Goal: Task Accomplishment & Management: Complete application form

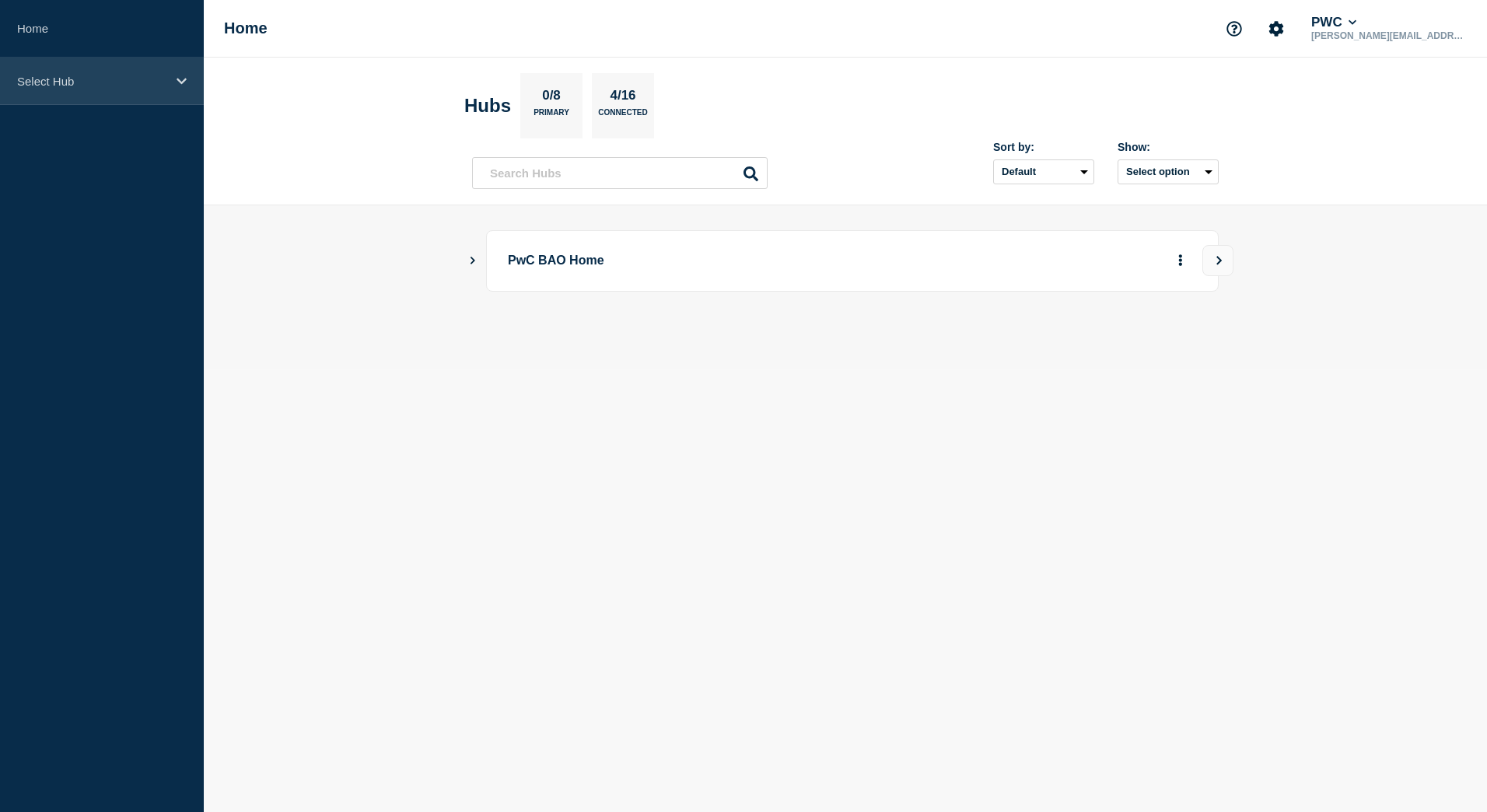
click at [133, 86] on p "Select Hub" at bounding box center [91, 81] width 149 height 13
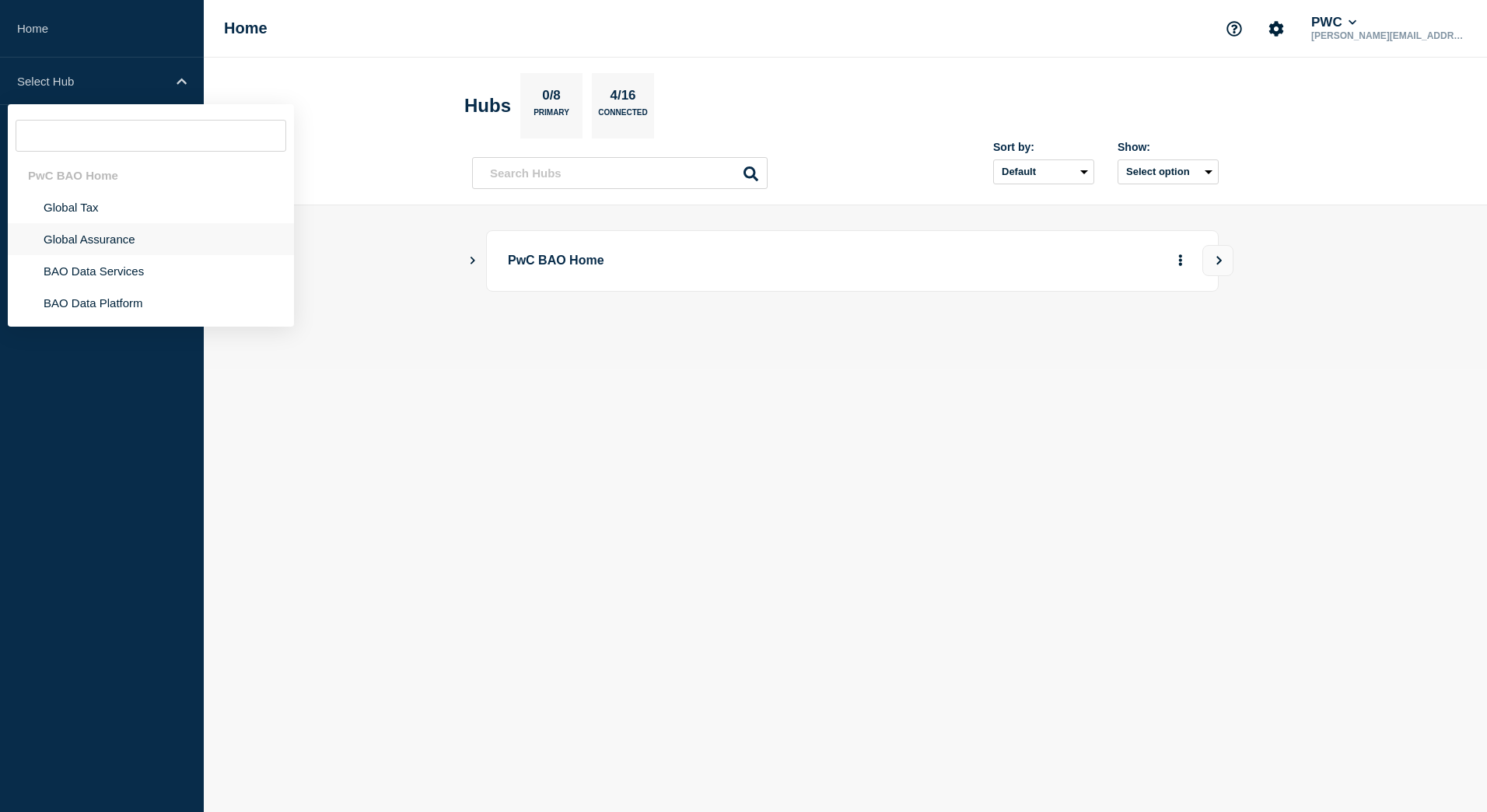
click at [74, 240] on li "Global Assurance" at bounding box center [150, 239] width 287 height 32
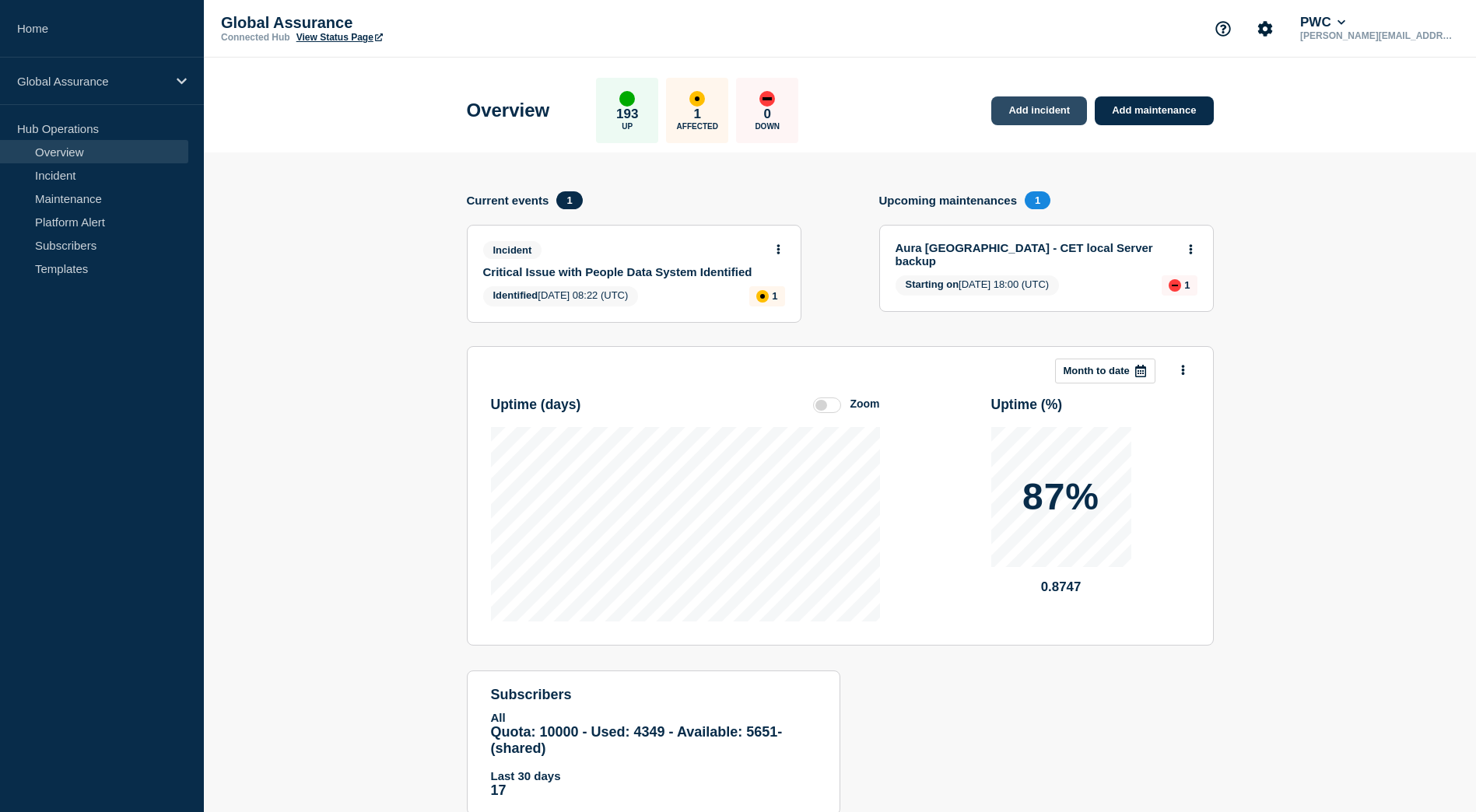
click at [1042, 119] on link "Add incident" at bounding box center [1038, 110] width 95 height 29
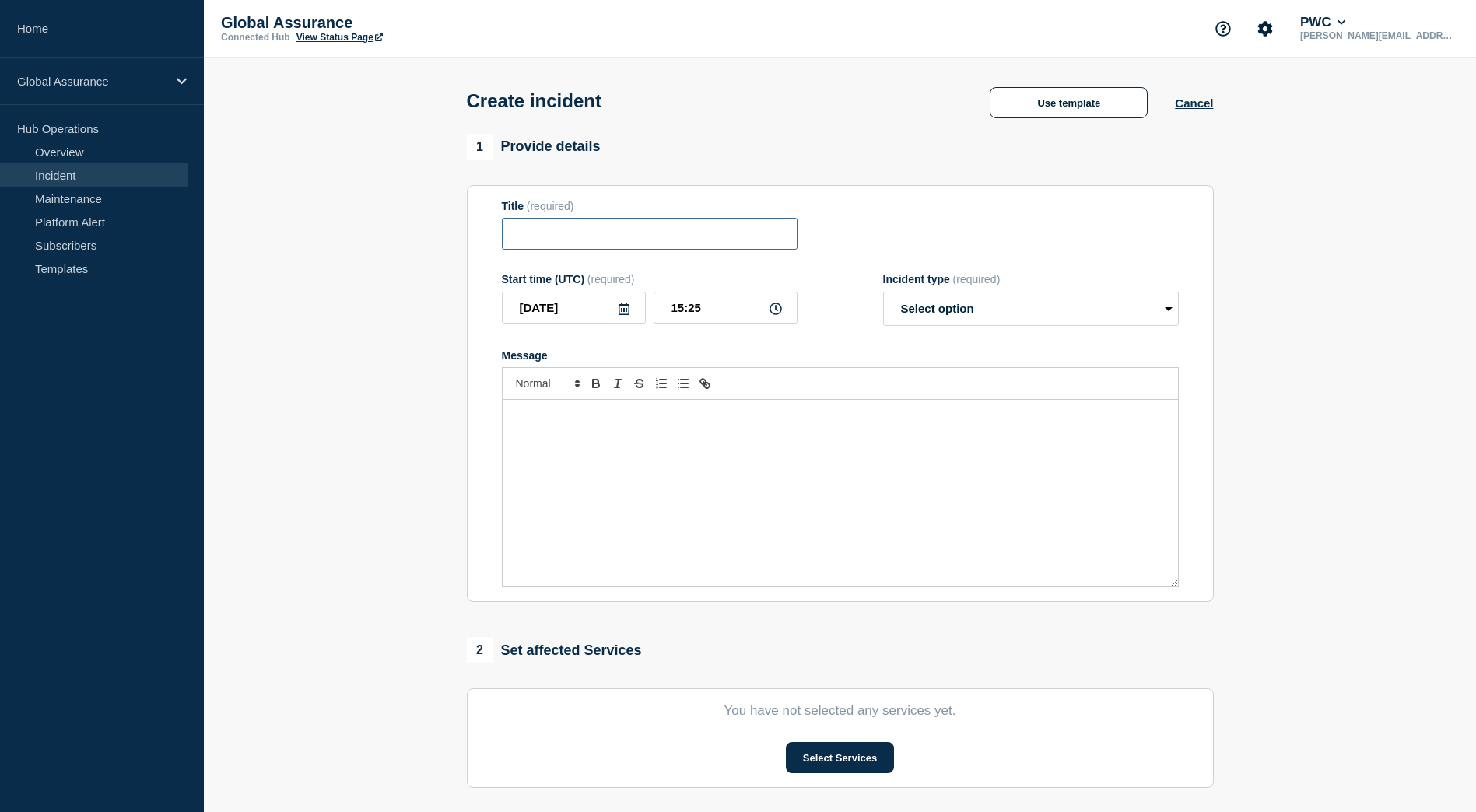
click at [548, 224] on input "Title" at bounding box center [649, 233] width 296 height 32
click at [504, 238] on input "Title" at bounding box center [649, 233] width 296 height 32
paste input "P2 - INC25785521 - Workbench Prod is not accessible"
click at [541, 247] on input "P2 - INC25785521 - Workbench Prod is not accessible" at bounding box center [649, 233] width 296 height 32
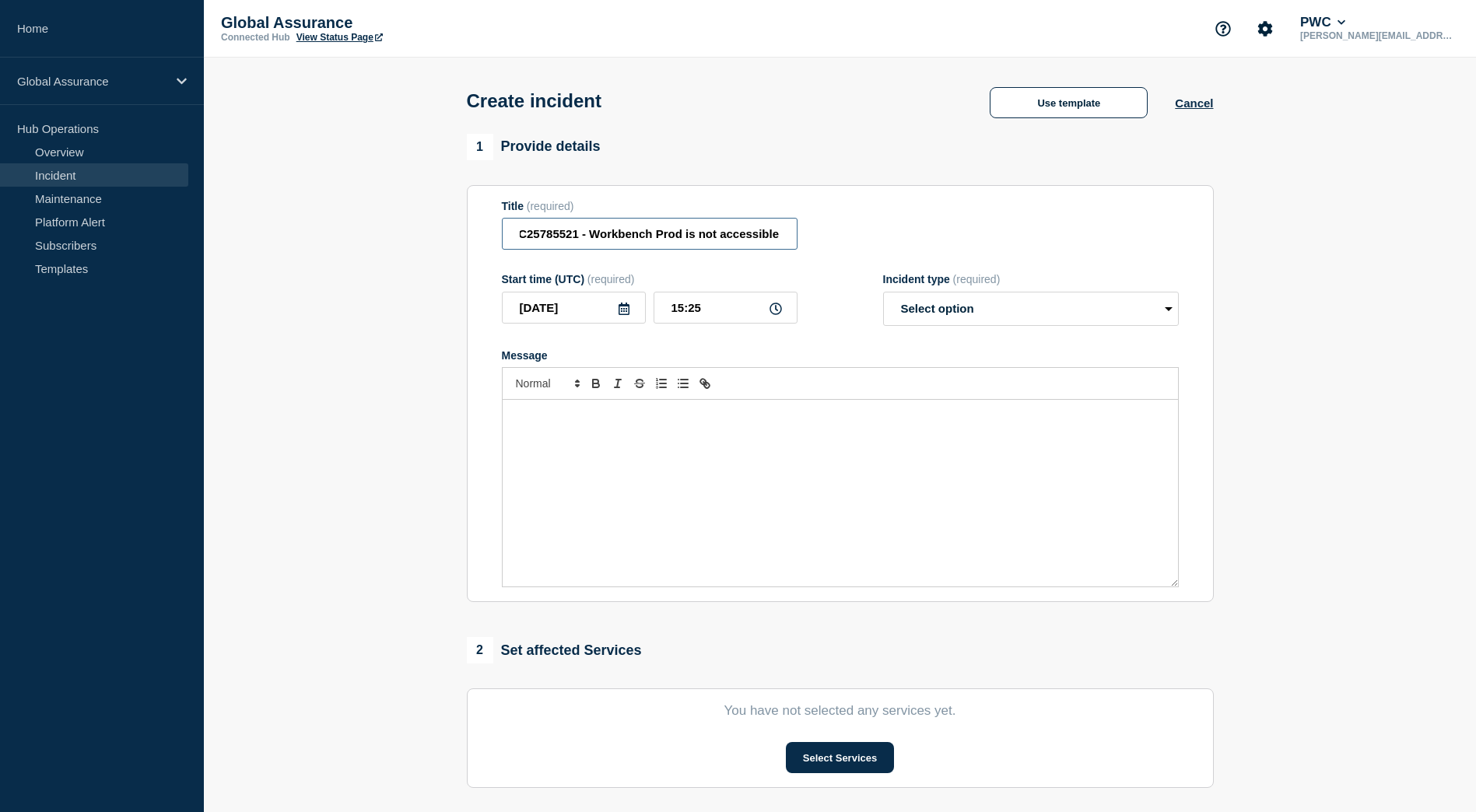
scroll to position [0, 0]
drag, startPoint x: 599, startPoint y: 240, endPoint x: 432, endPoint y: 230, distance: 167.3
click at [432, 230] on section "1 Provide details Title (required) P2 - INC25785521 - Workbench Prod is not acc…" at bounding box center [839, 579] width 1272 height 890
click at [534, 226] on input "P2 - INC25785521 - Workbench Prod is not accessible" at bounding box center [649, 233] width 296 height 32
click at [585, 231] on input "P2 - INC25785521 - Workbench Prod is not accessible" at bounding box center [649, 233] width 296 height 32
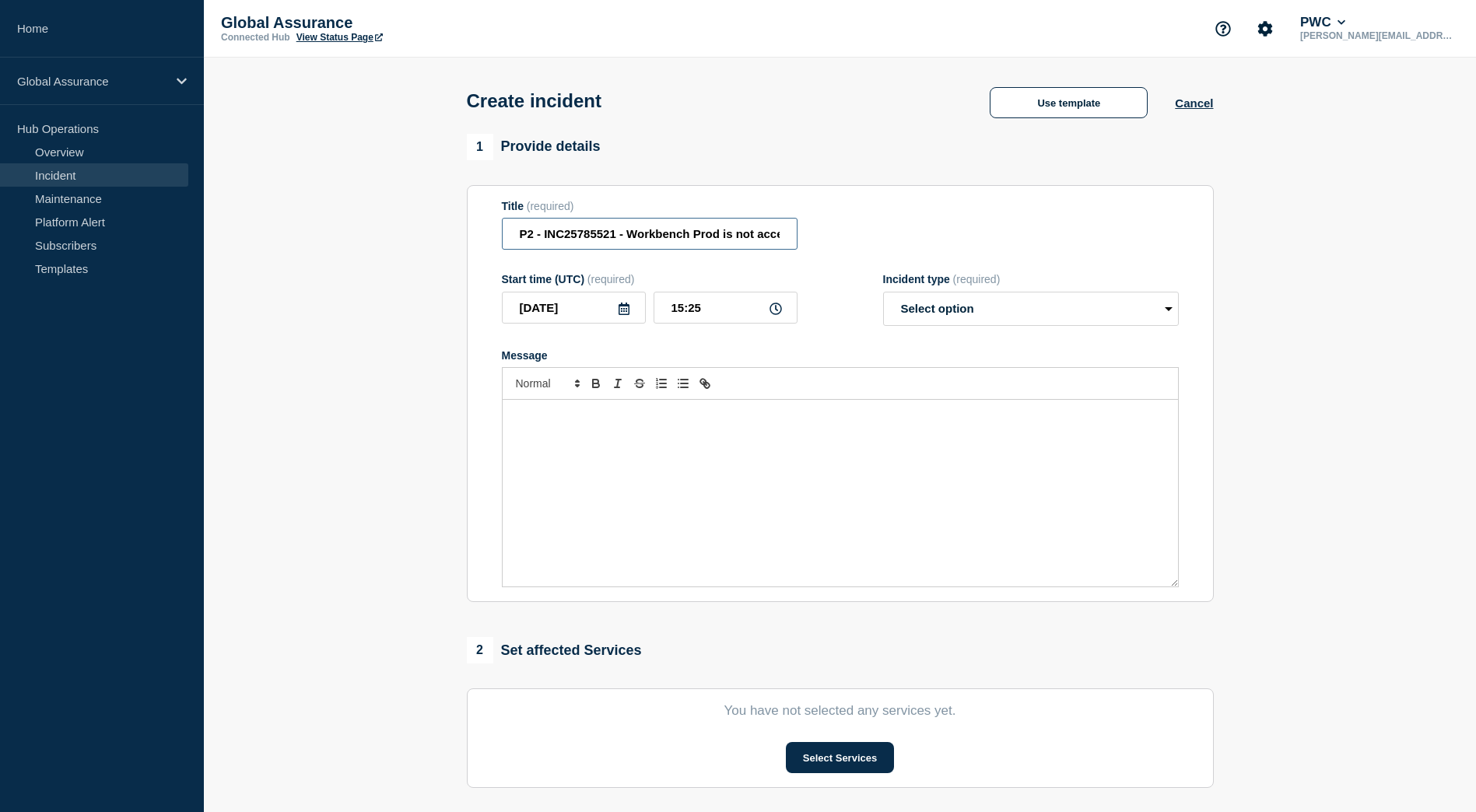
click at [661, 242] on input "P2 - INC25785521 - Workbench Prod is not accessible" at bounding box center [649, 233] width 296 height 32
drag, startPoint x: 725, startPoint y: 243, endPoint x: 795, endPoint y: 246, distance: 70.1
click at [795, 246] on input "P2 - INC25785521 - Workbench Prod is not accessible" at bounding box center [649, 233] width 296 height 32
click at [788, 245] on input "P2 - INC25785521 - Workbench Prod is not accessible" at bounding box center [649, 233] width 296 height 32
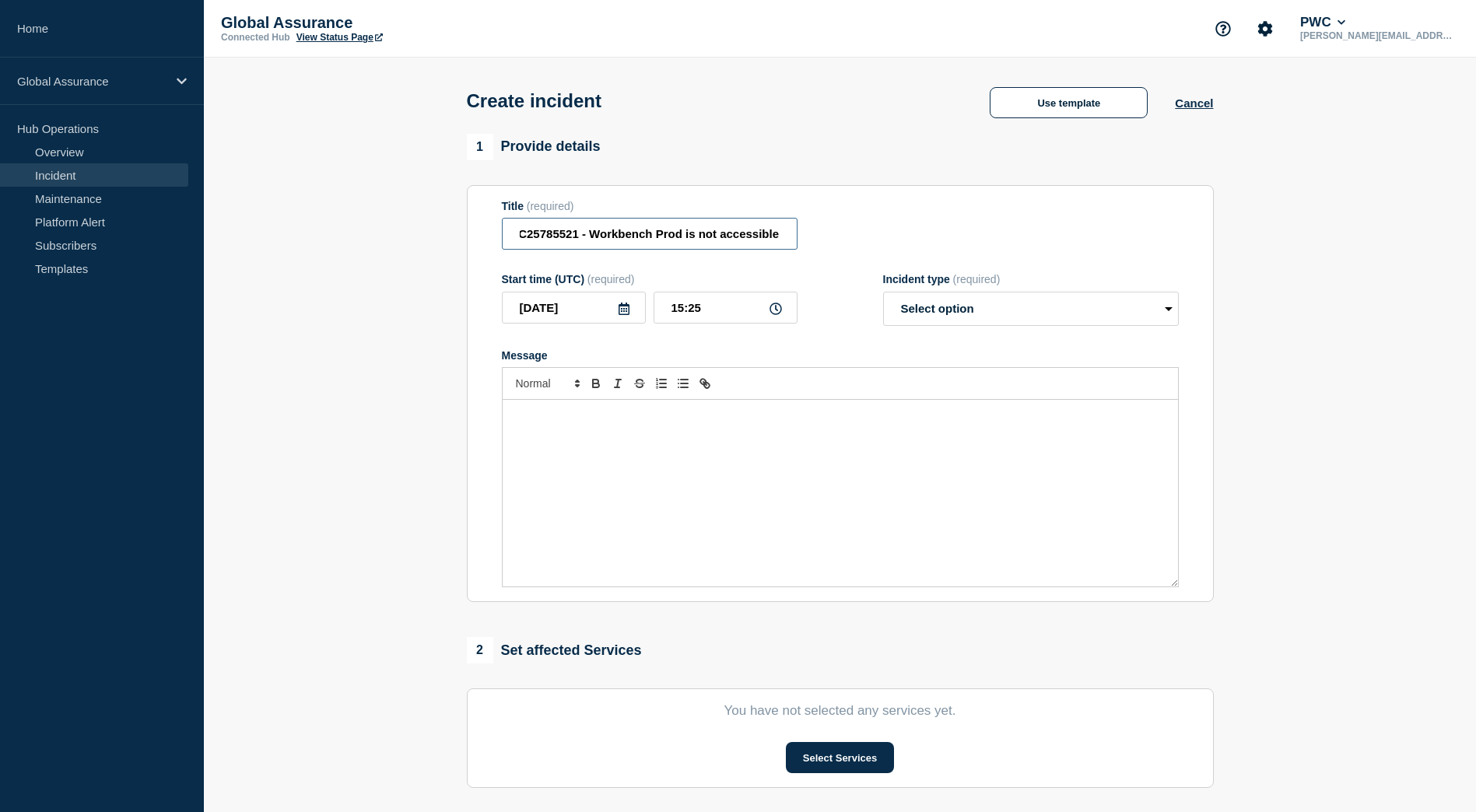
type input "P2 - INC25785521 - Workbench Prod is not accessible"
click at [646, 468] on div "Message" at bounding box center [839, 493] width 675 height 187
click at [842, 448] on div "P2 - INC25785521 - Workbench Prod is not accessible" at bounding box center [839, 493] width 675 height 187
click at [825, 423] on p "P2 - INC25785521 - Workbench Prod is not accessible" at bounding box center [840, 415] width 652 height 14
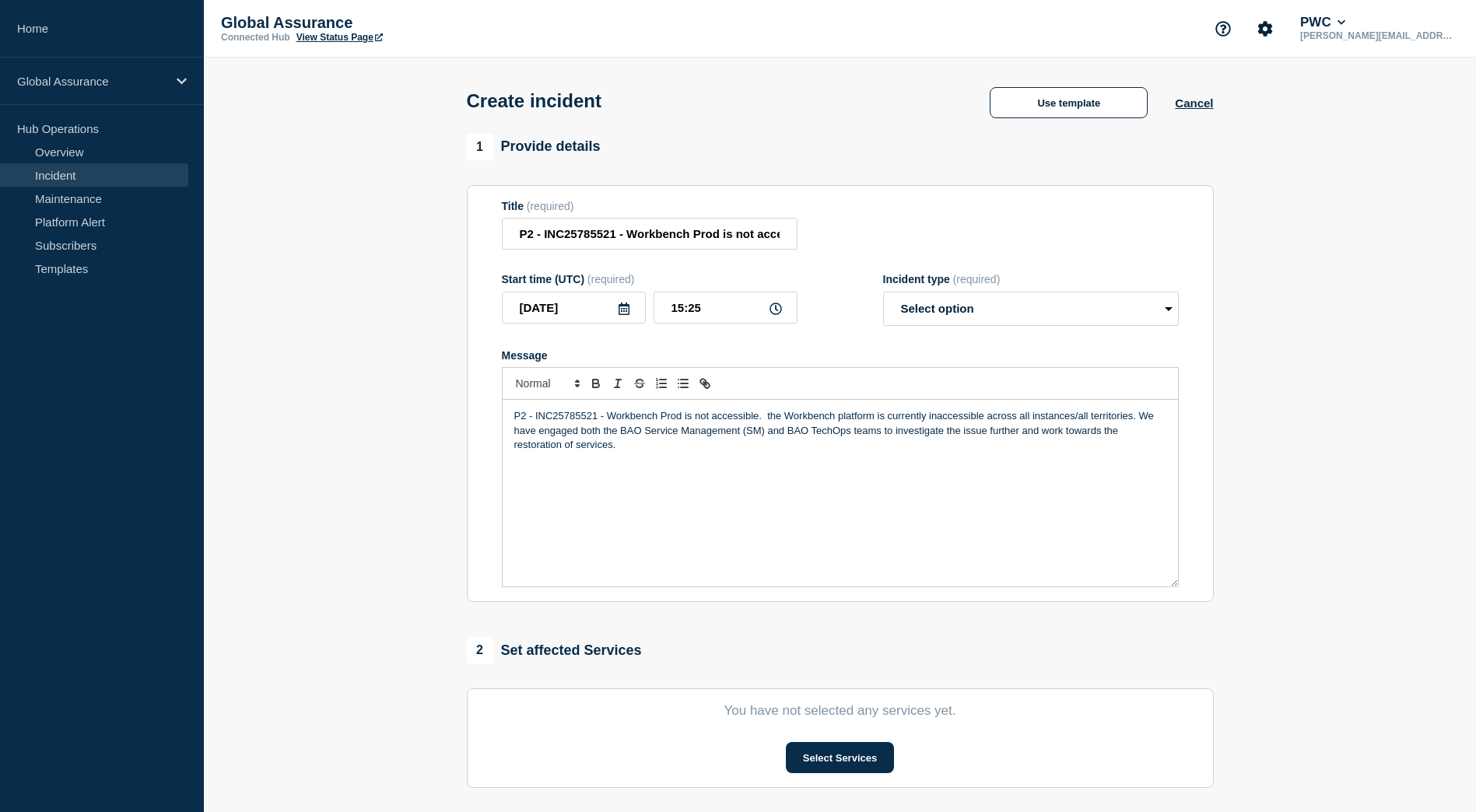
click at [769, 417] on p "P2 - INC25785521 - Workbench Prod is not accessible. the Workbench platform is …" at bounding box center [840, 430] width 652 height 43
click at [645, 451] on p "P2 - INC25785521 - Workbench Prod is not accessible. The Workbench platform is …" at bounding box center [840, 430] width 652 height 43
click at [1007, 317] on select "Select option Investigating Identified Monitoring" at bounding box center [1031, 308] width 296 height 35
select select "investigating"
click at [883, 295] on select "Select option Investigating Identified Monitoring" at bounding box center [1031, 308] width 296 height 35
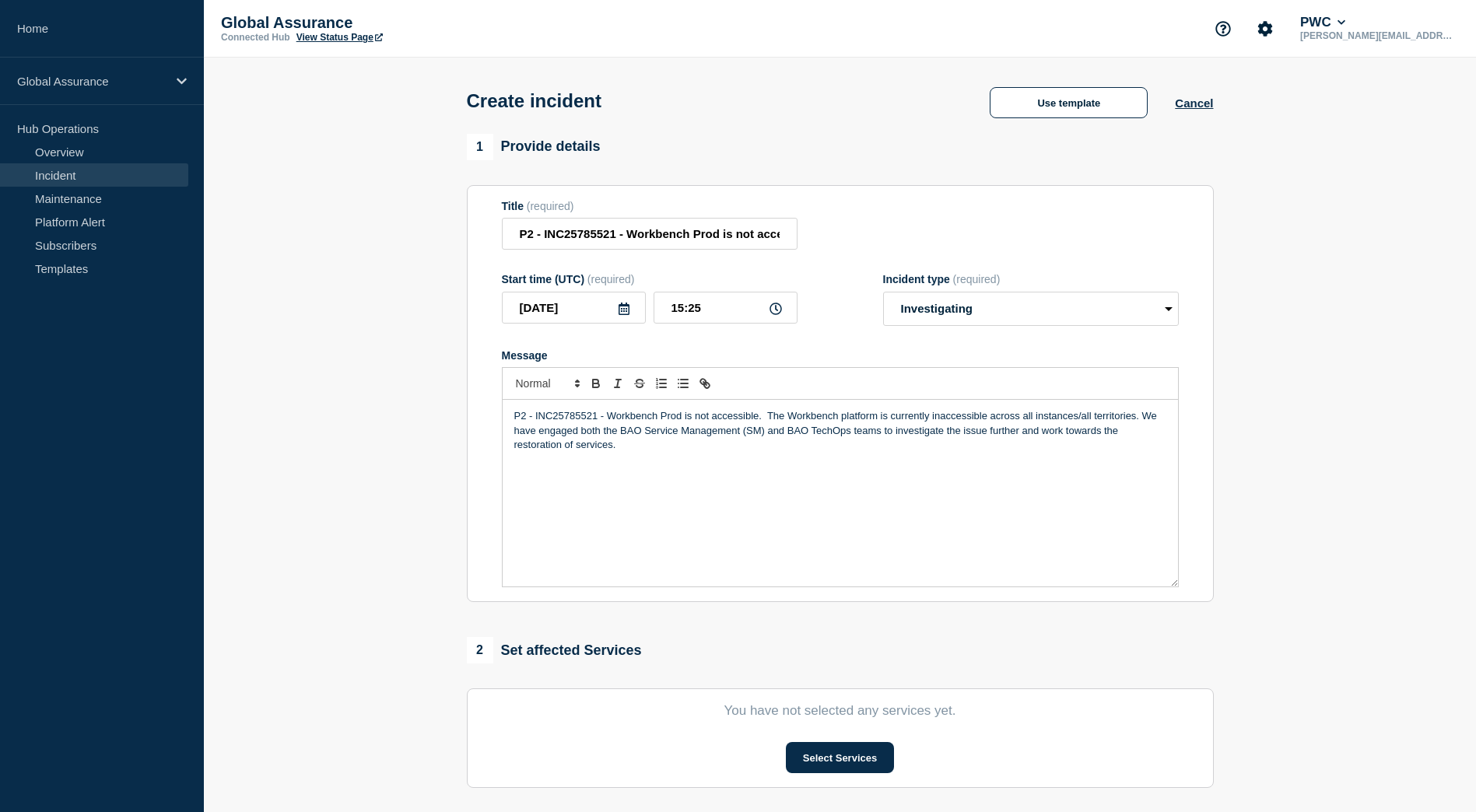
click at [558, 492] on div "P2 - INC25785521 - Workbench Prod is not accessible. The Workbench platform is …" at bounding box center [839, 493] width 675 height 187
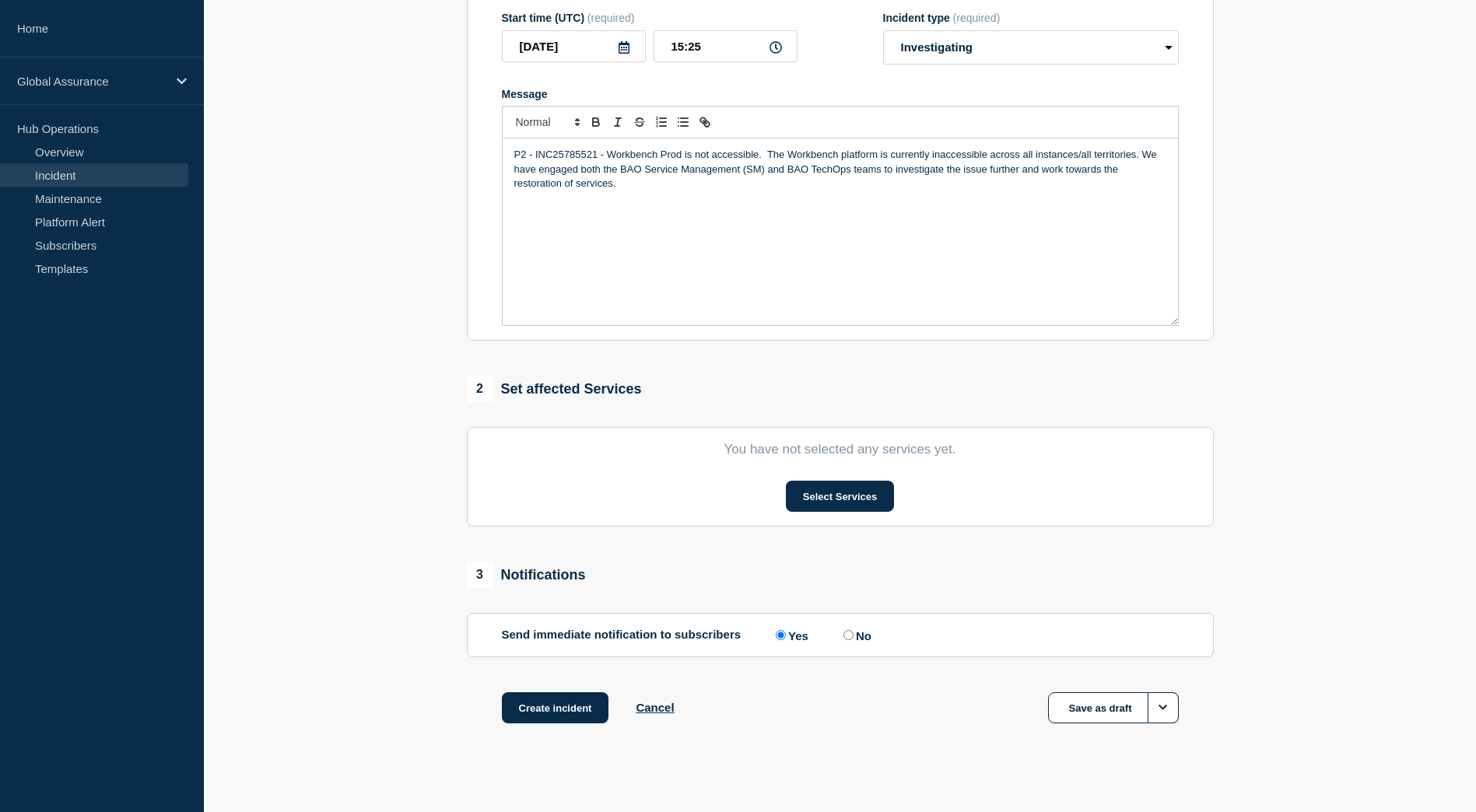
scroll to position [277, 0]
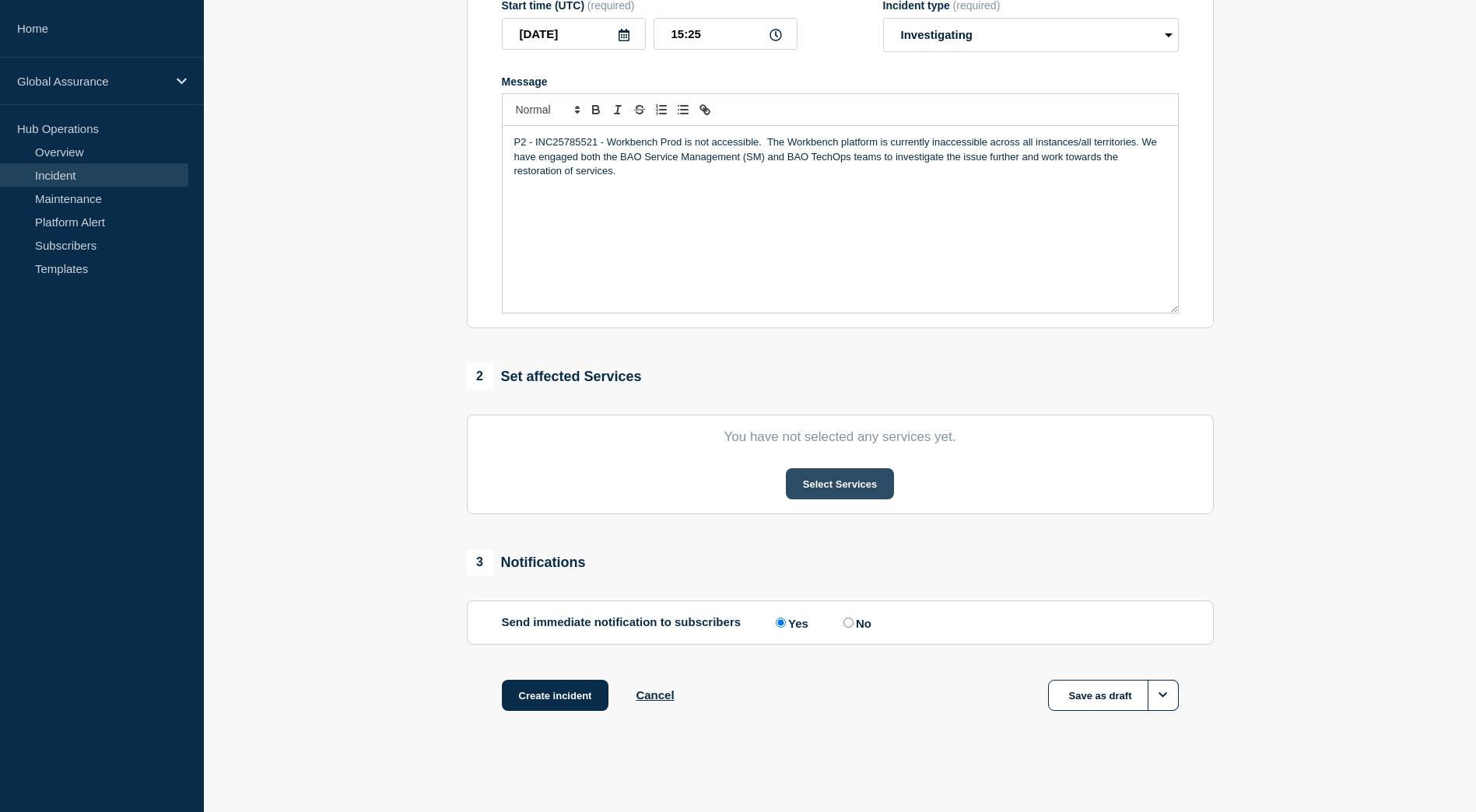
click at [808, 476] on button "Select Services" at bounding box center [840, 483] width 108 height 31
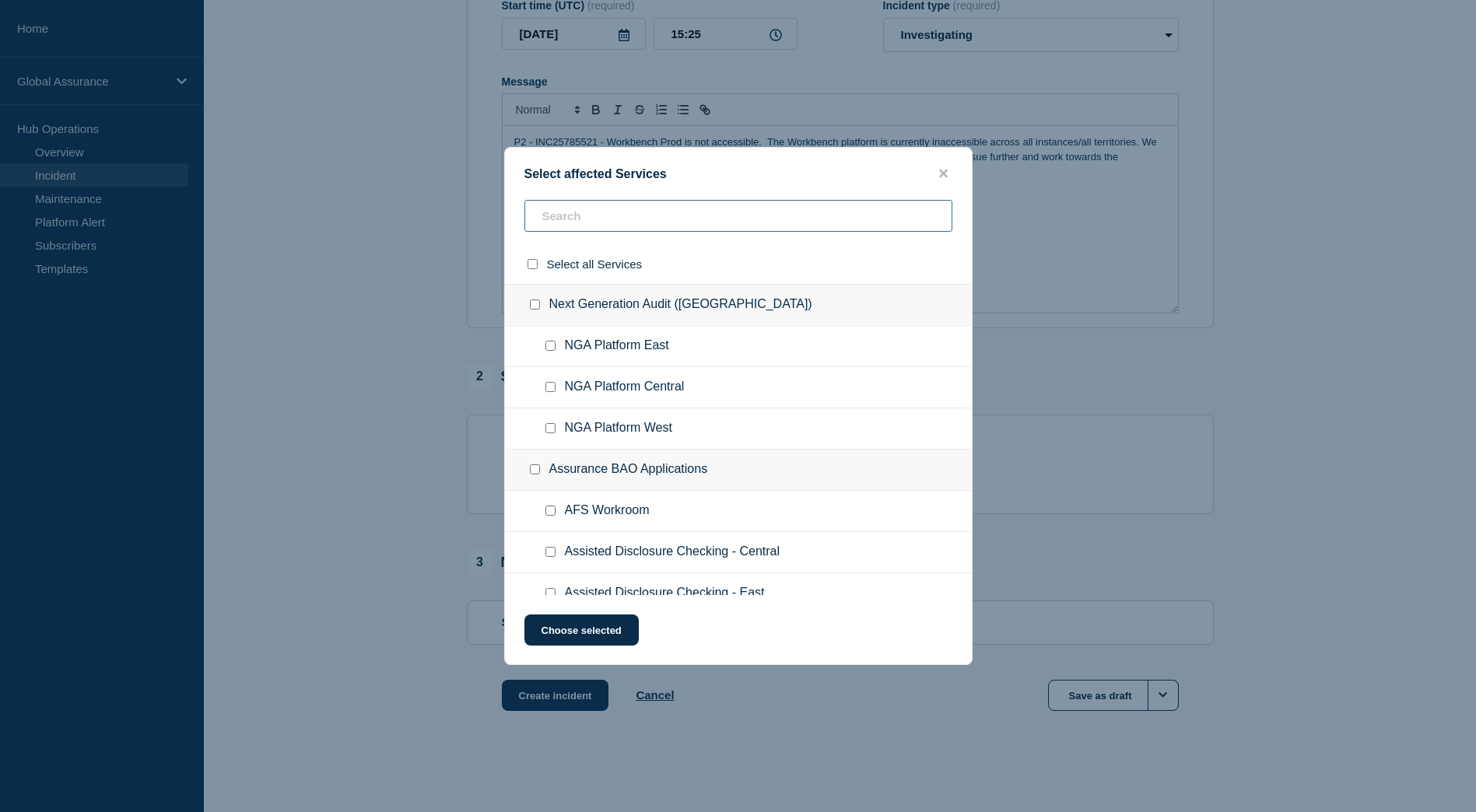
click at [592, 225] on input "text" at bounding box center [738, 216] width 428 height 32
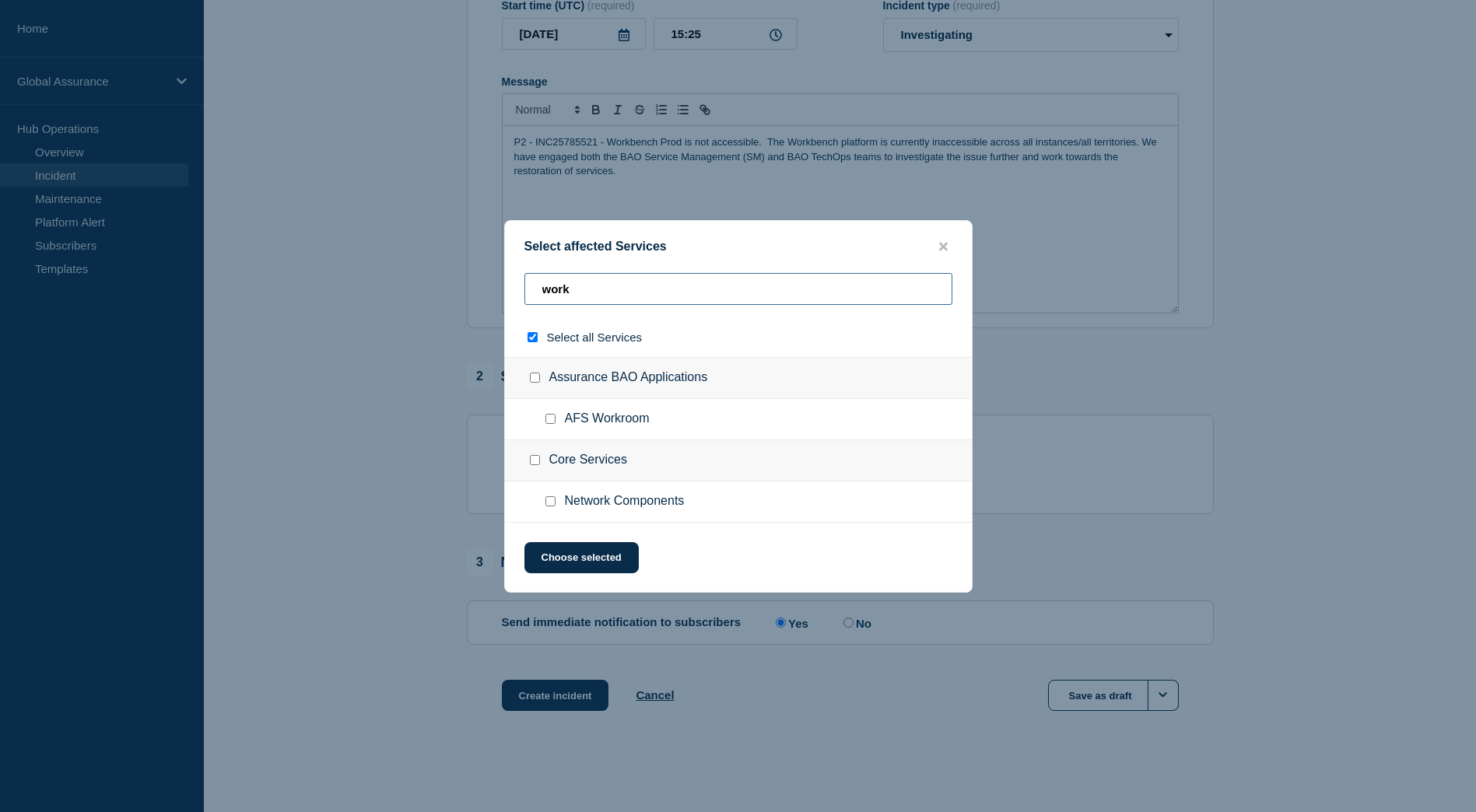
type input "workb"
checkbox input "true"
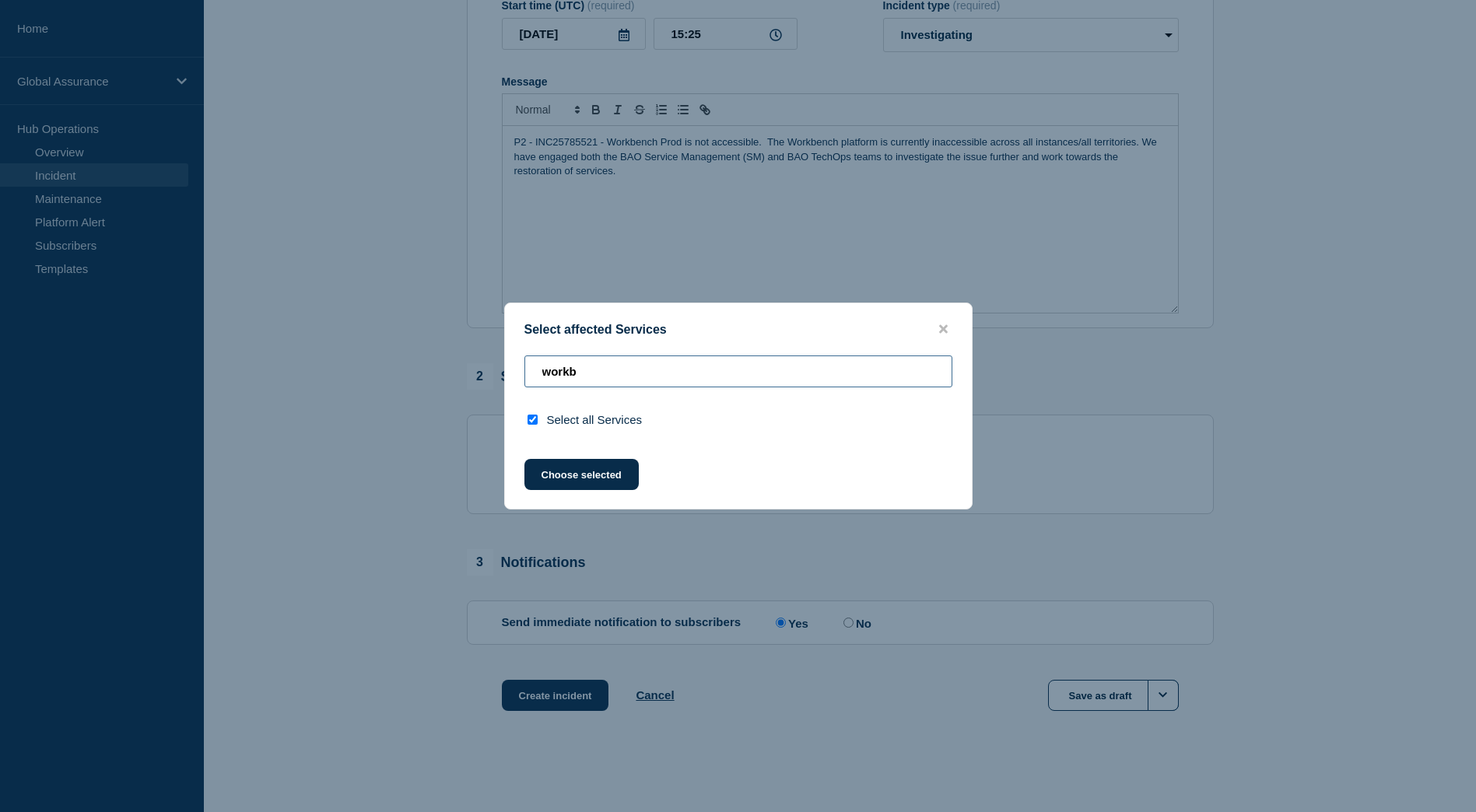
type input "work"
checkbox input "false"
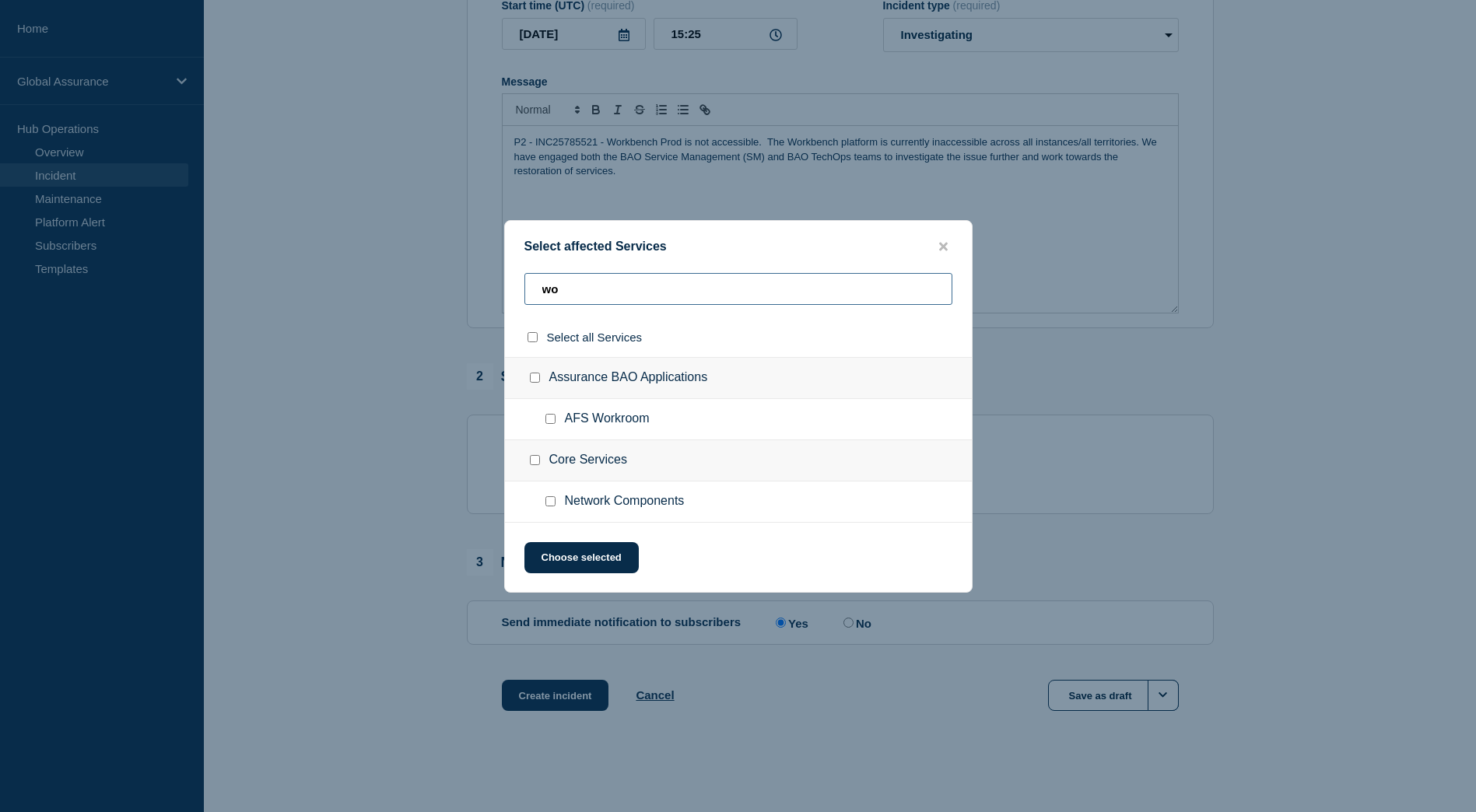
type input "w"
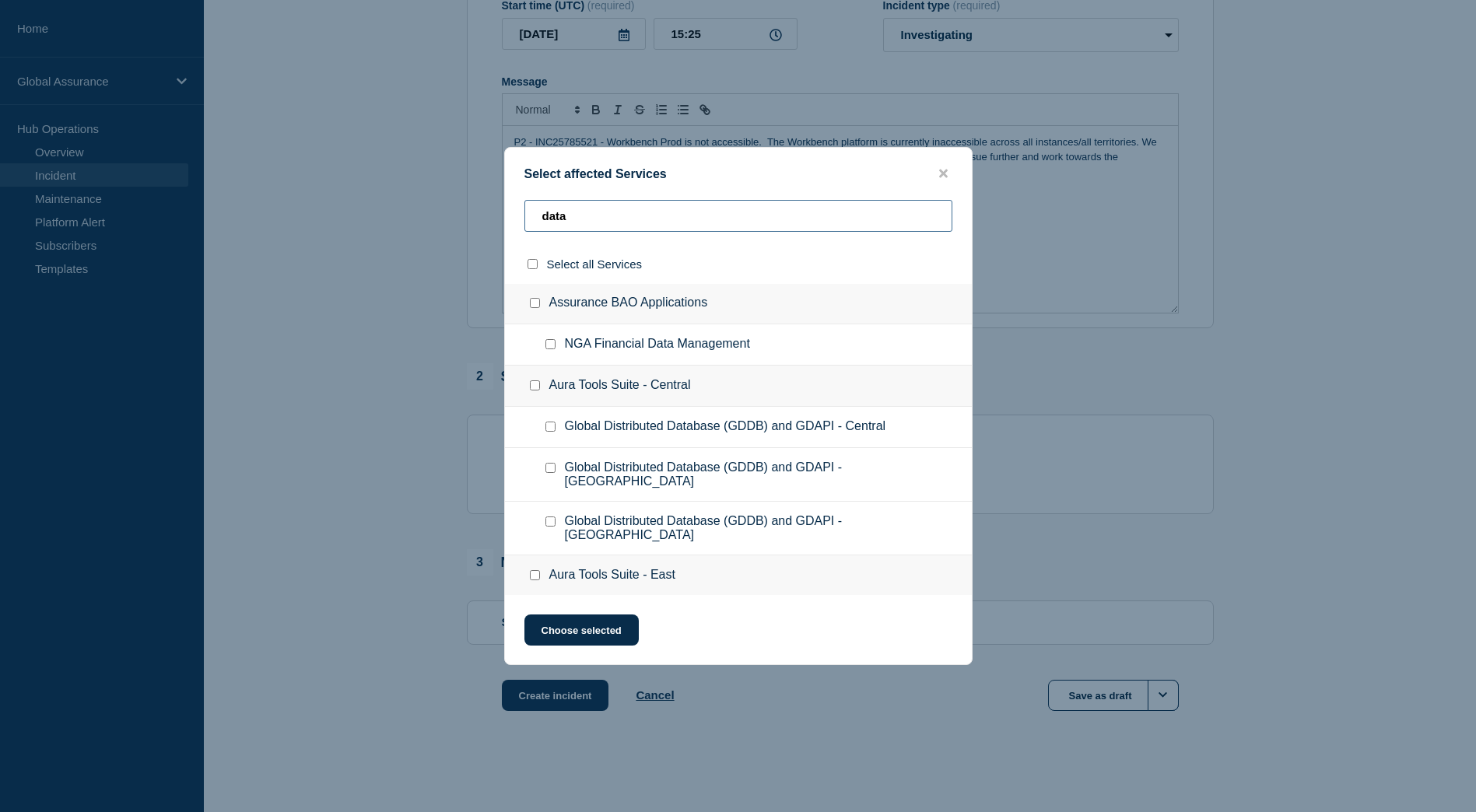
scroll to position [0, 0]
type input "data p"
checkbox input "true"
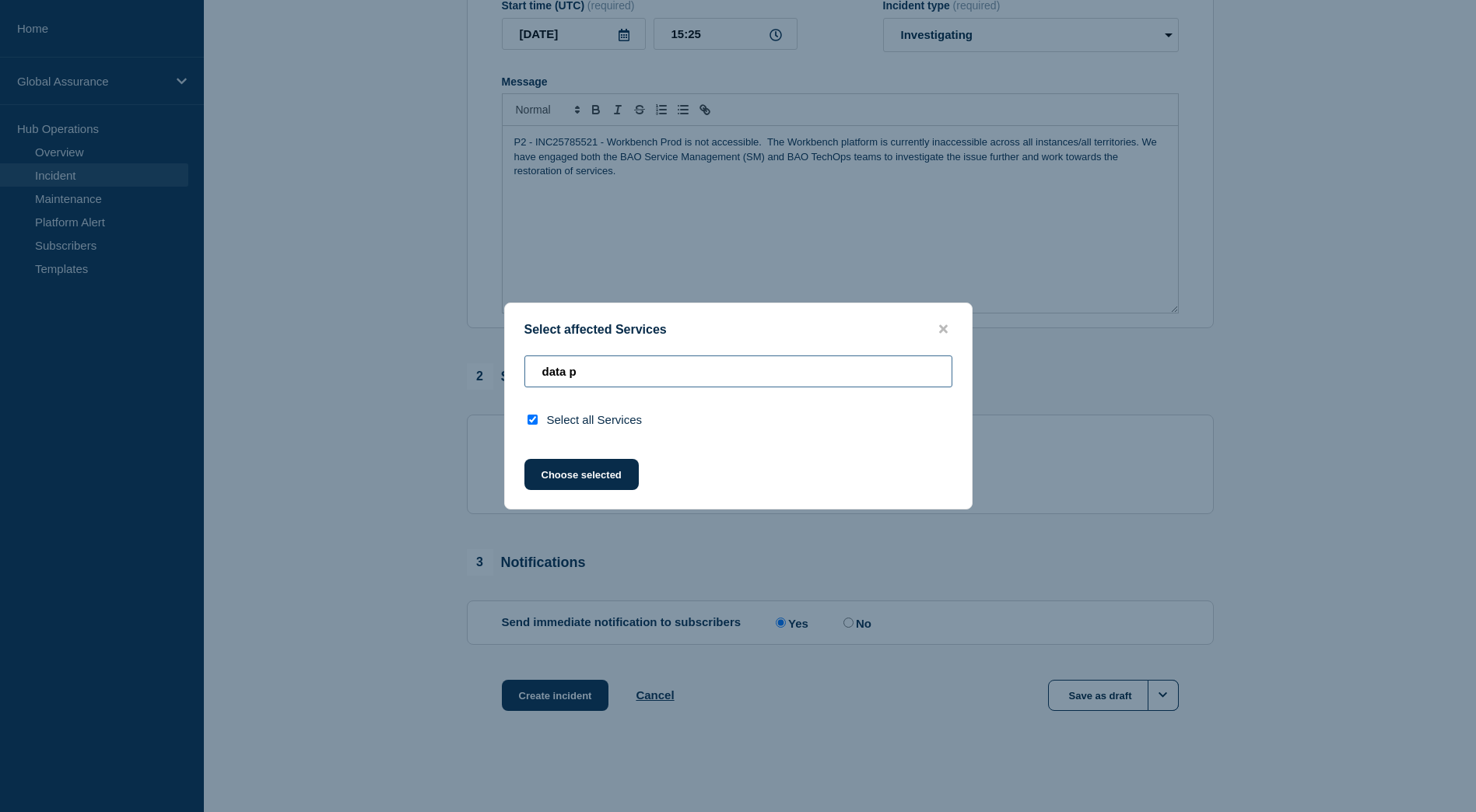
type input "data"
checkbox input "false"
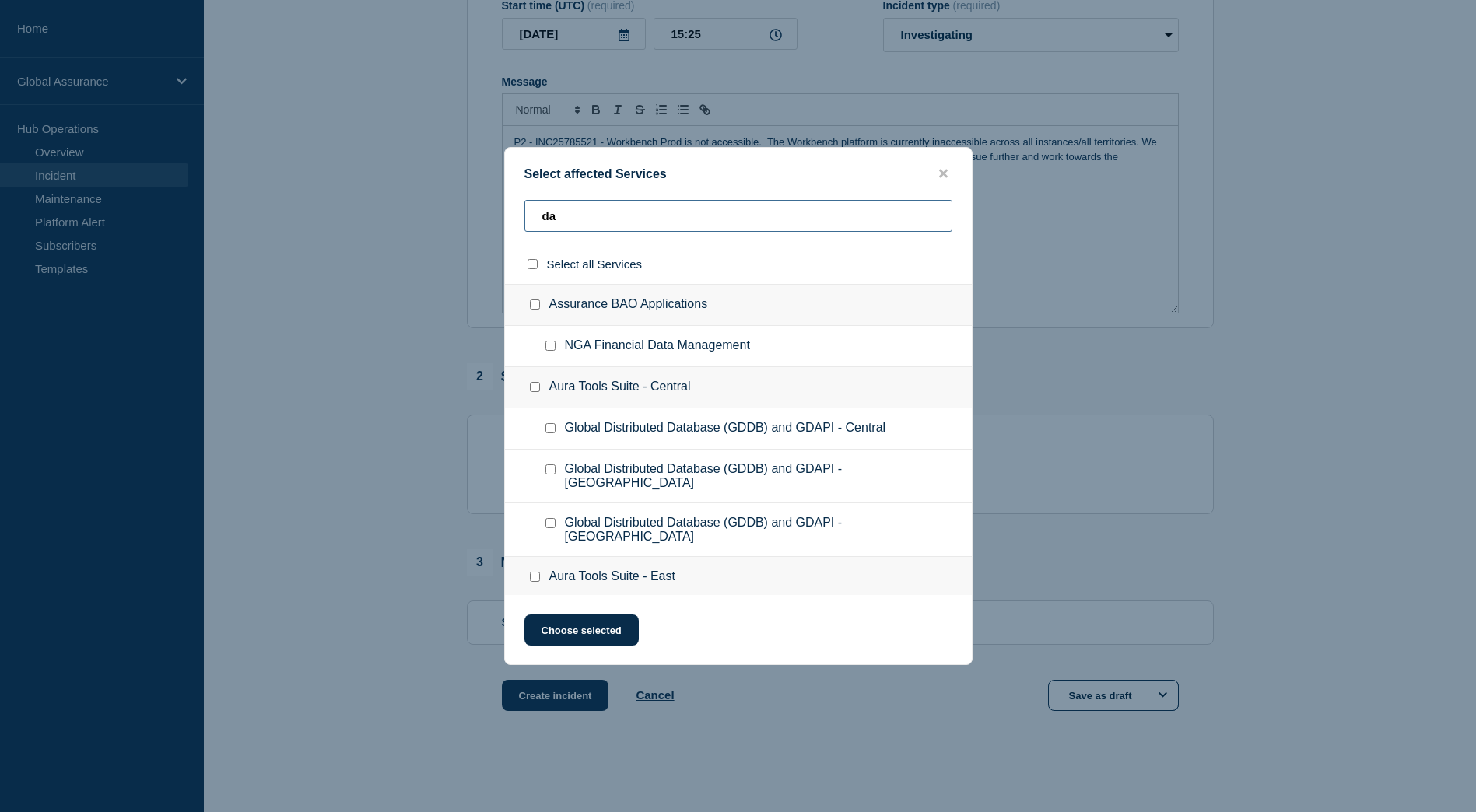
type input "d"
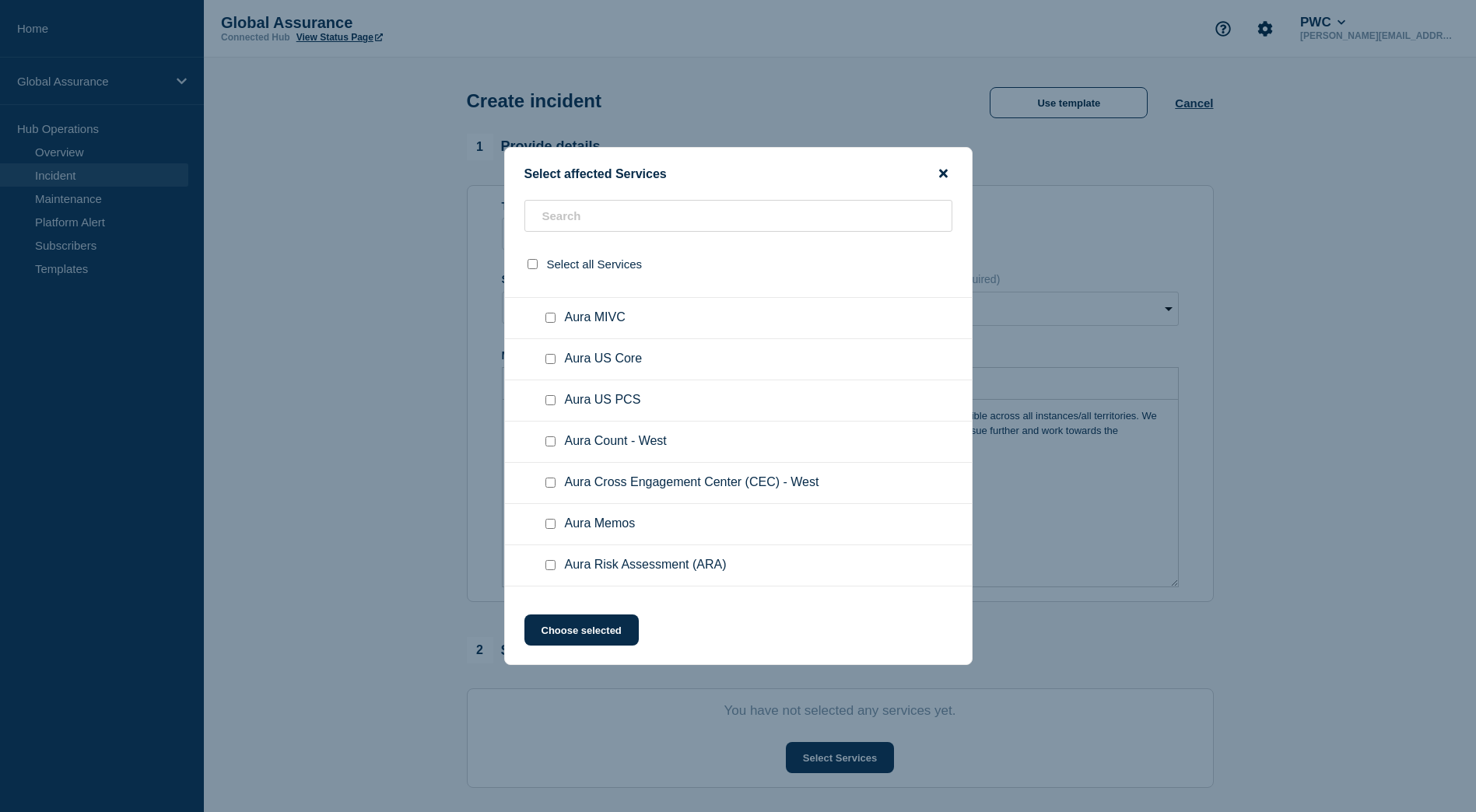
click at [941, 175] on icon "close button" at bounding box center [943, 174] width 8 height 8
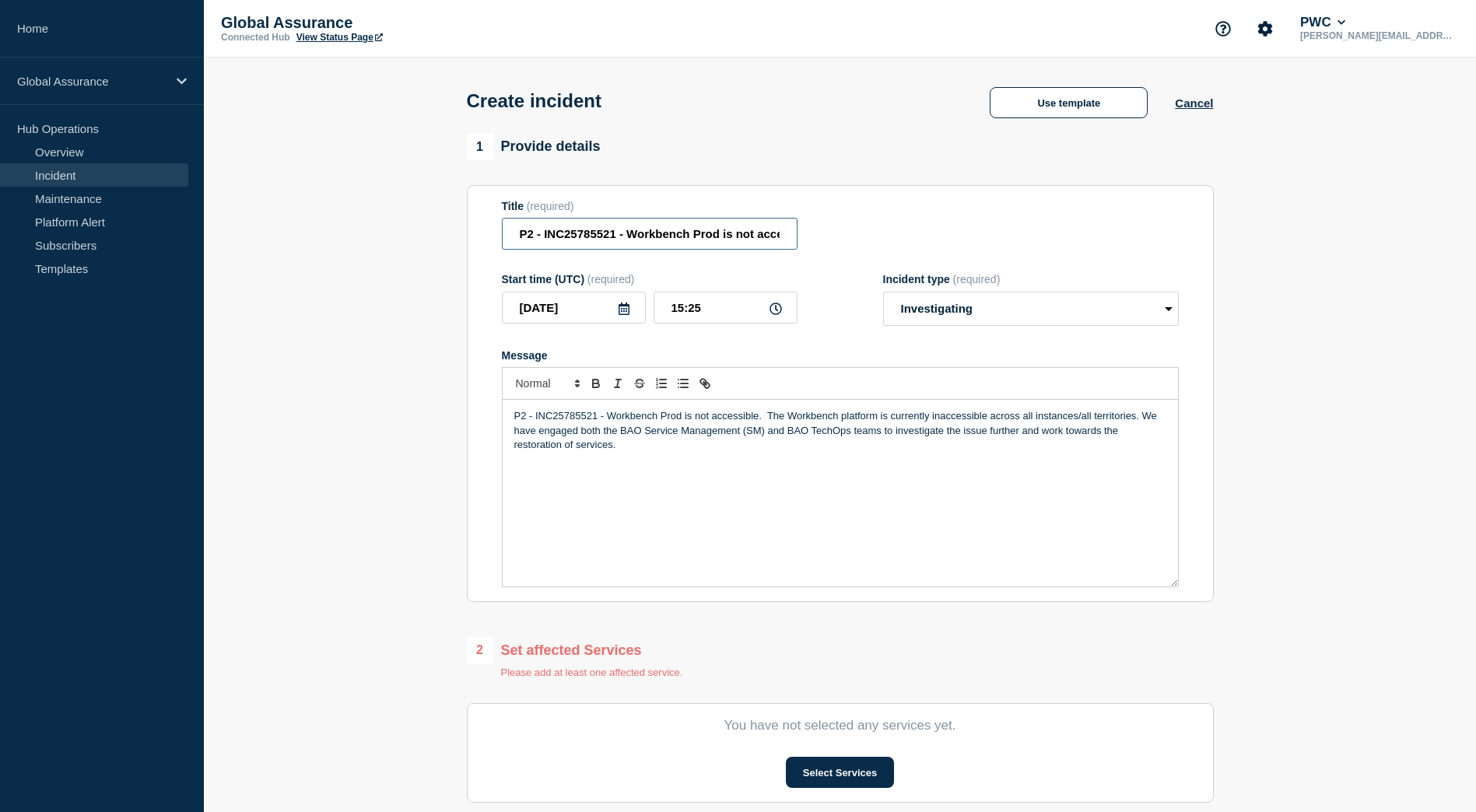
click at [660, 232] on input "P2 - INC25785521 - Workbench Prod is not accessible" at bounding box center [649, 233] width 296 height 32
click at [638, 475] on div "P2 - INC25785521 - Workbench Prod is not accessible. The Workbench platform is …" at bounding box center [839, 493] width 675 height 187
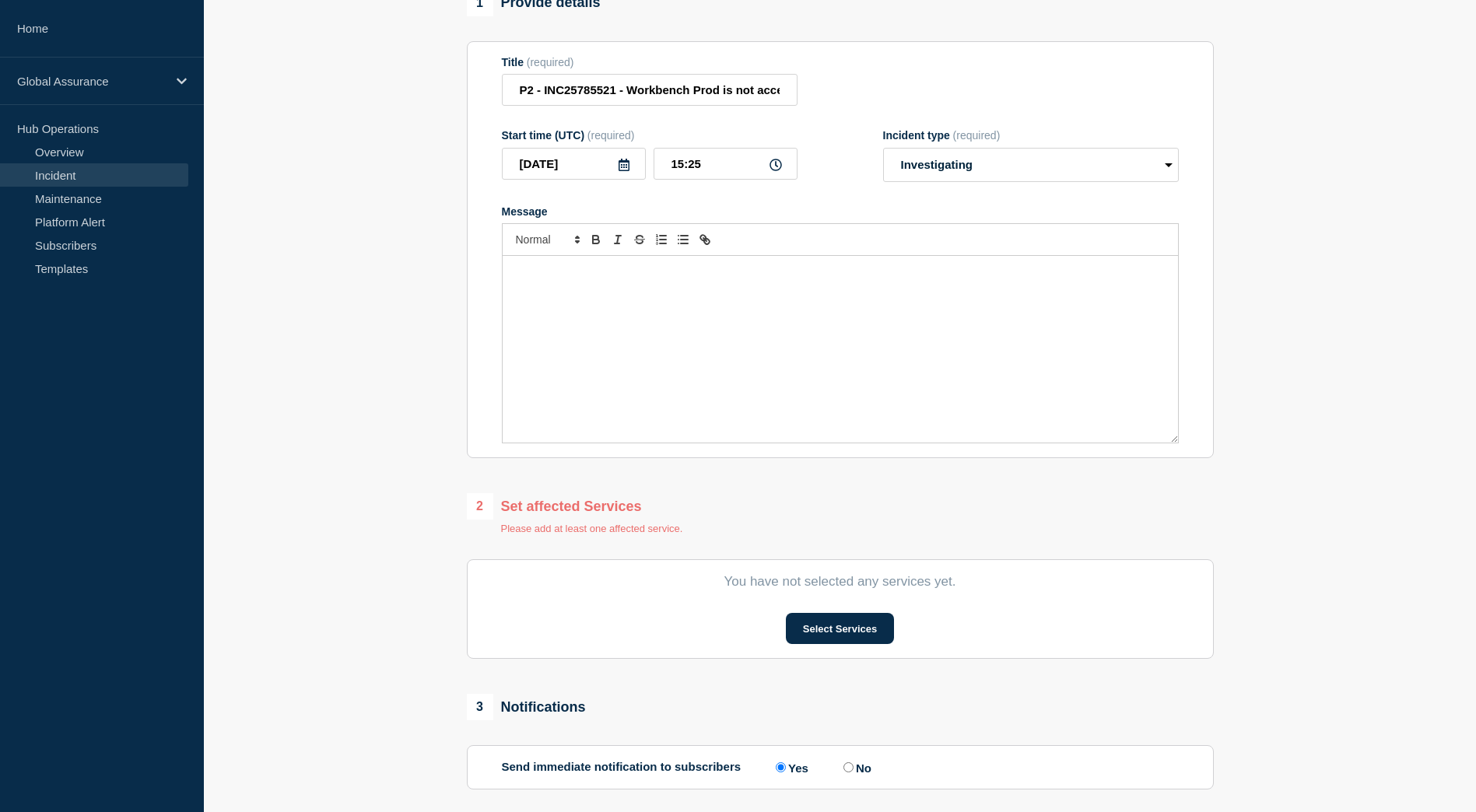
scroll to position [292, 0]
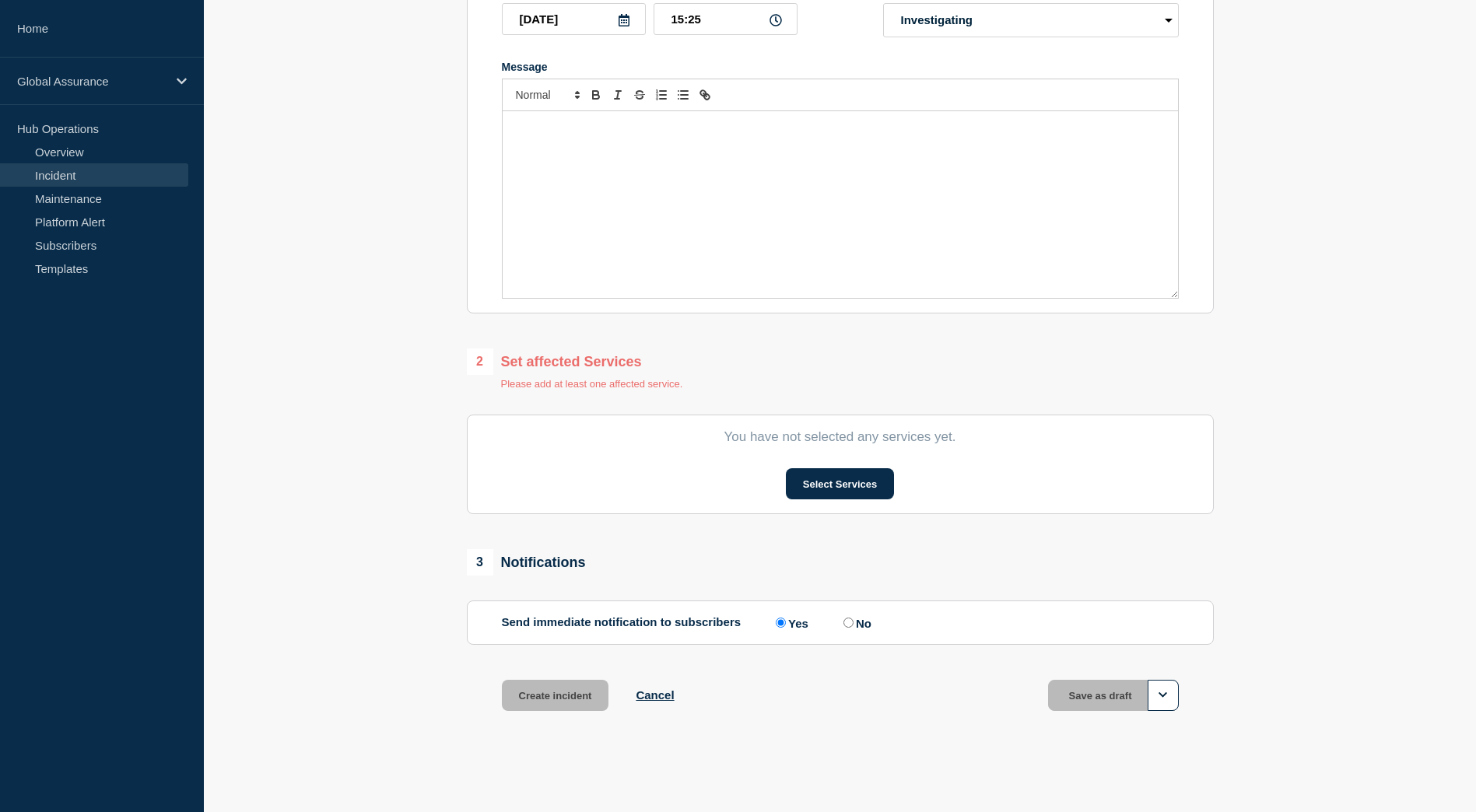
click at [676, 697] on div "Create incident Cancel Save as draft" at bounding box center [840, 714] width 747 height 70
click at [660, 693] on button "Cancel" at bounding box center [654, 694] width 38 height 13
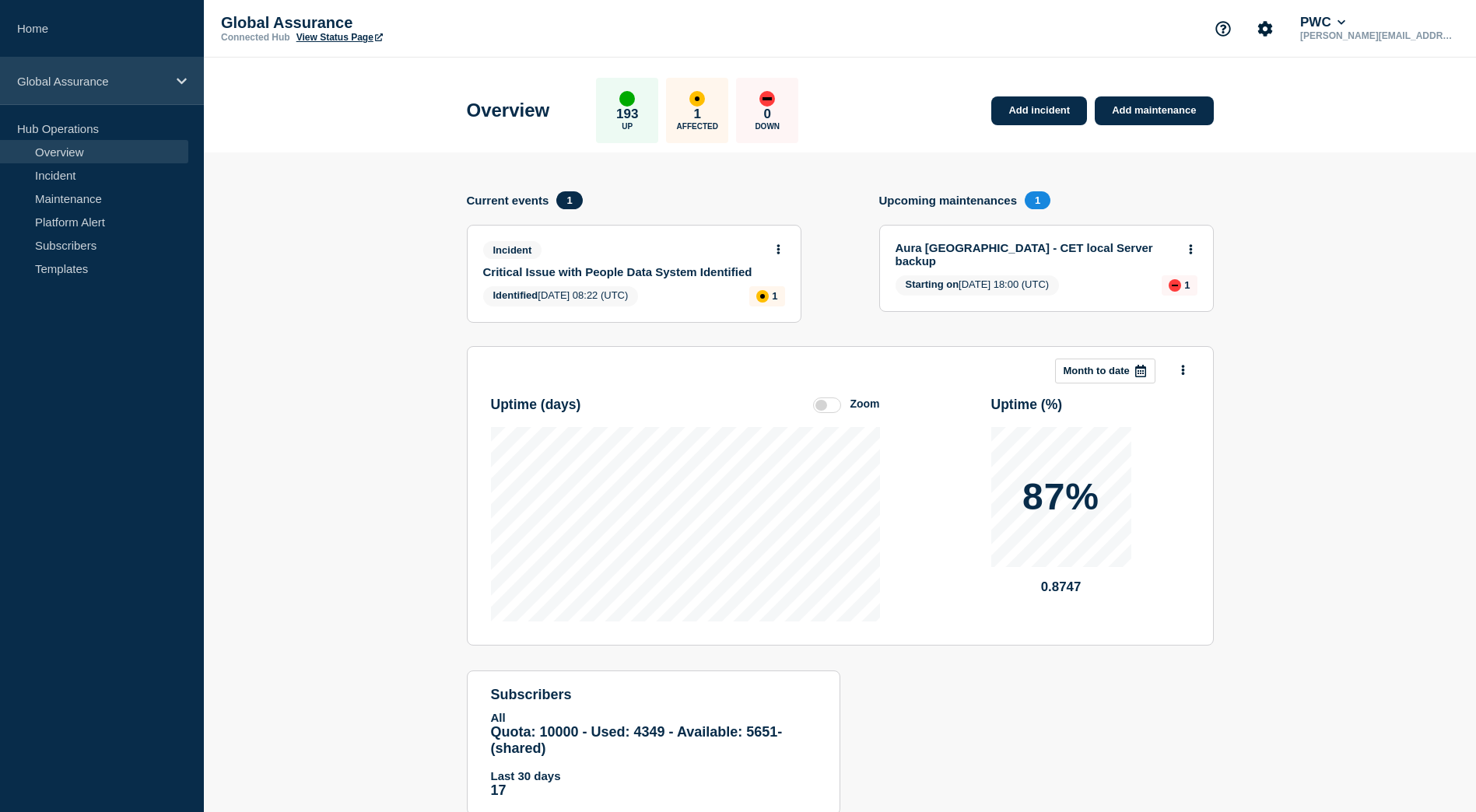
click at [107, 86] on p "Global Assurance" at bounding box center [91, 81] width 149 height 13
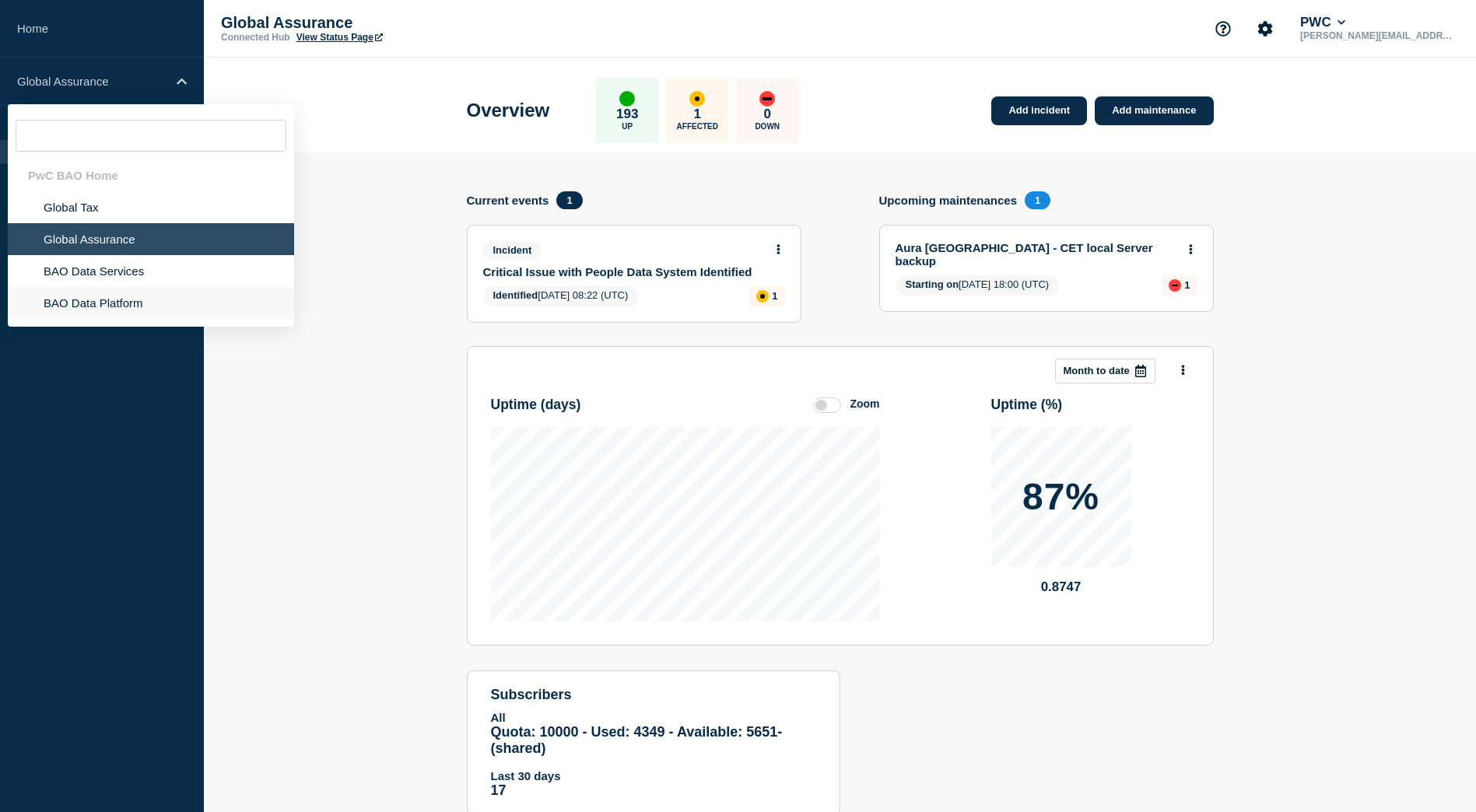
click at [102, 298] on li "BAO Data Platform" at bounding box center [150, 302] width 287 height 32
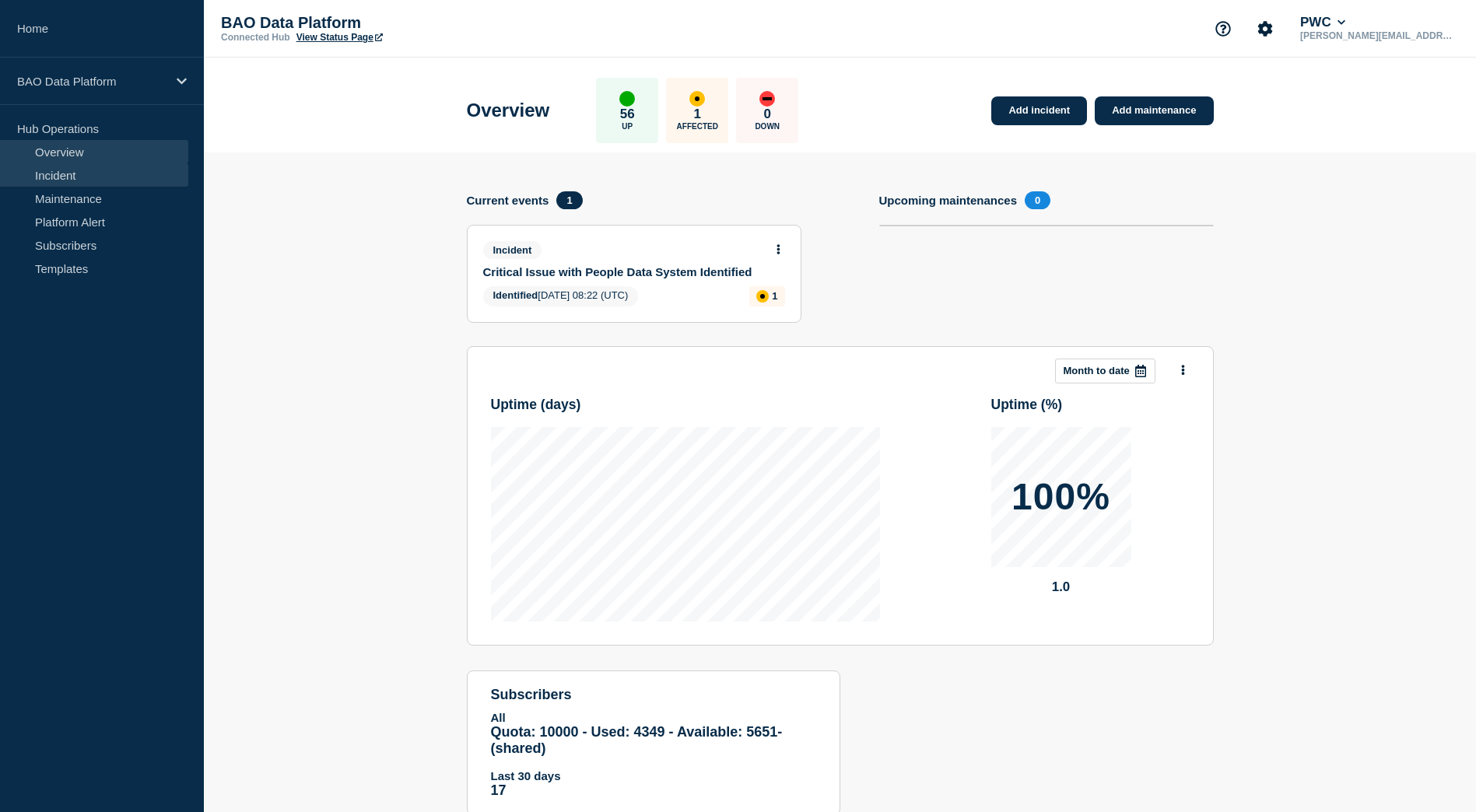
click at [90, 169] on link "Incident" at bounding box center [94, 175] width 189 height 23
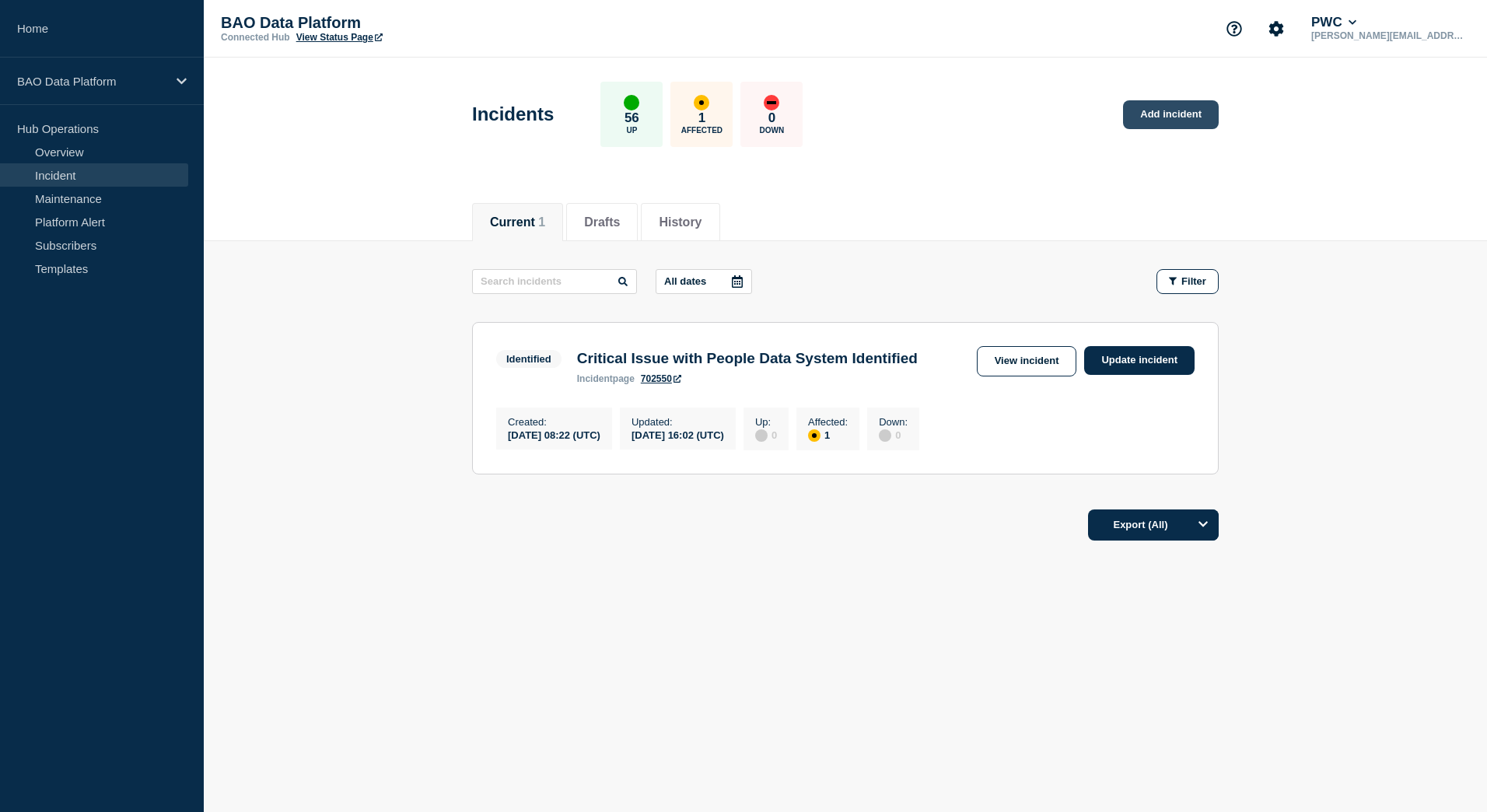
click at [1171, 116] on link "Add incident" at bounding box center [1171, 114] width 95 height 29
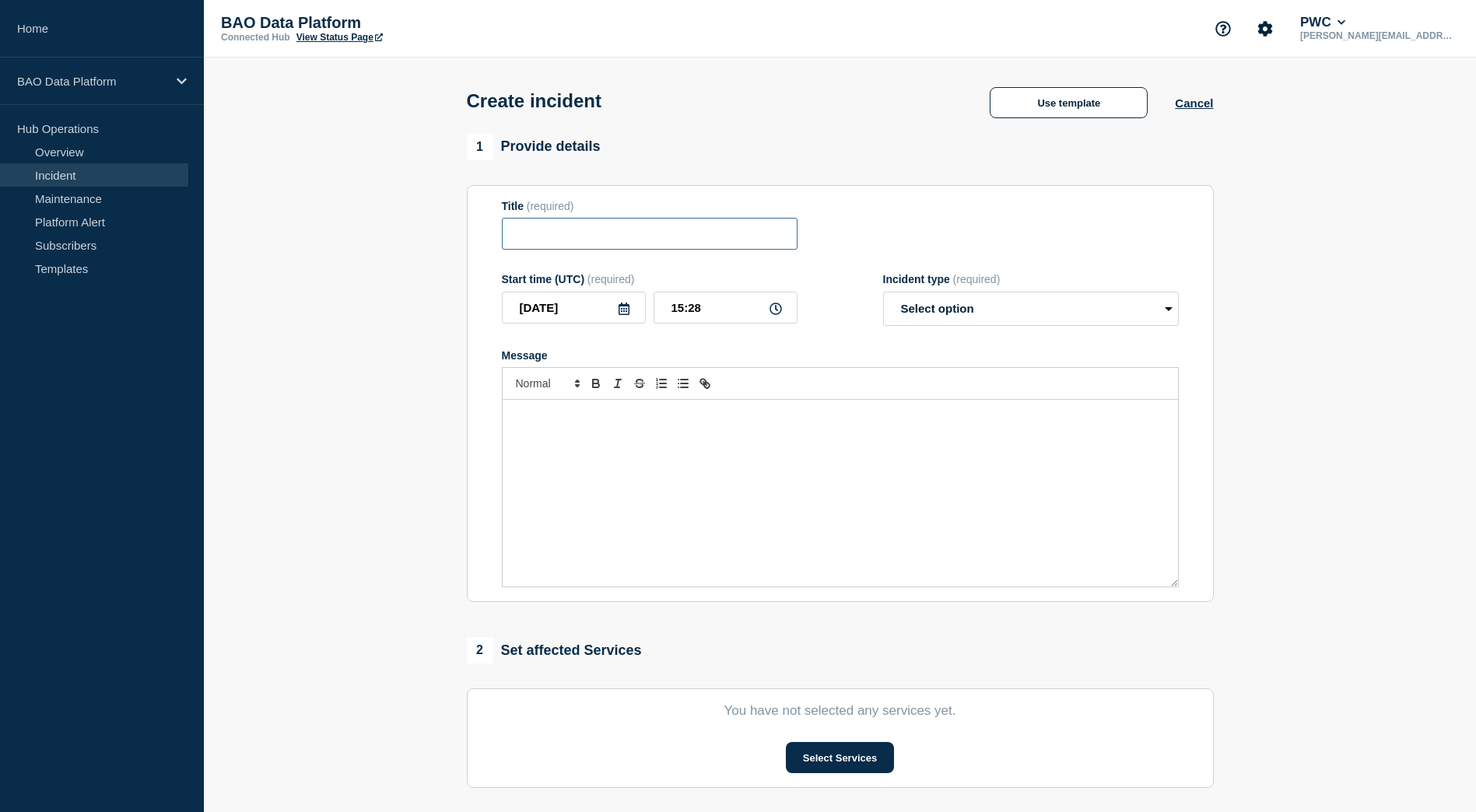
click at [586, 249] on input "Title" at bounding box center [649, 233] width 296 height 32
paste input "P2 - INC25785521 - Workbench Prod is not accessible"
type input "P2 - INC25785521 - Workbench Prod is not accessible"
click at [627, 315] on icon at bounding box center [624, 308] width 12 height 12
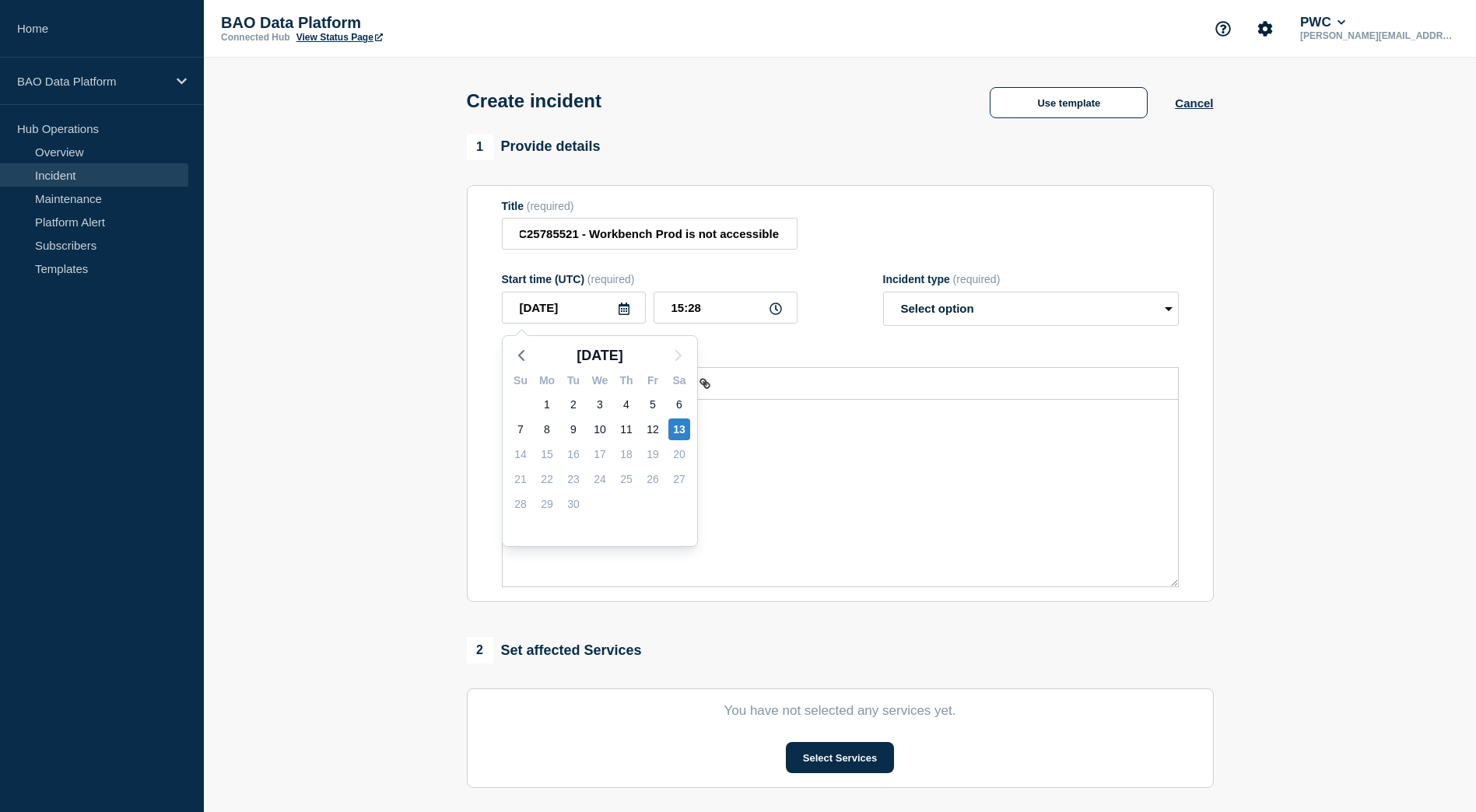
scroll to position [0, 0]
click at [733, 273] on form "Title (required) P2 - INC25785521 - Workbench Prod is not accessible Start time…" at bounding box center [839, 394] width 677 height 388
click at [777, 315] on icon at bounding box center [775, 308] width 12 height 12
click at [681, 312] on input "15:28" at bounding box center [725, 307] width 144 height 32
drag, startPoint x: 683, startPoint y: 315, endPoint x: 675, endPoint y: 316, distance: 8.1
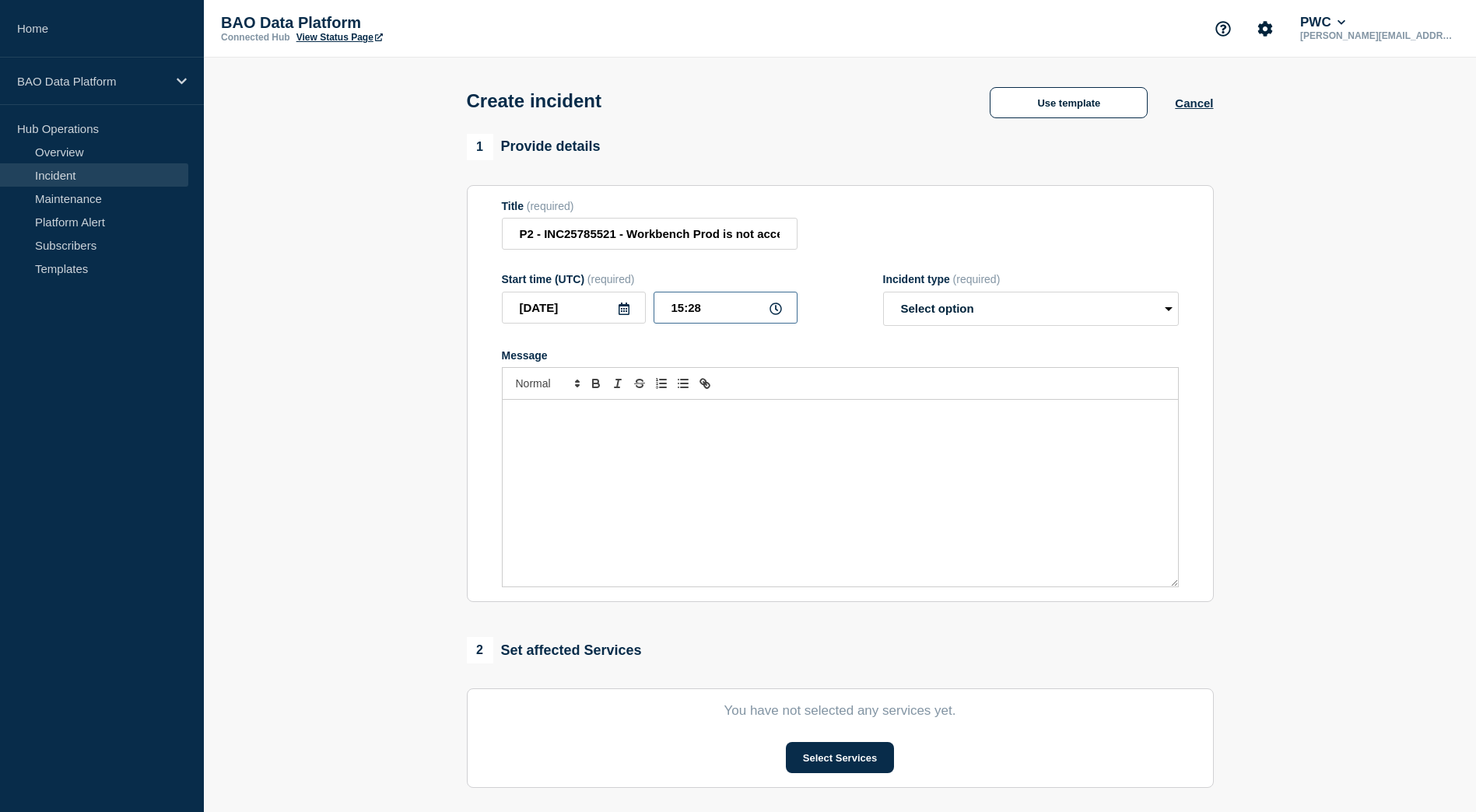
click at [675, 316] on input "15:28" at bounding box center [725, 307] width 144 height 32
click at [702, 308] on input "10:28" at bounding box center [725, 307] width 144 height 32
type input "10:30"
click at [961, 317] on select "Select option Investigating Identified Monitoring" at bounding box center [1031, 308] width 296 height 35
select select "investigating"
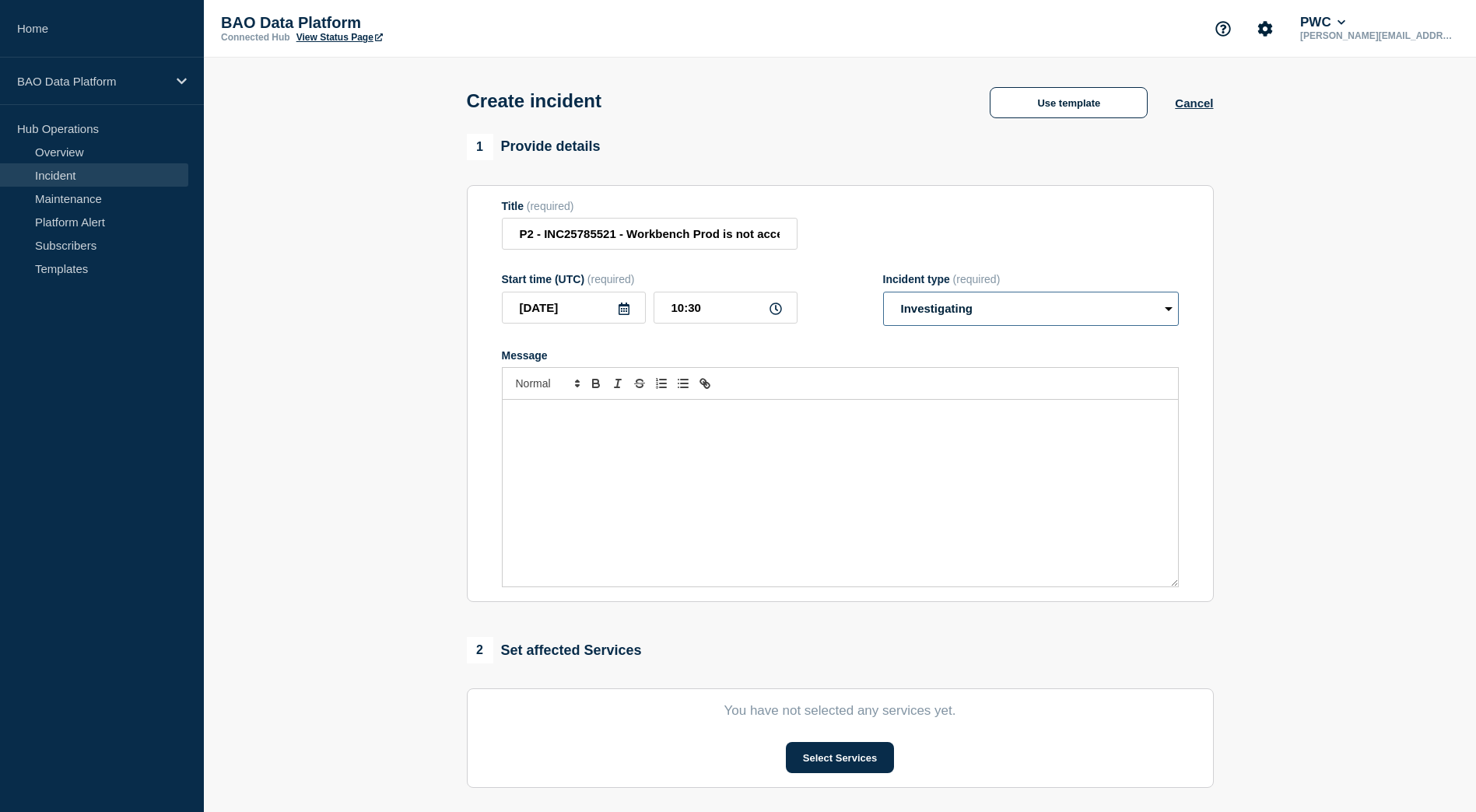
click at [883, 295] on select "Select option Investigating Identified Monitoring" at bounding box center [1031, 308] width 296 height 35
click at [667, 456] on div "Message" at bounding box center [839, 493] width 675 height 187
click at [597, 538] on div "Message" at bounding box center [839, 493] width 675 height 187
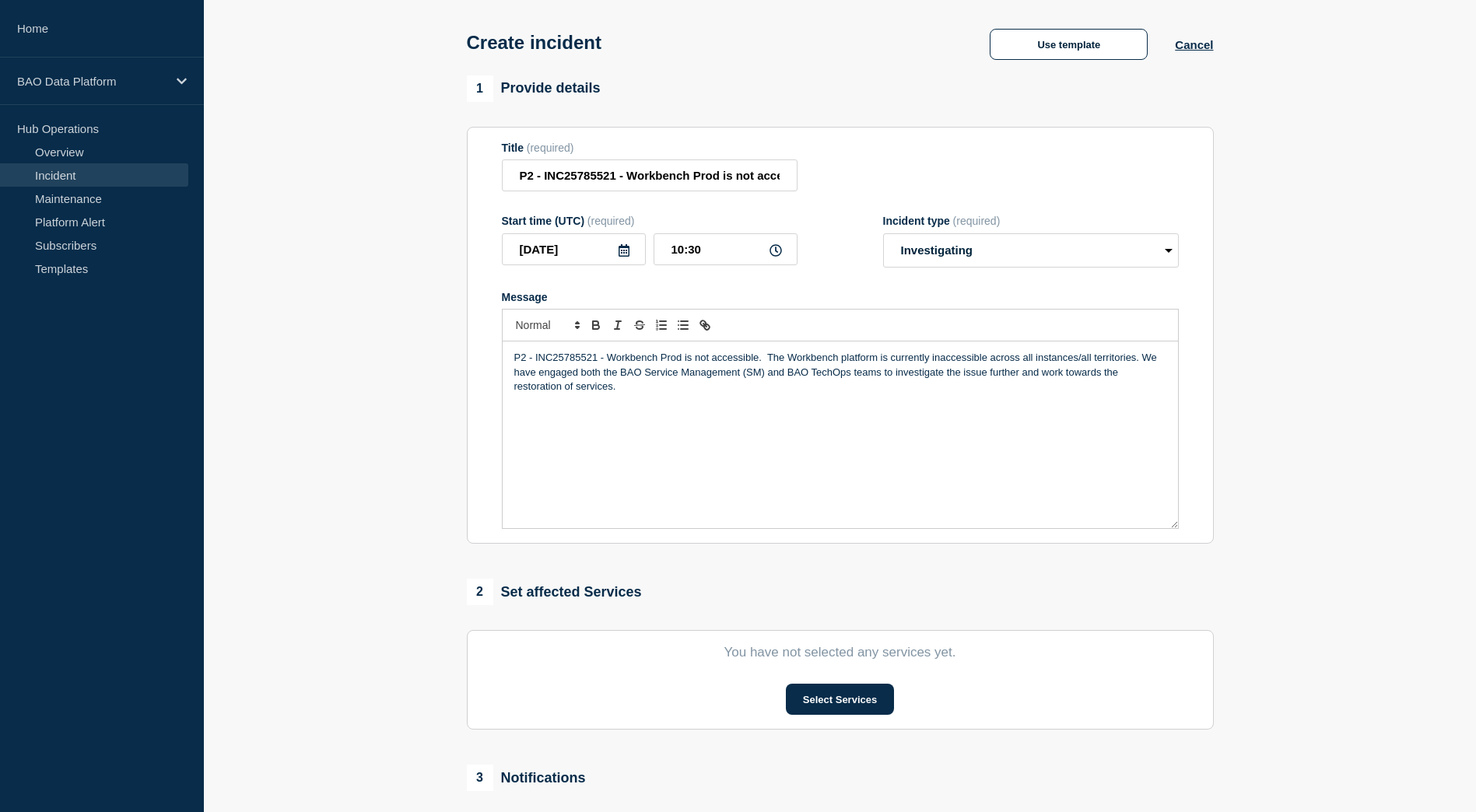
scroll to position [233, 0]
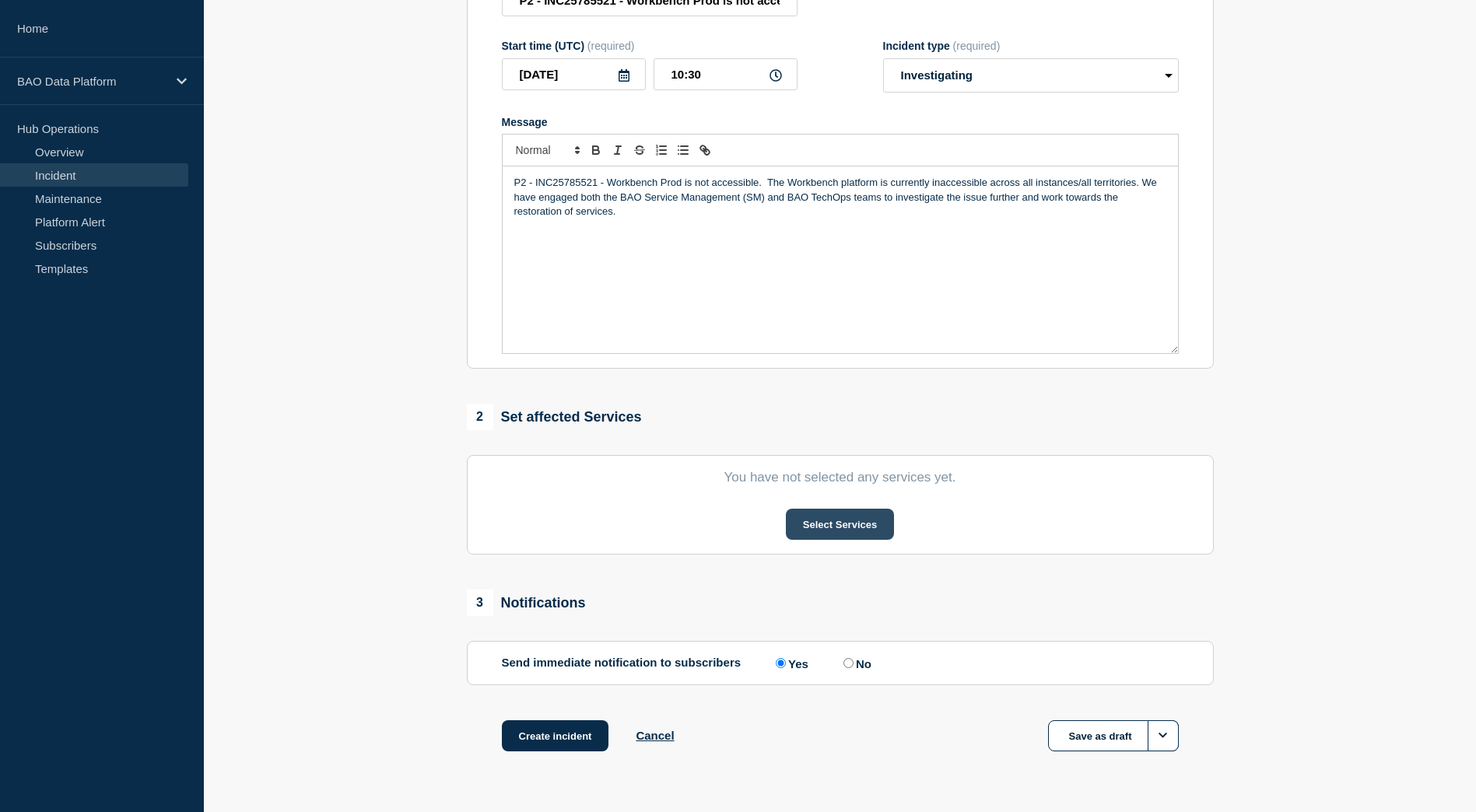
click at [834, 526] on button "Select Services" at bounding box center [840, 524] width 108 height 31
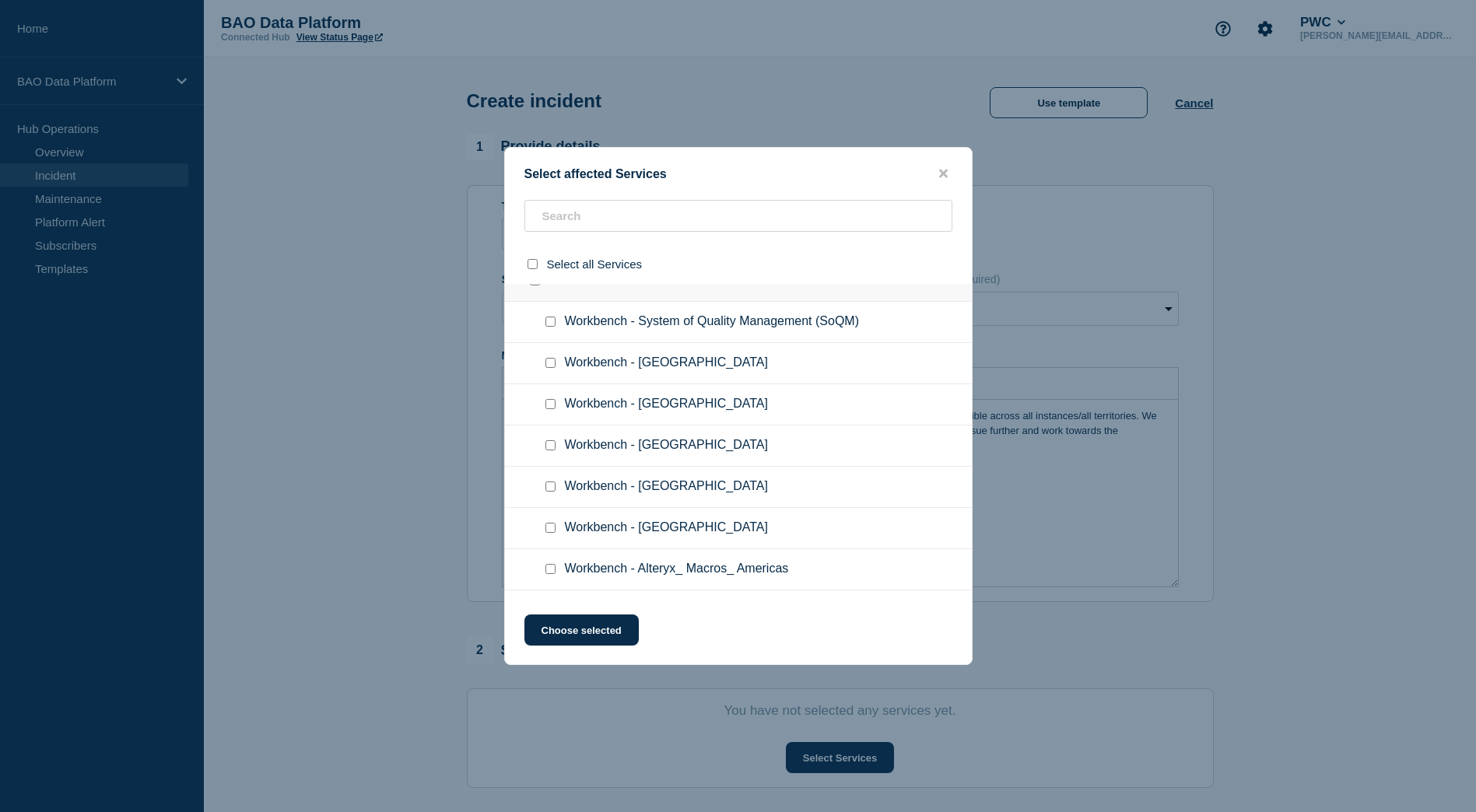
scroll to position [0, 0]
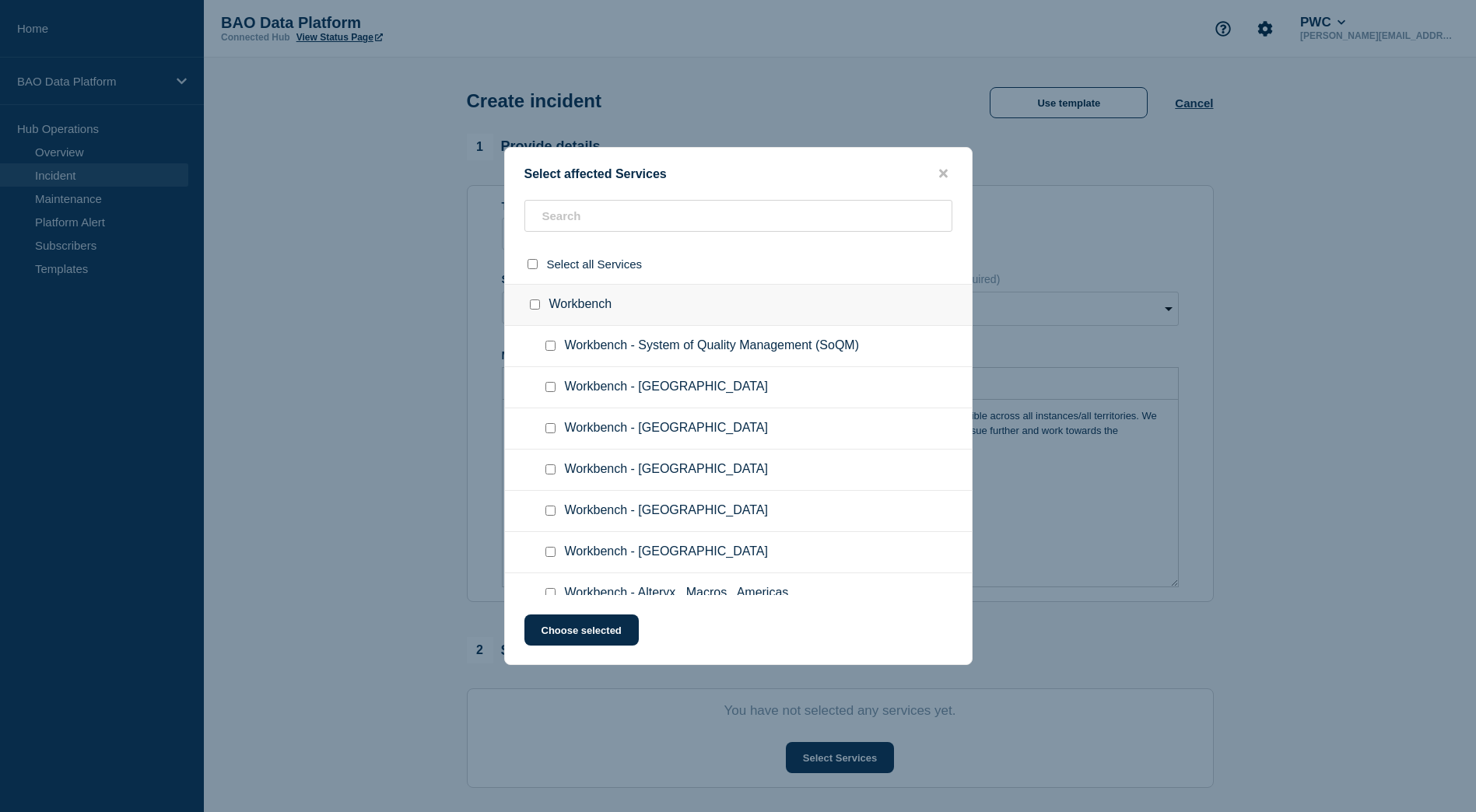
click at [536, 309] on input "Workbench checkbox" at bounding box center [534, 304] width 10 height 10
checkbox input "true"
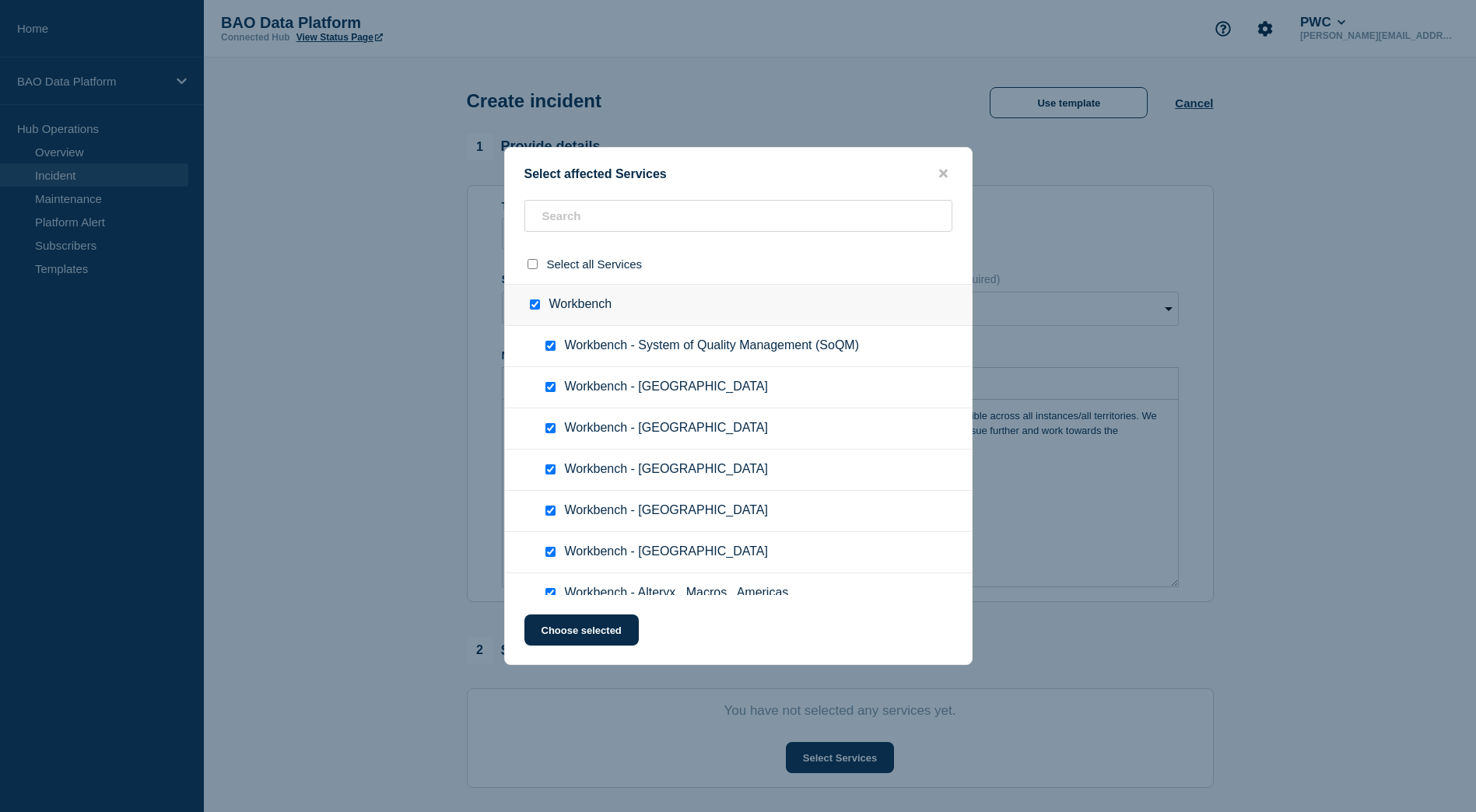
checkbox input "true"
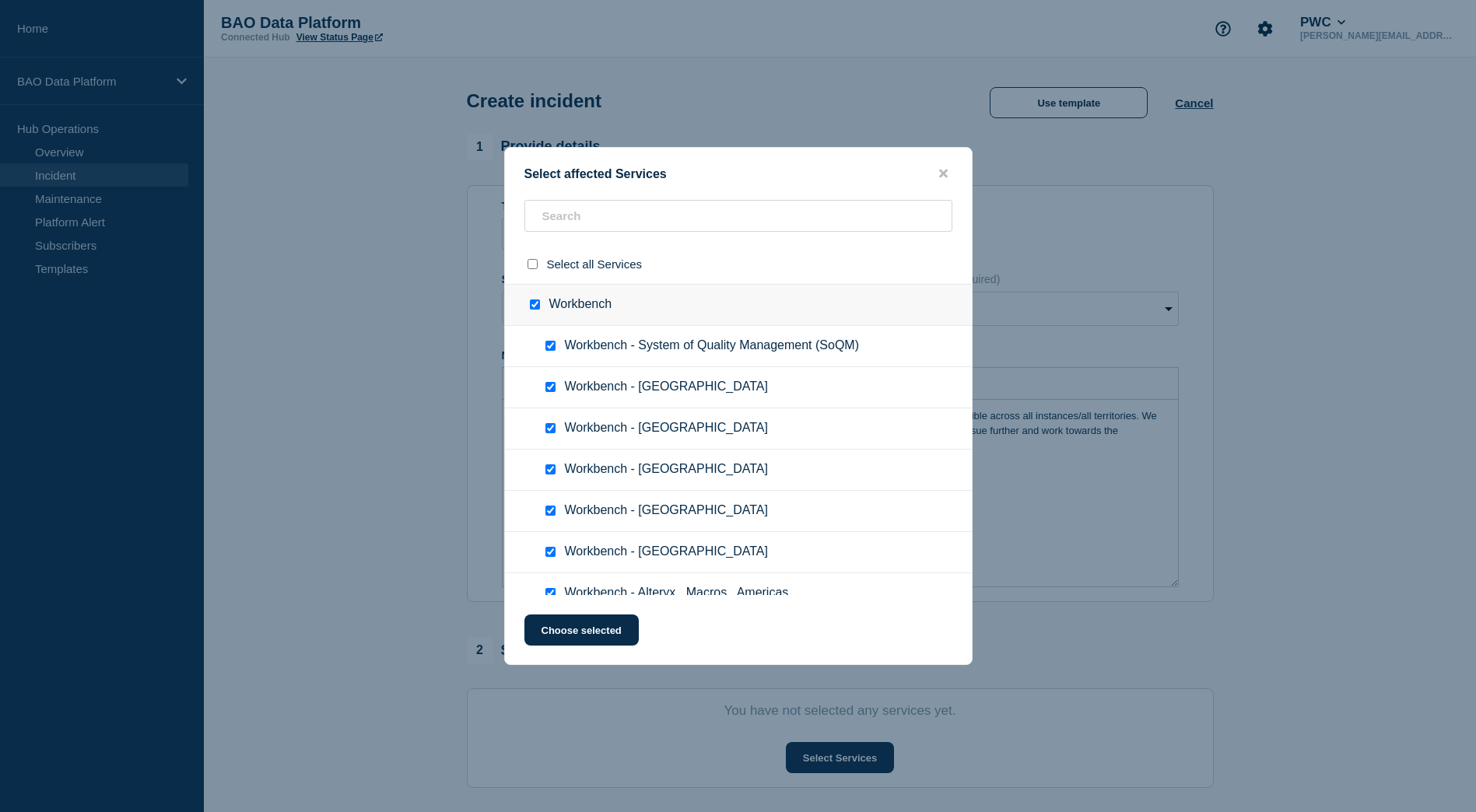
checkbox input "true"
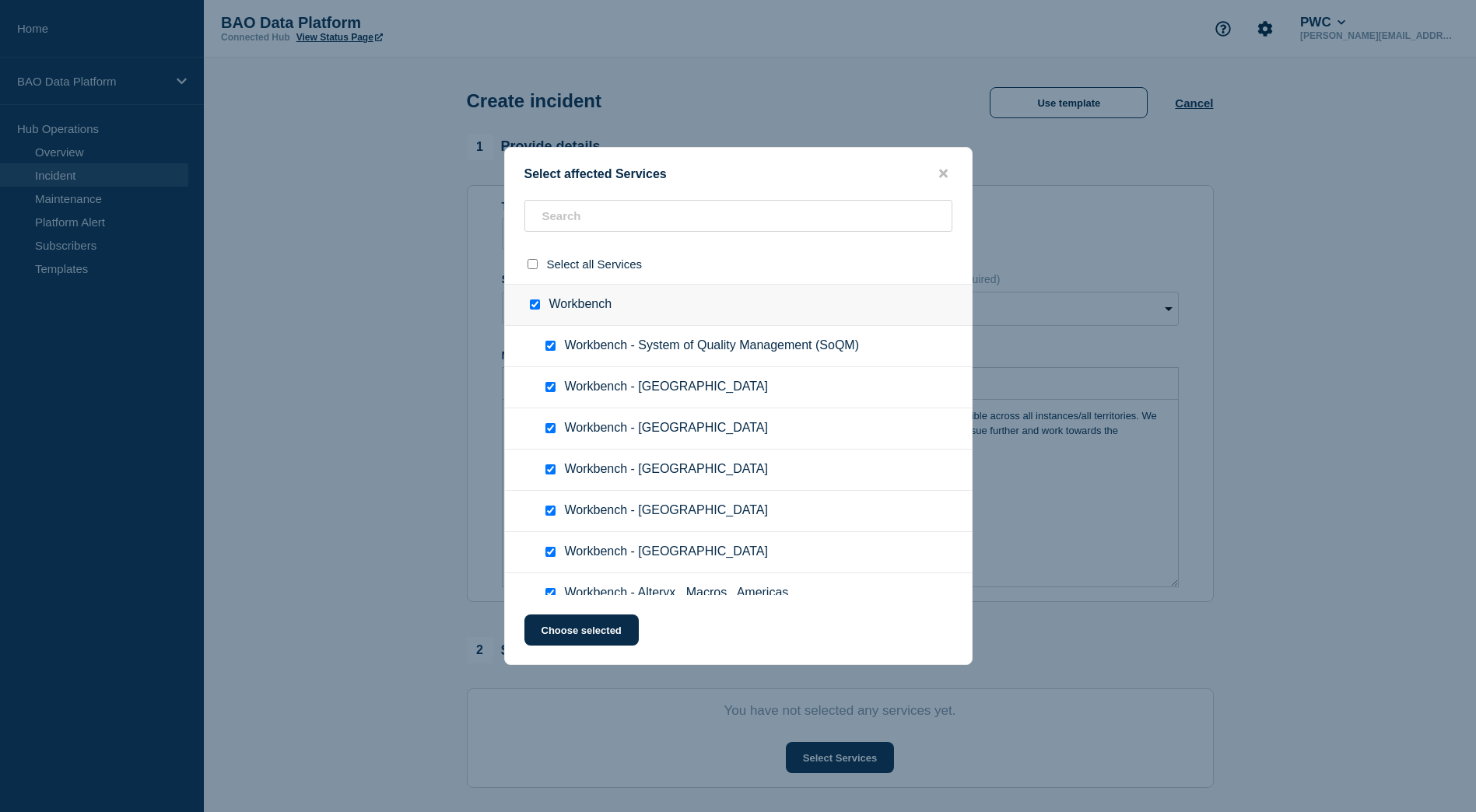
checkbox input "true"
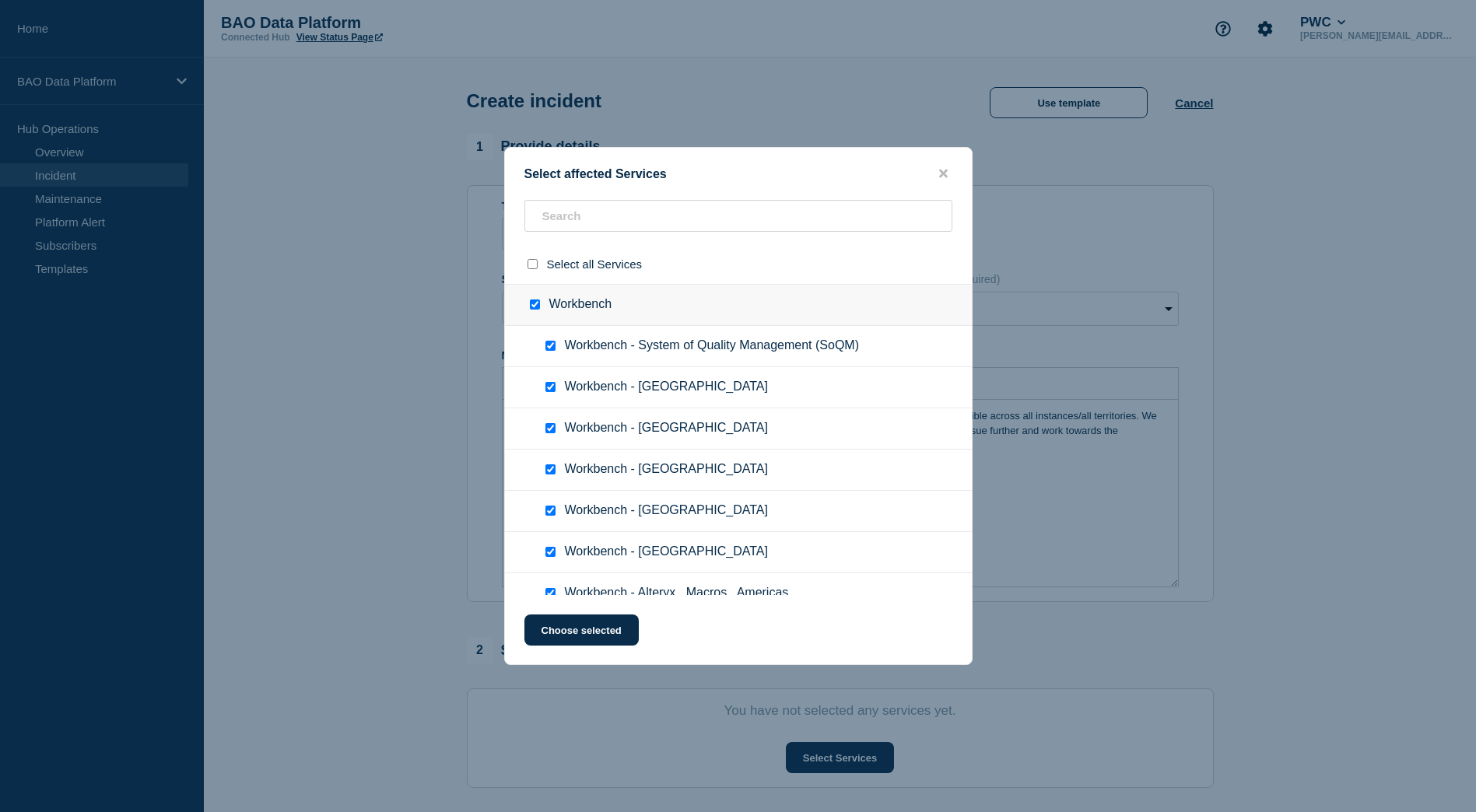
checkbox input "true"
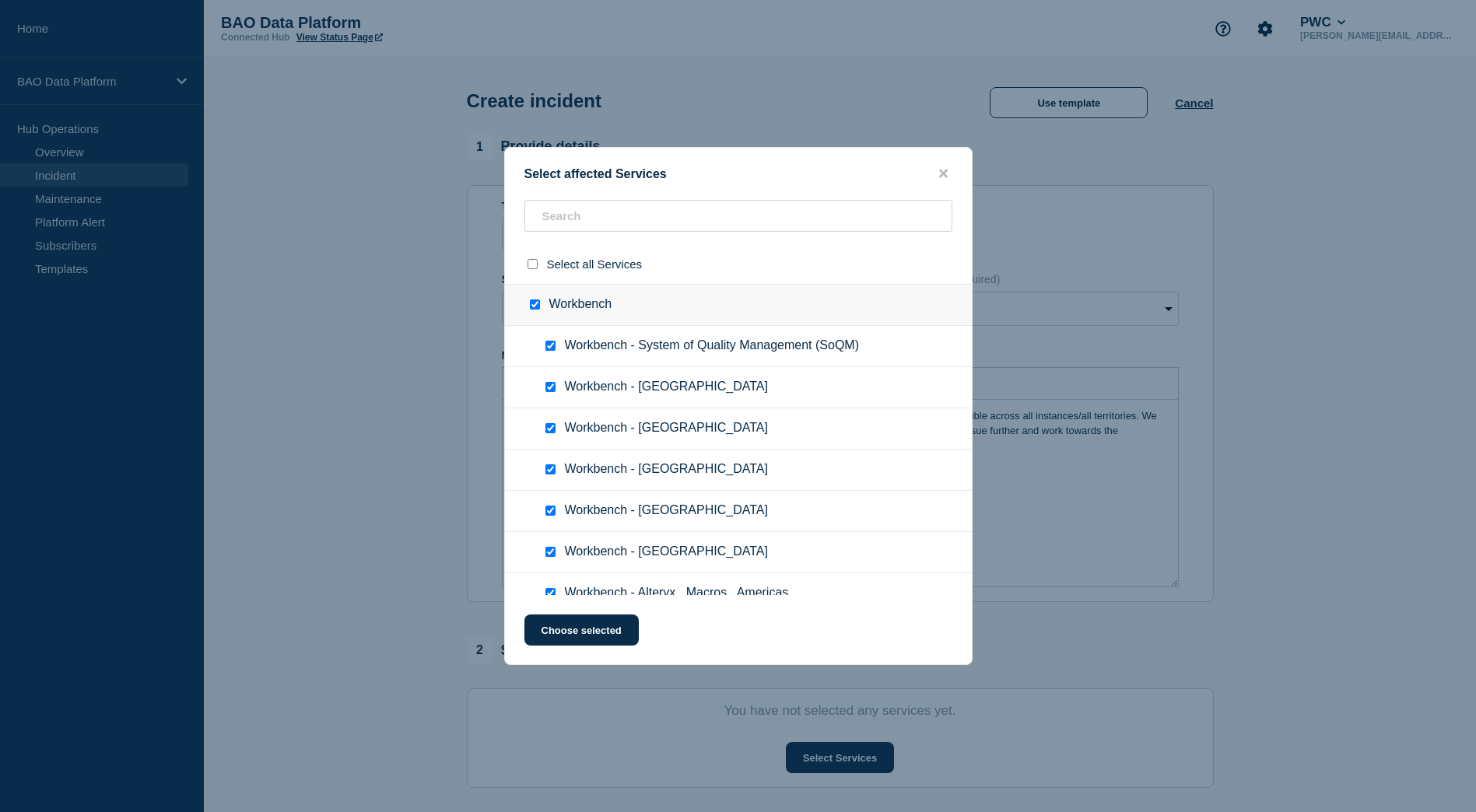
checkbox input "true"
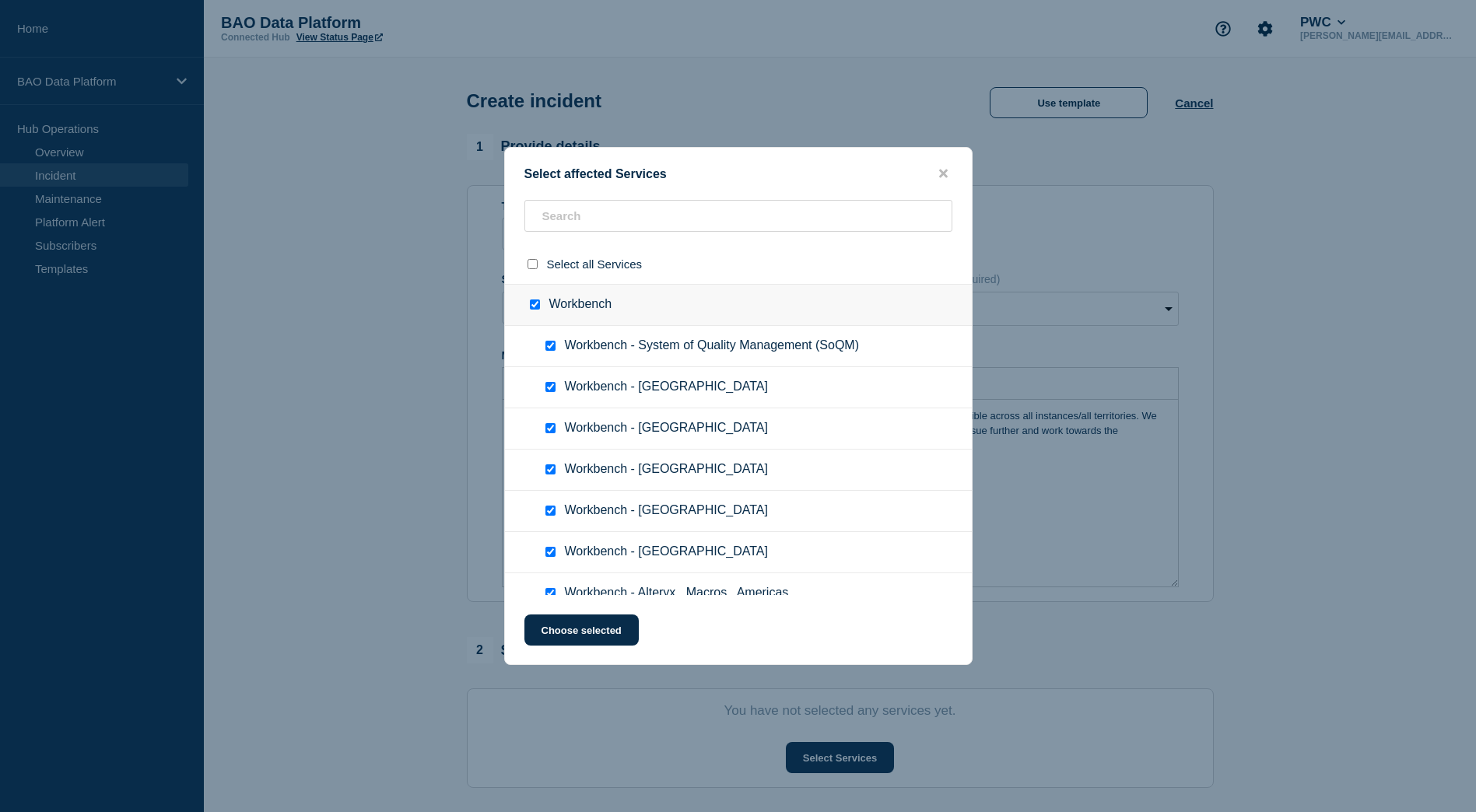
checkbox input "true"
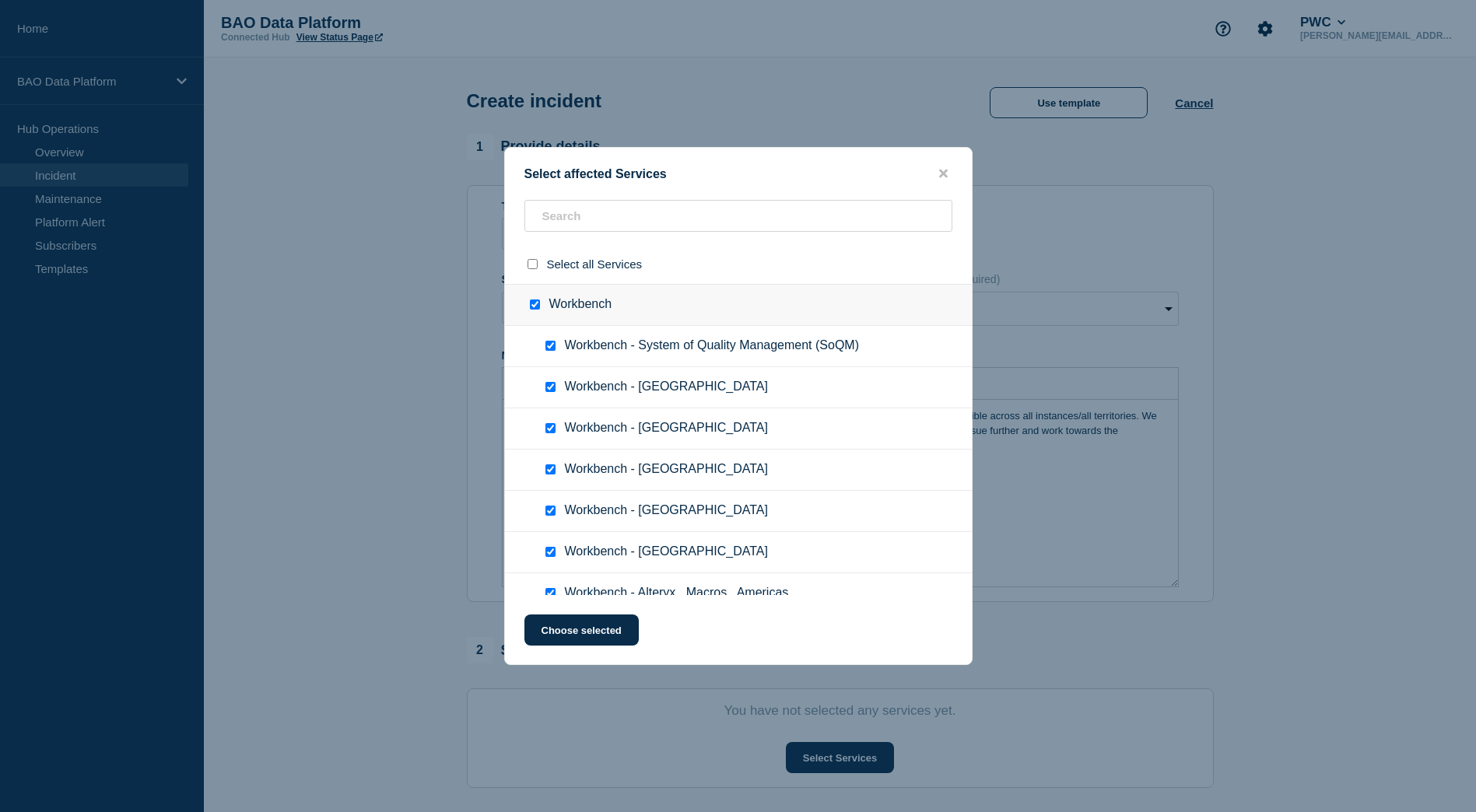
checkbox input "true"
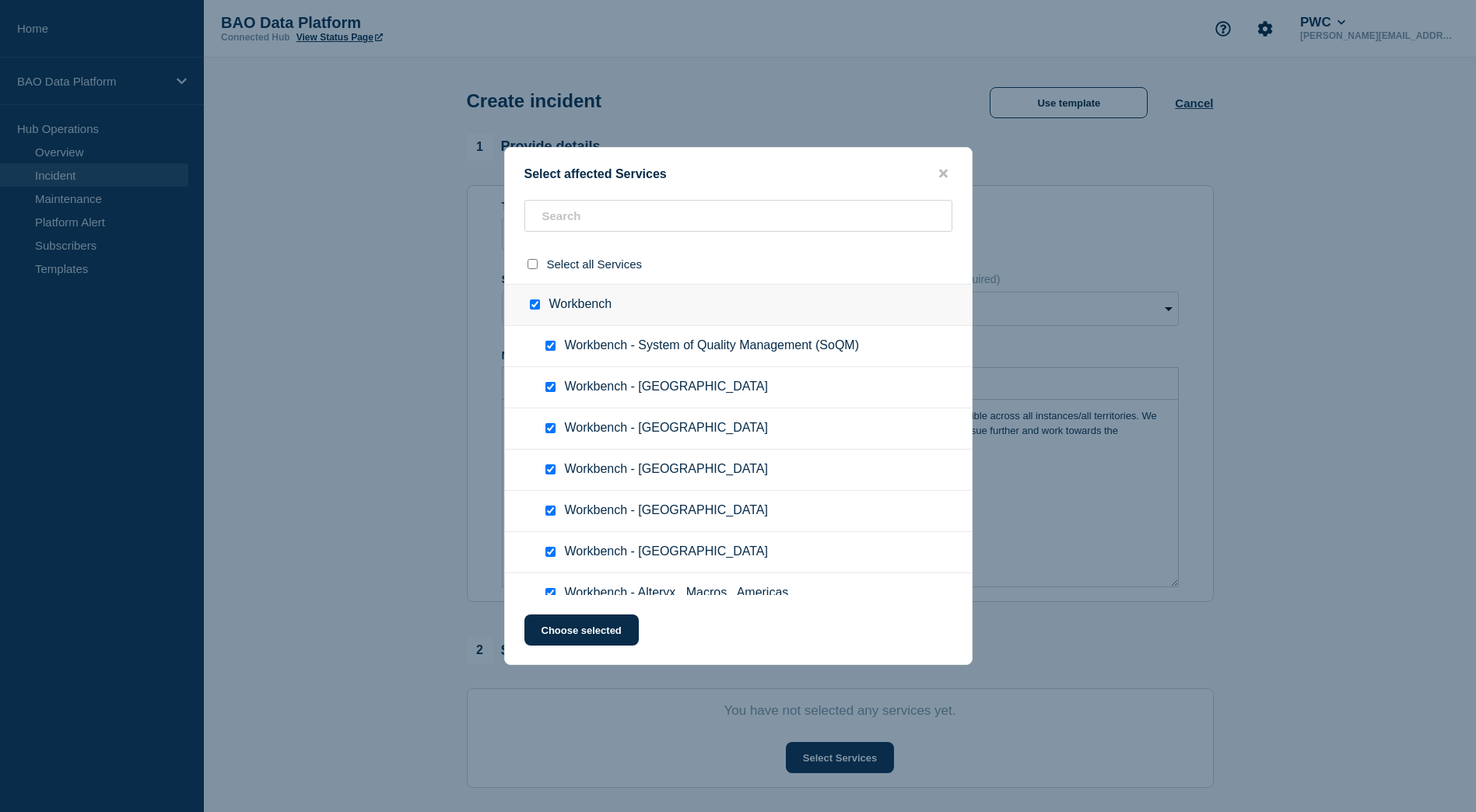
checkbox input "true"
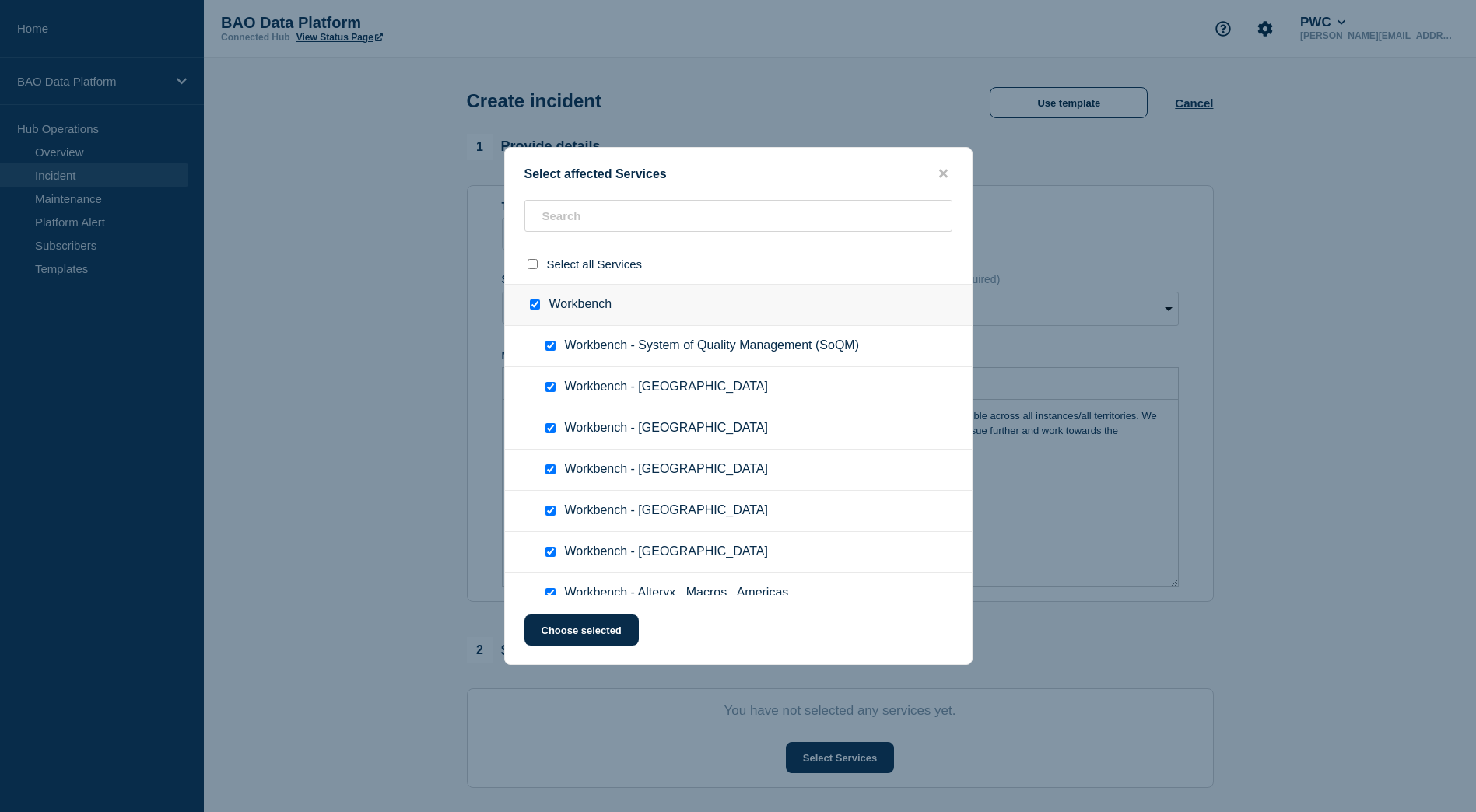
checkbox input "true"
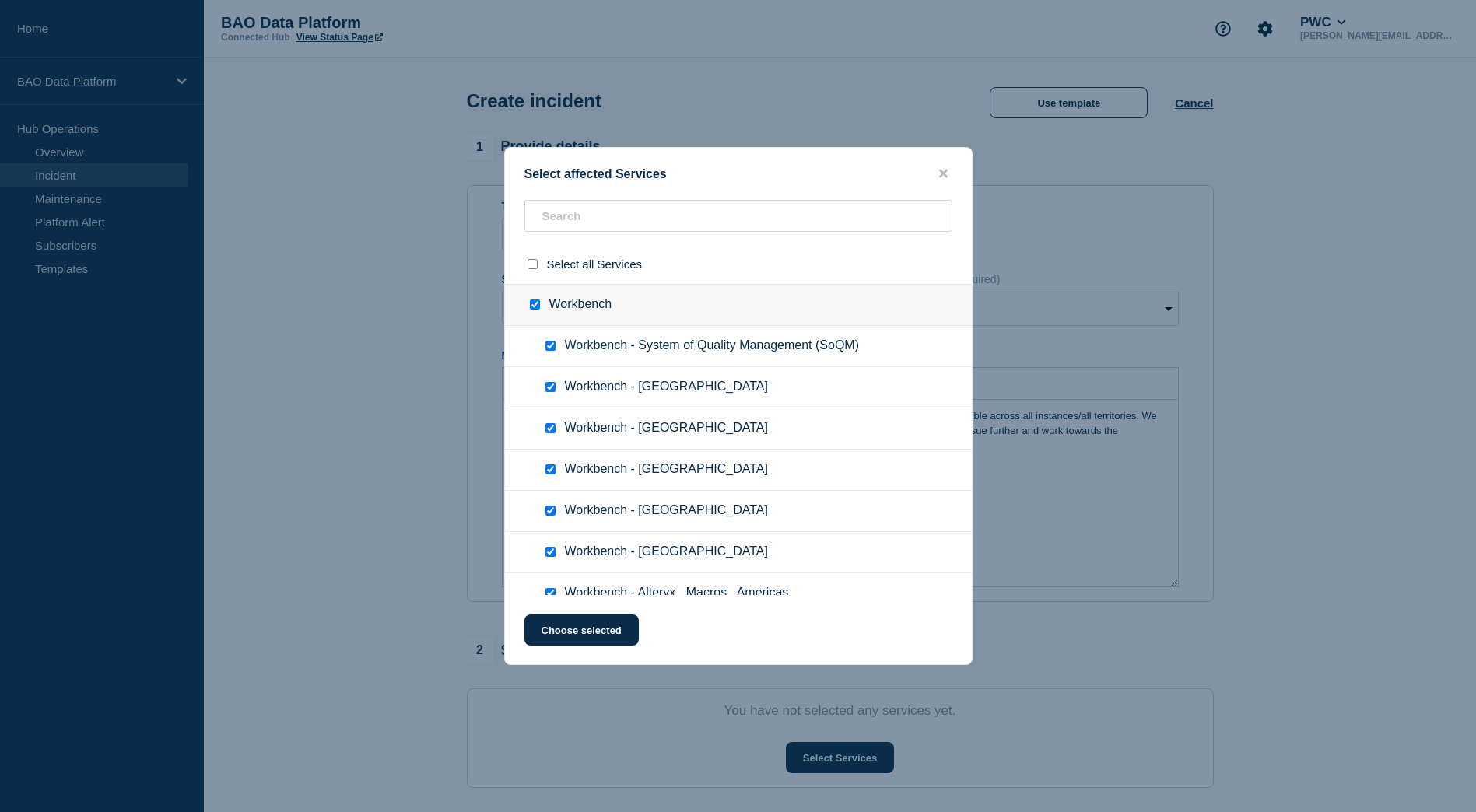
checkbox input "true"
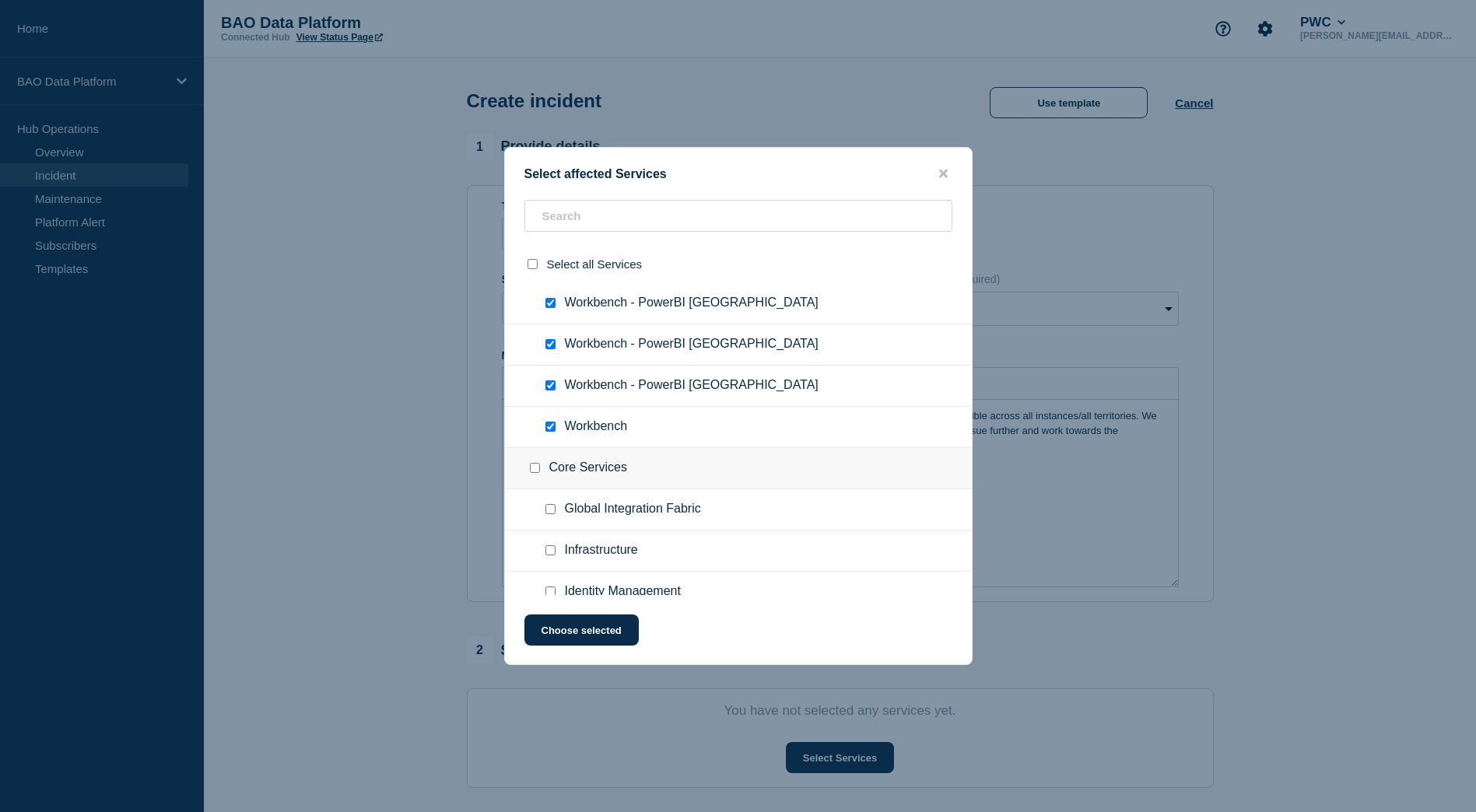
scroll to position [2121, 0]
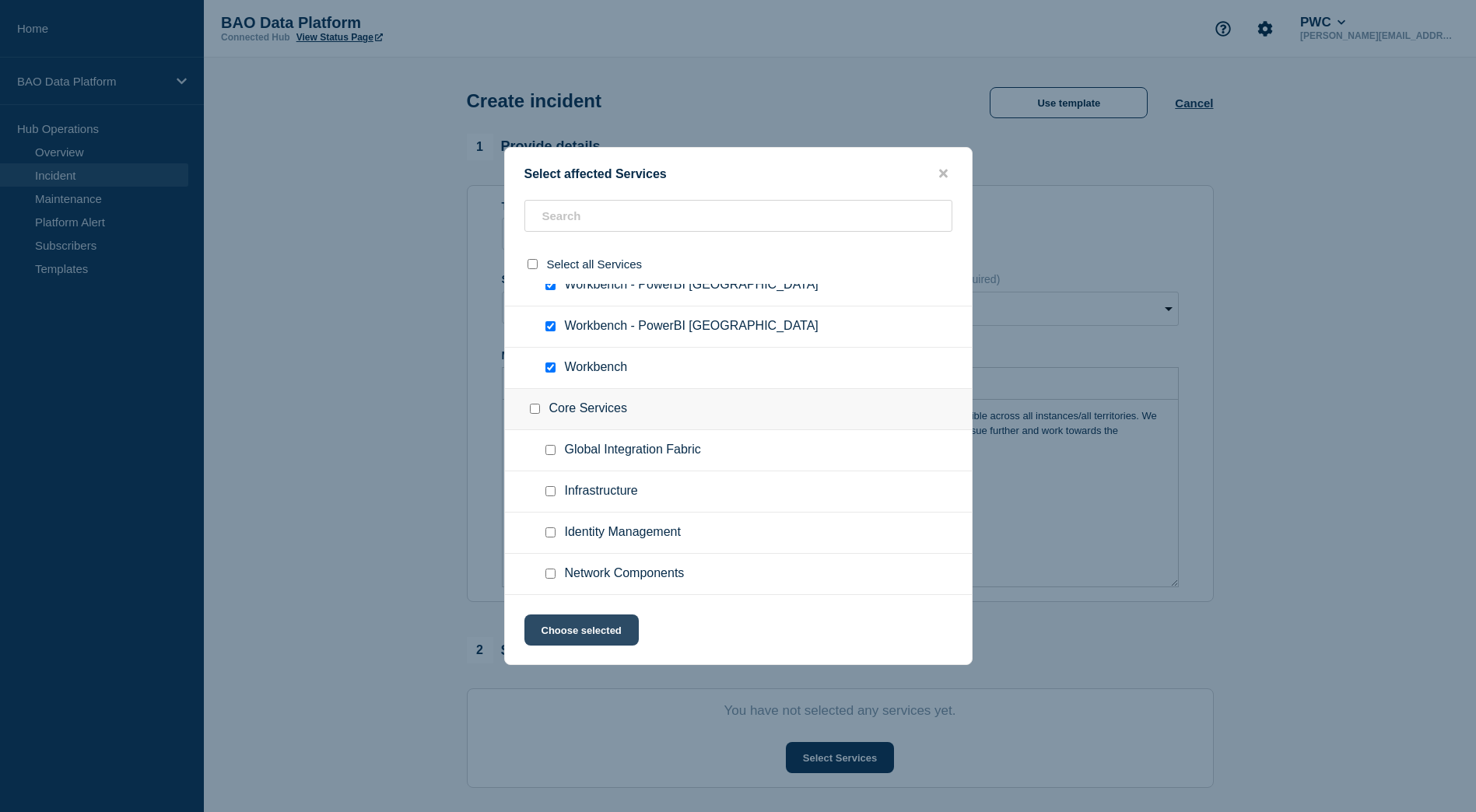
click at [570, 630] on button "Choose selected" at bounding box center [582, 629] width 114 height 31
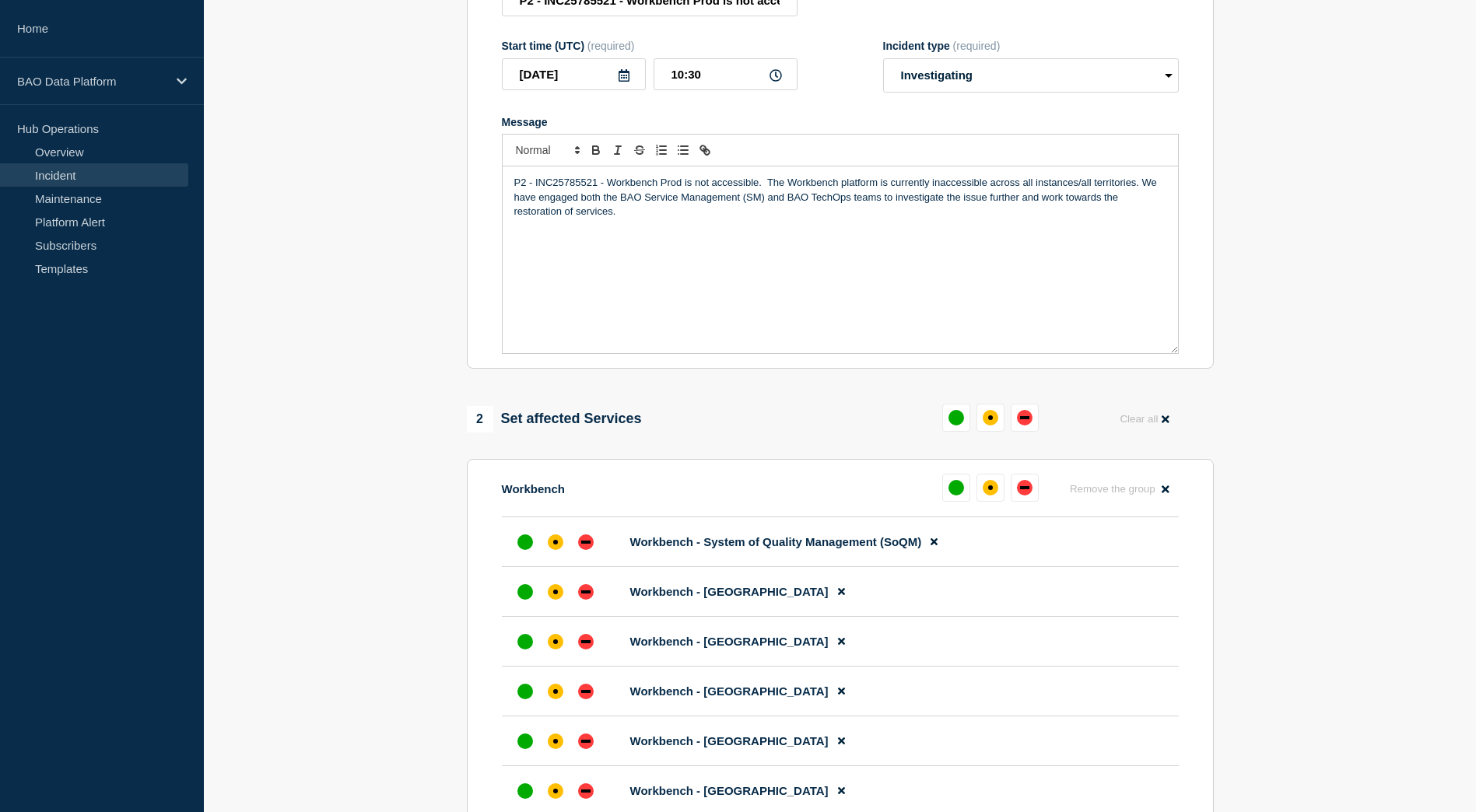
scroll to position [311, 0]
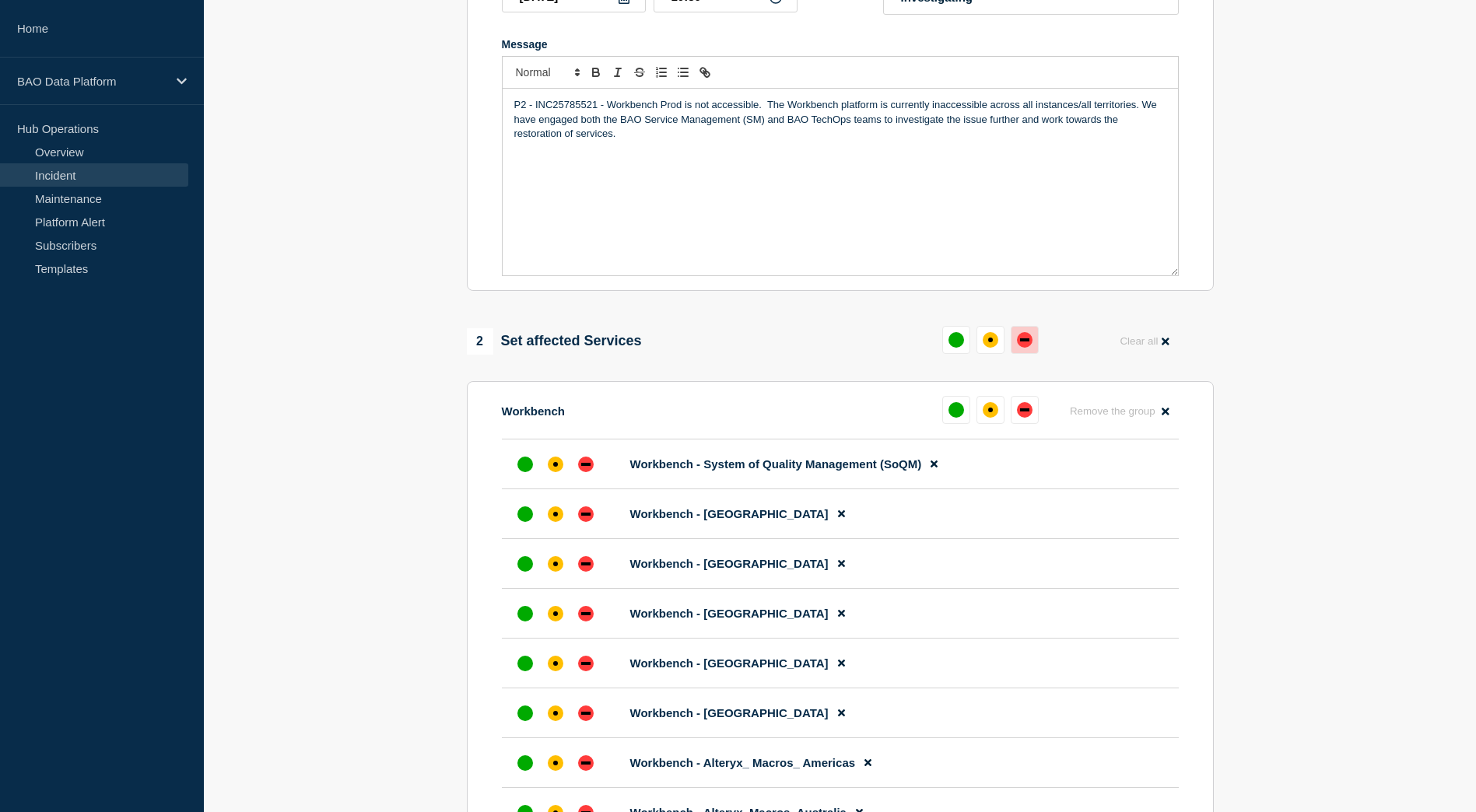
click at [1018, 349] on button at bounding box center [1024, 340] width 28 height 28
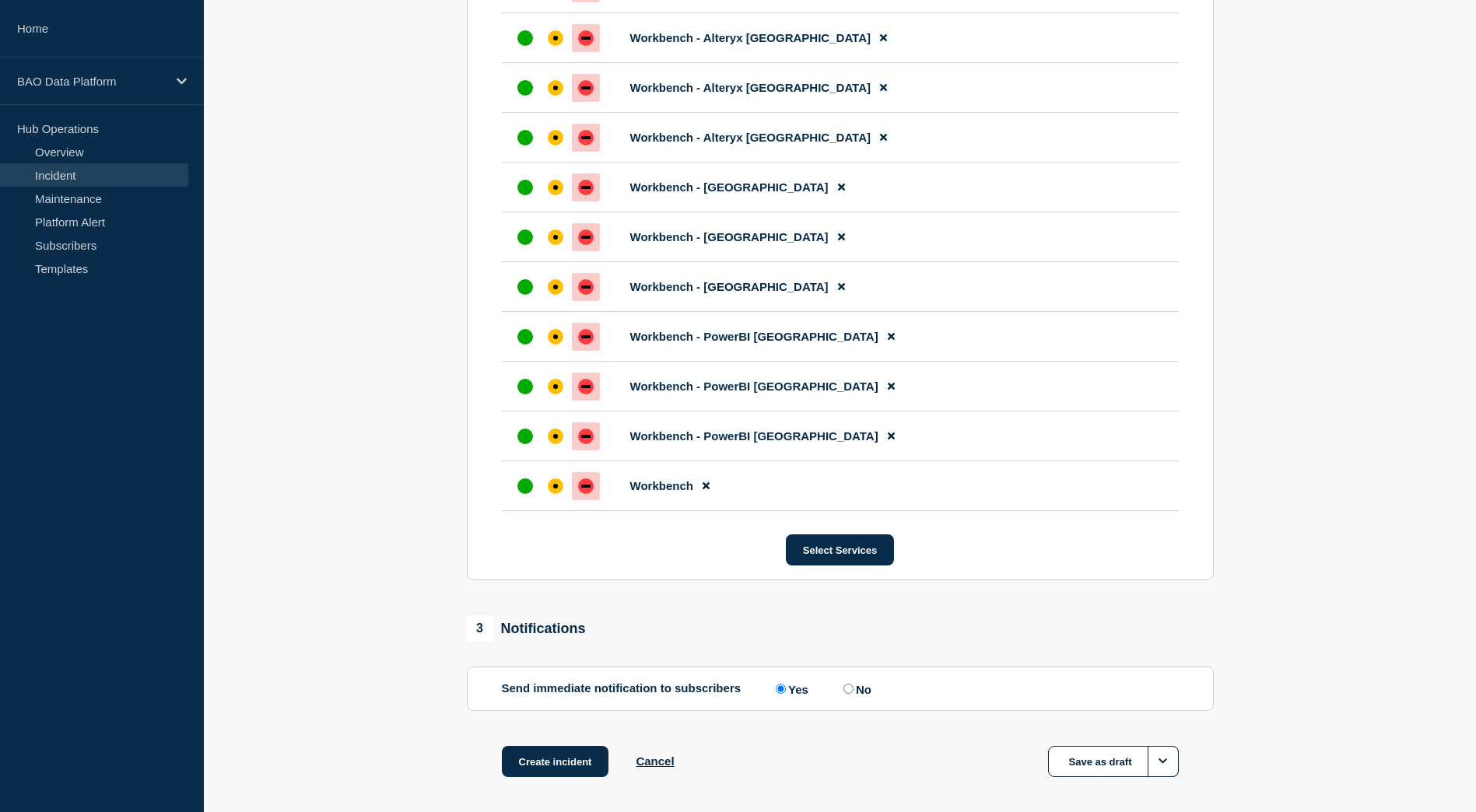
scroll to position [2947, 0]
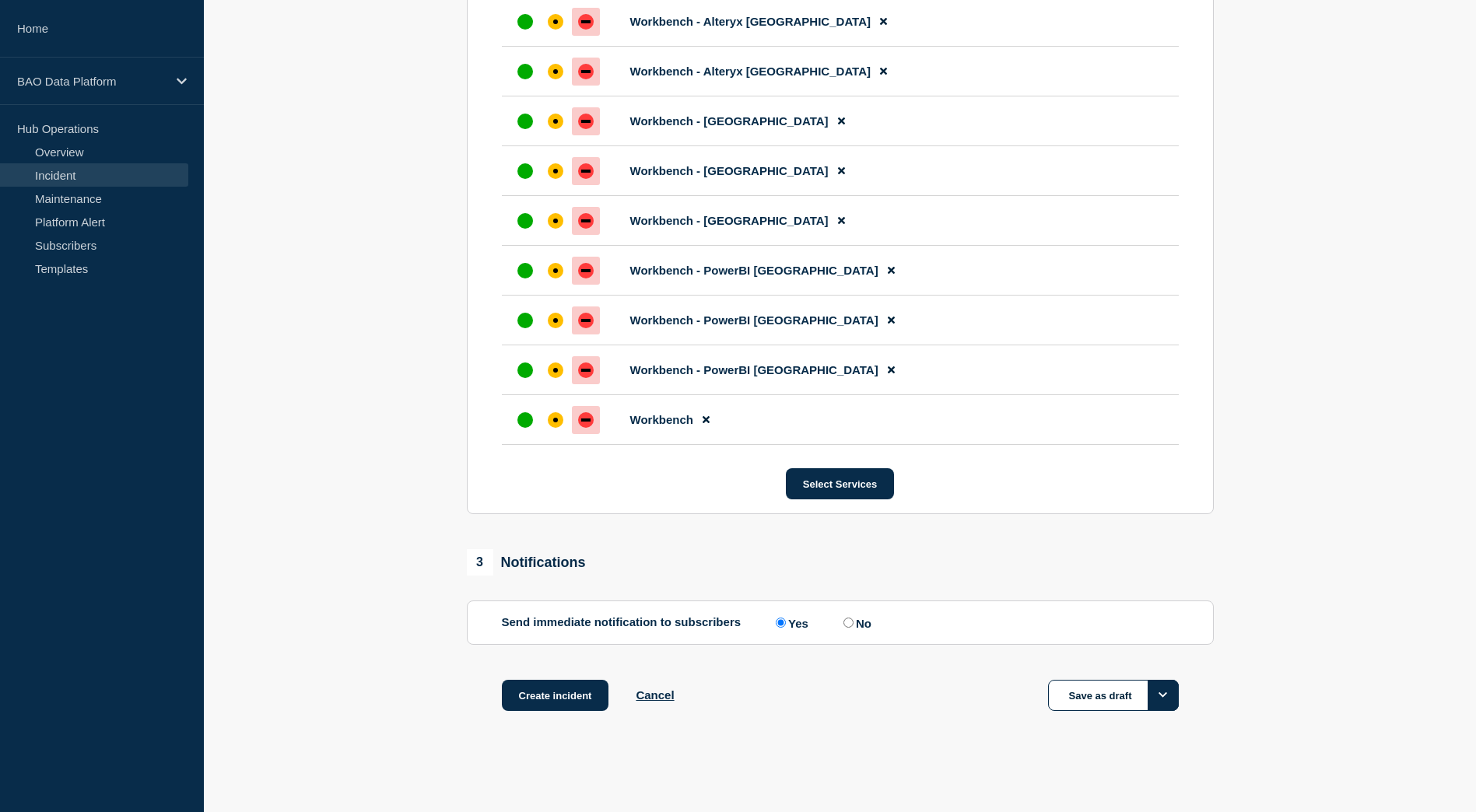
click at [1158, 704] on button "Options" at bounding box center [1162, 694] width 31 height 31
click at [860, 692] on div "Create incident Cancel Save as draft Save as draft Publish as unconfirmed" at bounding box center [840, 714] width 747 height 70
click at [557, 692] on button "Create incident" at bounding box center [555, 694] width 107 height 31
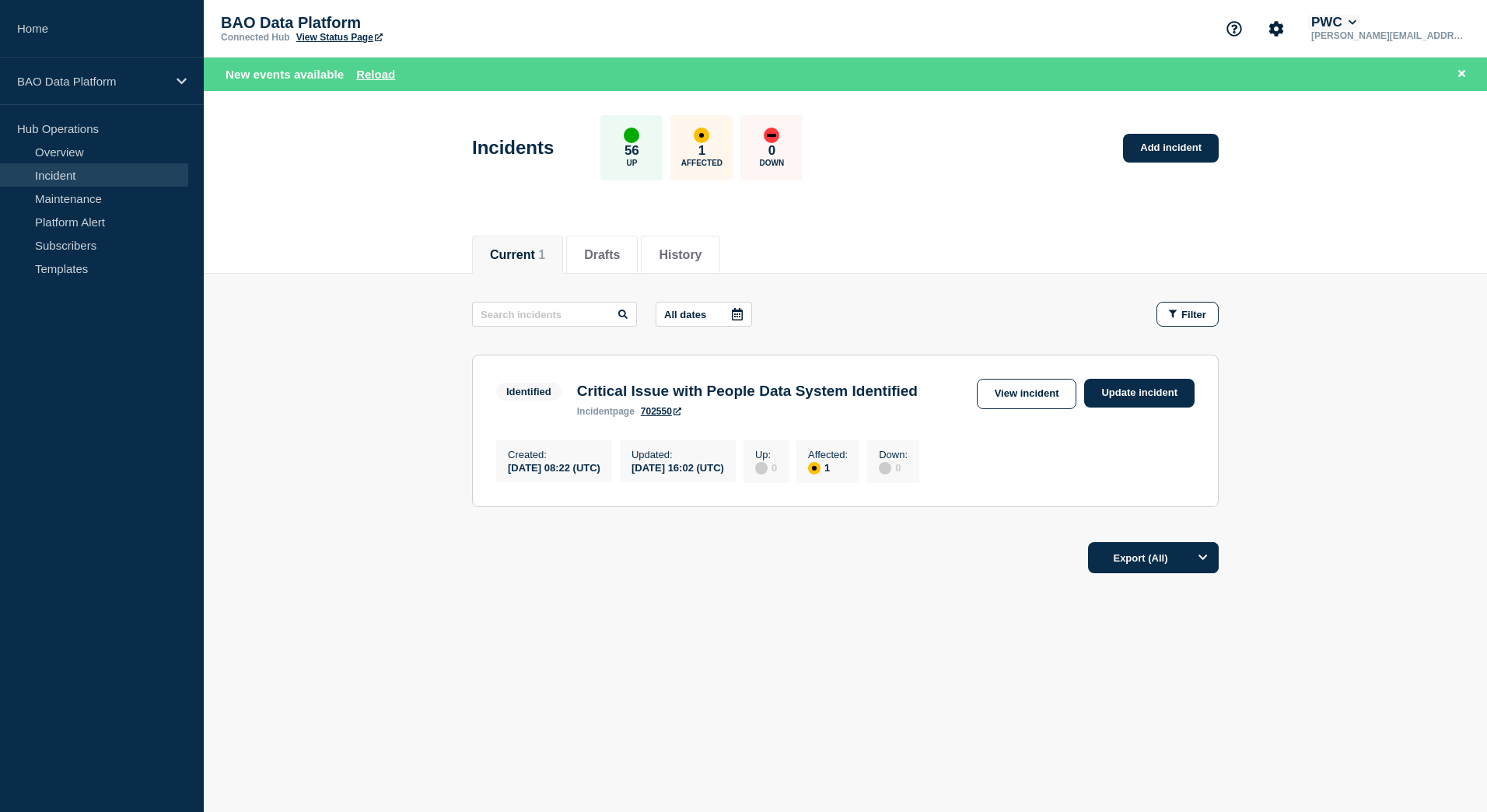
click at [1357, 21] on icon at bounding box center [1353, 22] width 8 height 9
click at [1300, 168] on header "Incidents 56 Up 1 Affected 0 Down Add incident" at bounding box center [845, 155] width 1284 height 130
click at [1283, 30] on icon "Account settings" at bounding box center [1277, 28] width 15 height 15
click at [1009, 52] on div "BAO Data Platform Connected Hub View Status Page Account settings Team Members …" at bounding box center [845, 29] width 1284 height 58
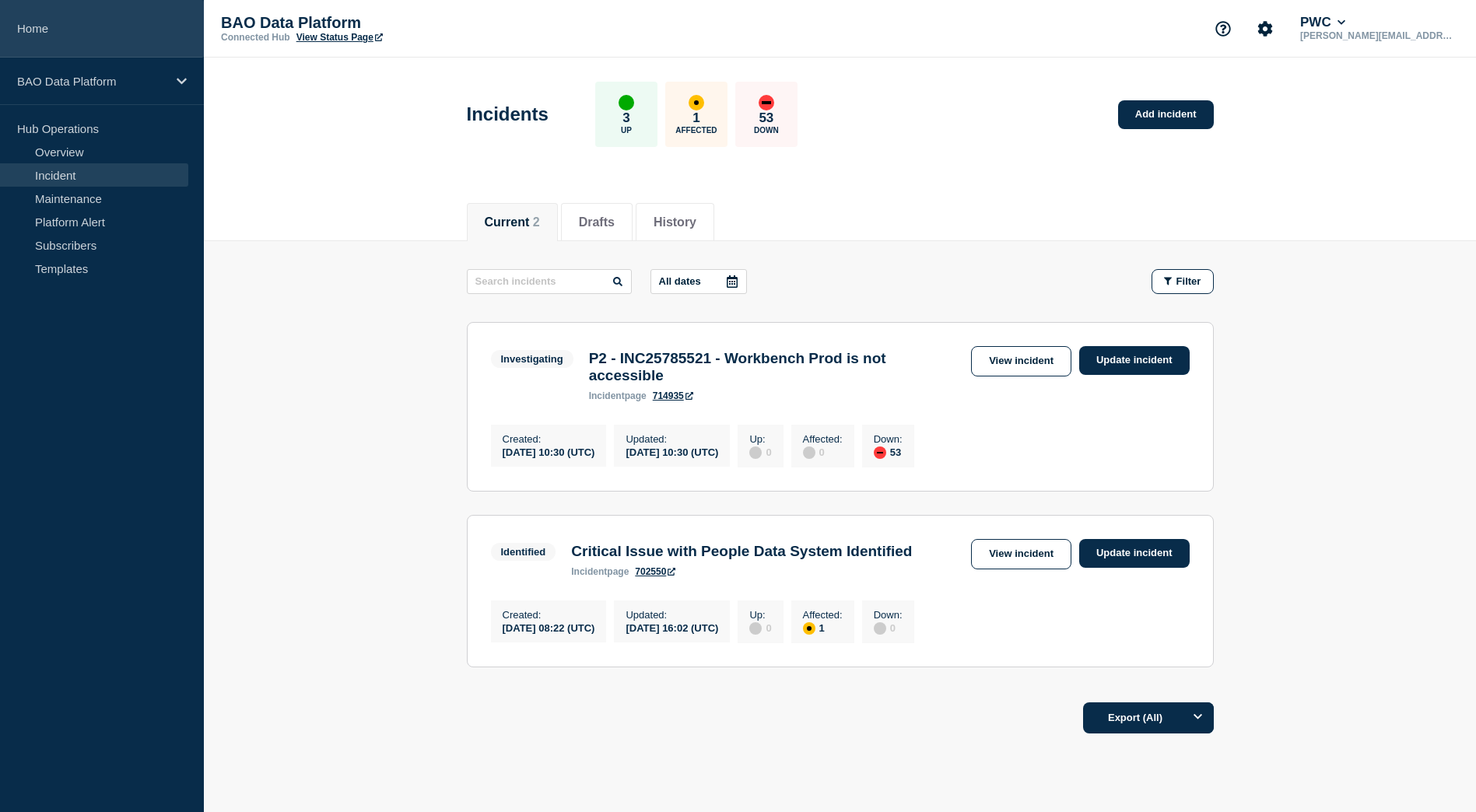
click at [44, 28] on link "Home" at bounding box center [102, 29] width 204 height 58
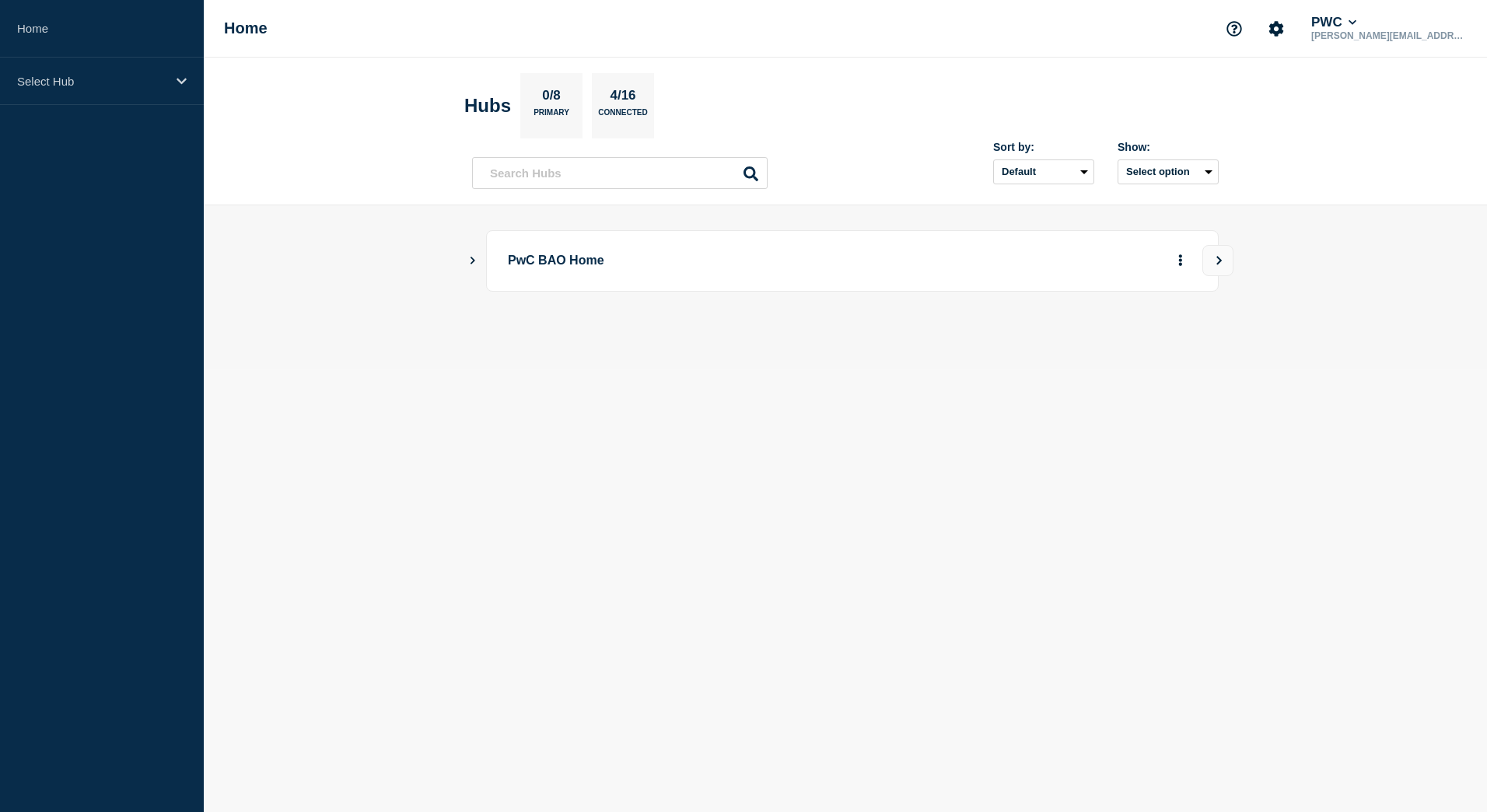
click at [474, 263] on icon "Show Connected Hubs" at bounding box center [472, 259] width 10 height 7
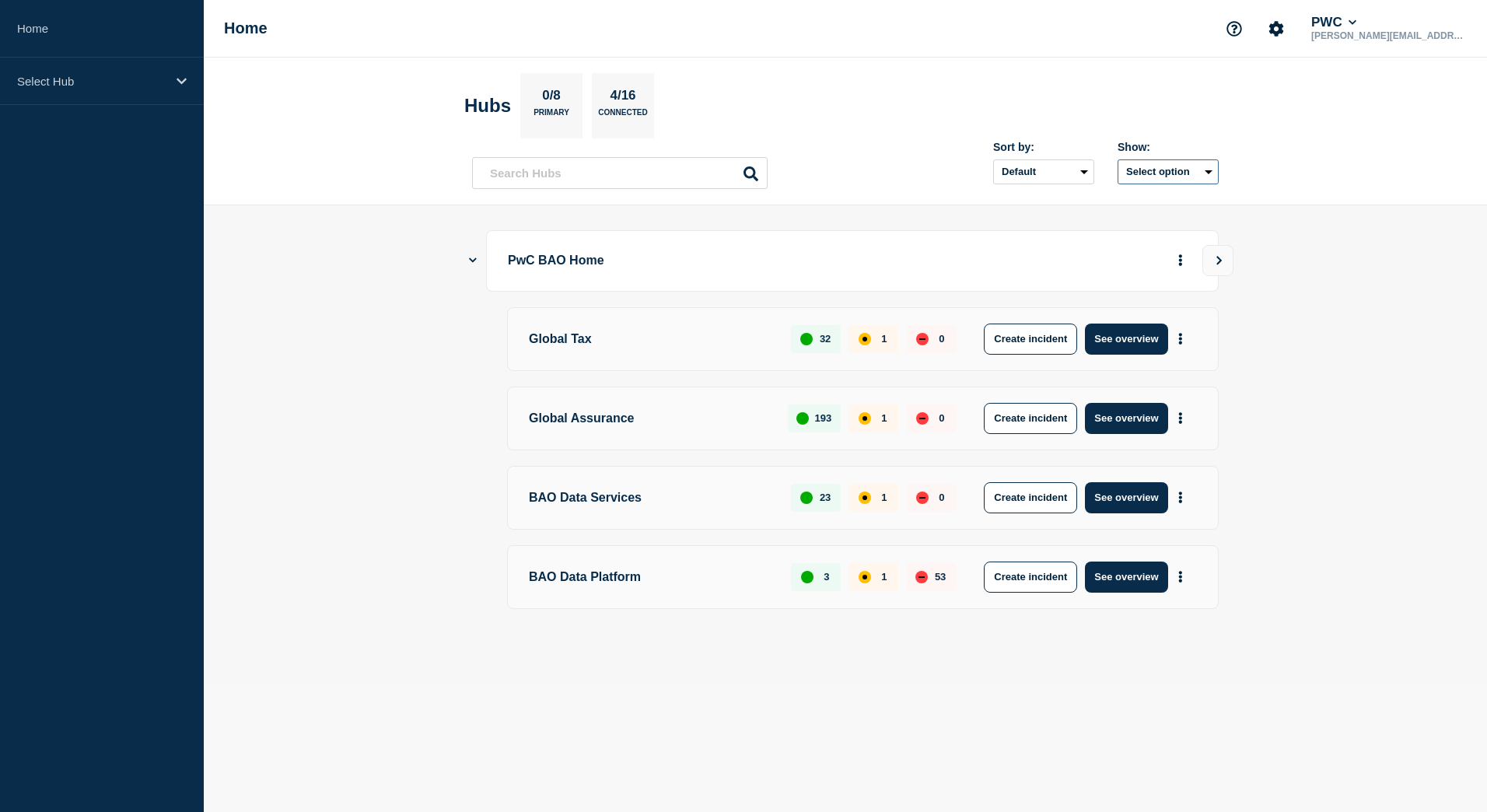
click at [1172, 172] on button "Select option" at bounding box center [1168, 172] width 101 height 25
click at [952, 100] on section "Hubs 0/8 Primary 4/16 Connected" at bounding box center [845, 105] width 763 height 65
click at [110, 77] on p "Select Hub" at bounding box center [91, 81] width 149 height 13
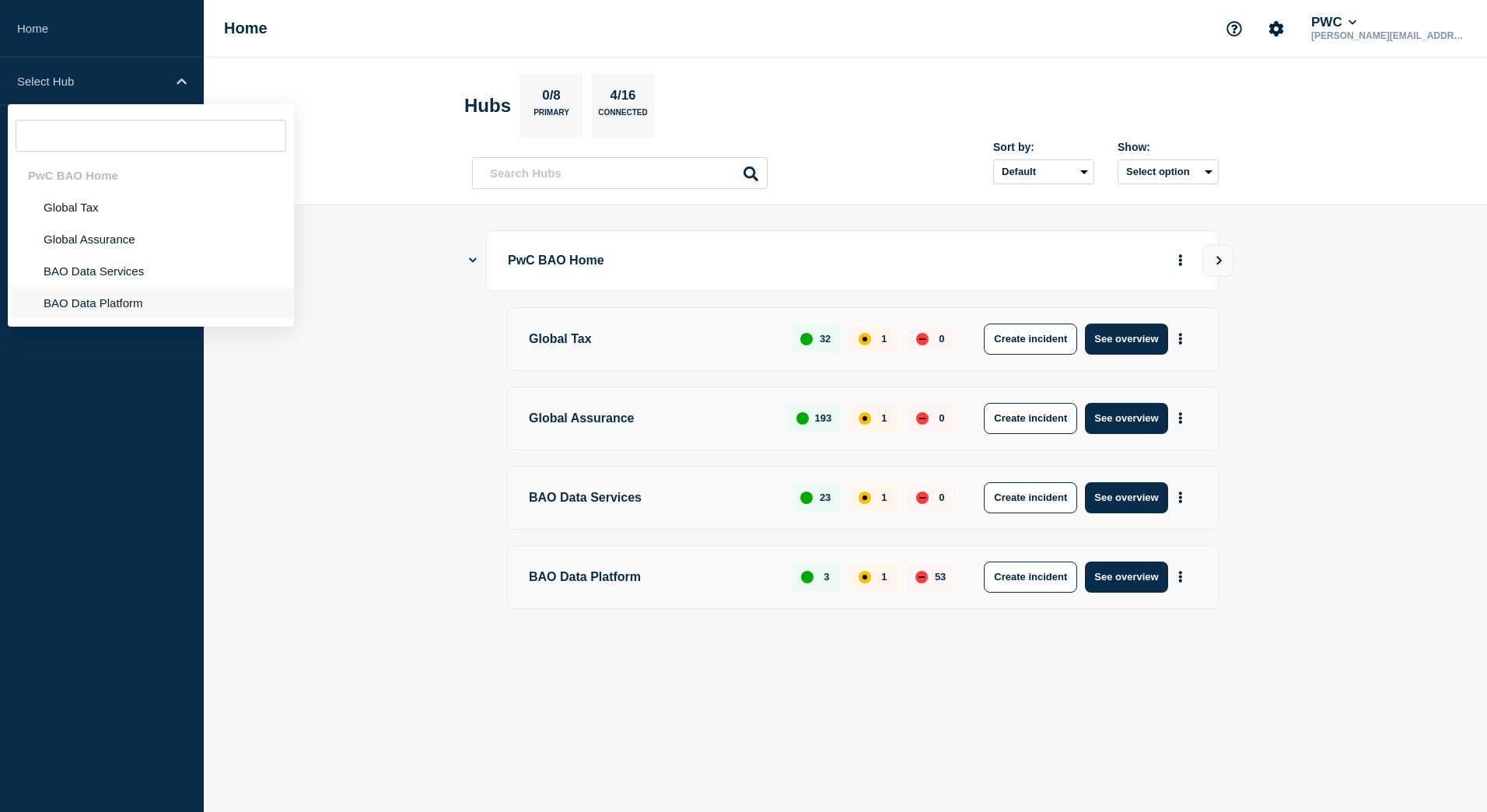
click at [77, 308] on li "BAO Data Platform" at bounding box center [150, 302] width 287 height 32
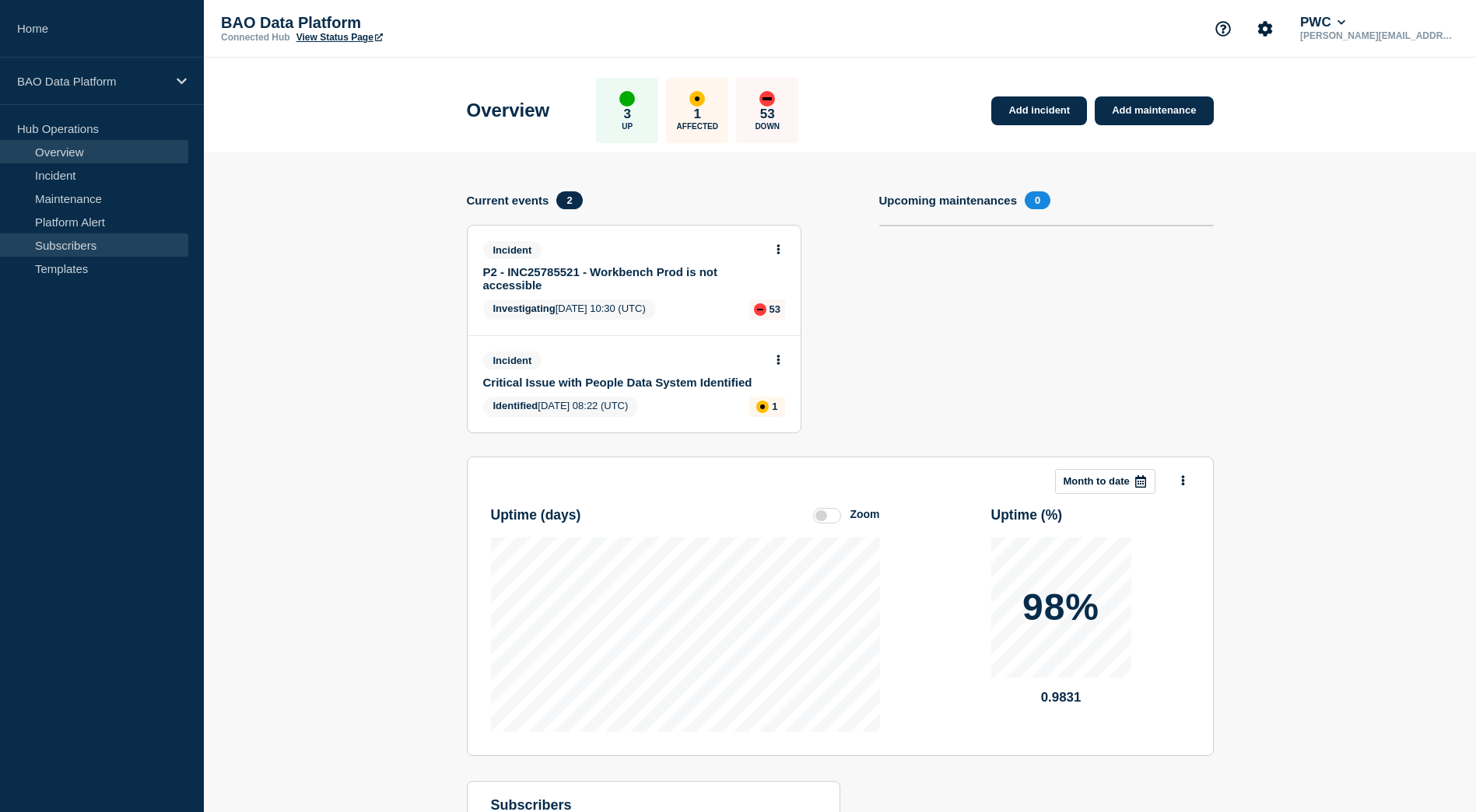
click at [79, 246] on link "Subscribers" at bounding box center [94, 245] width 189 height 23
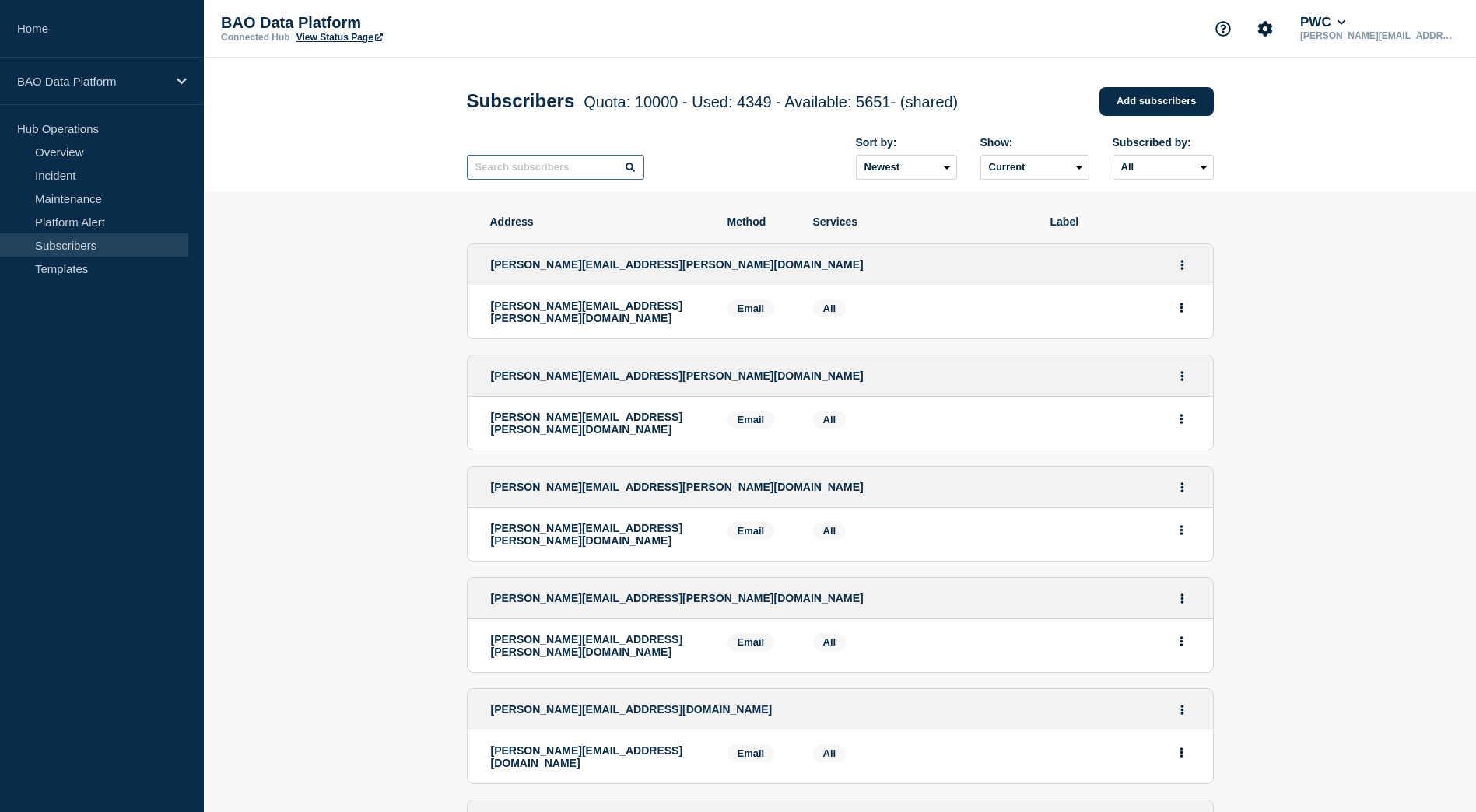
click at [548, 176] on input "text" at bounding box center [555, 167] width 177 height 25
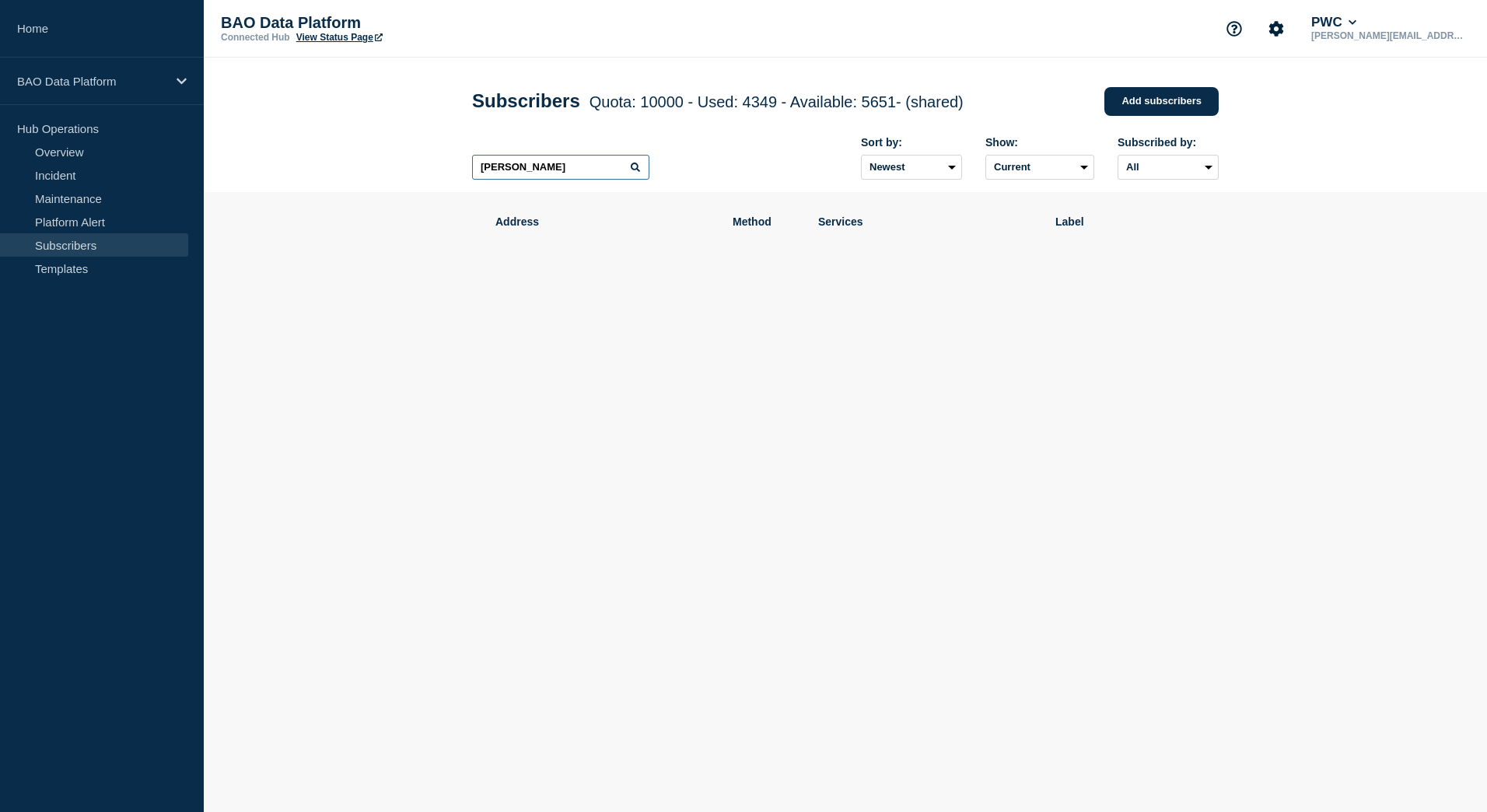
type input "J"
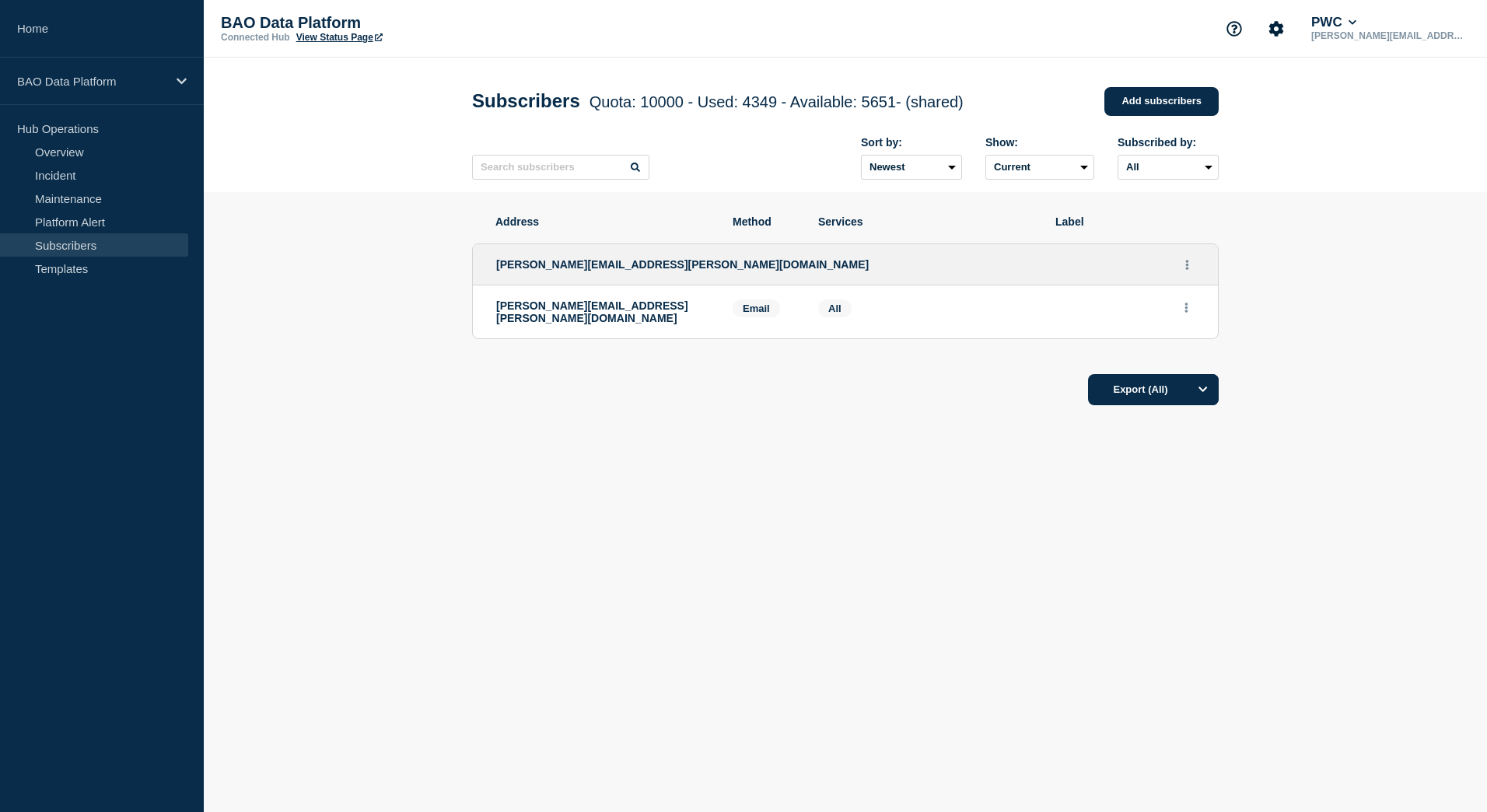
click at [1289, 116] on header "Subscribers Quota: 10000 - Used: 4349 - Available: 5651 - (shared) Quota Used A…" at bounding box center [845, 125] width 1284 height 134
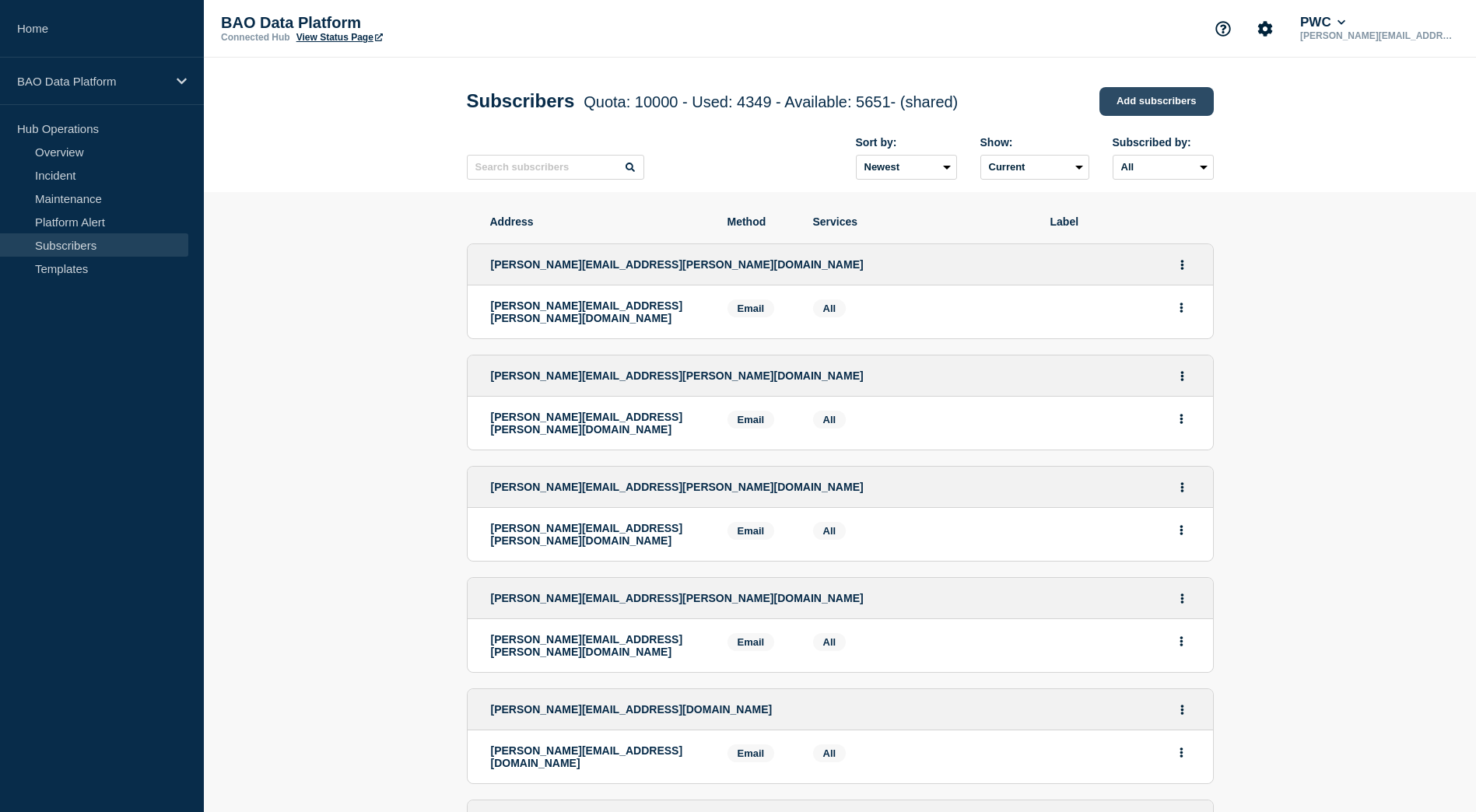
click at [1153, 107] on link "Add subscribers" at bounding box center [1156, 101] width 114 height 29
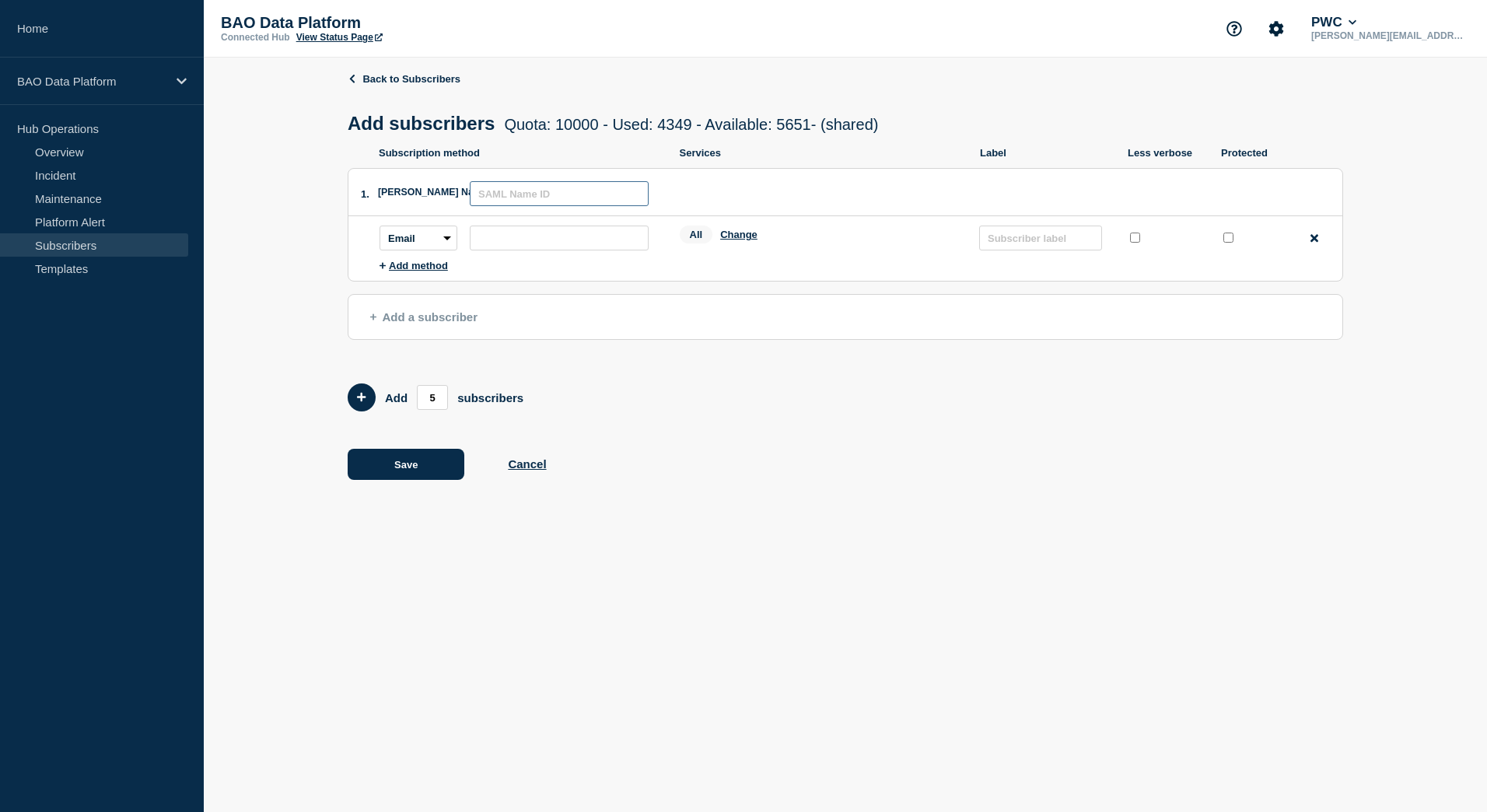
click at [544, 199] on input "text" at bounding box center [559, 193] width 179 height 25
click at [566, 232] on input "subscription-address" at bounding box center [559, 238] width 179 height 25
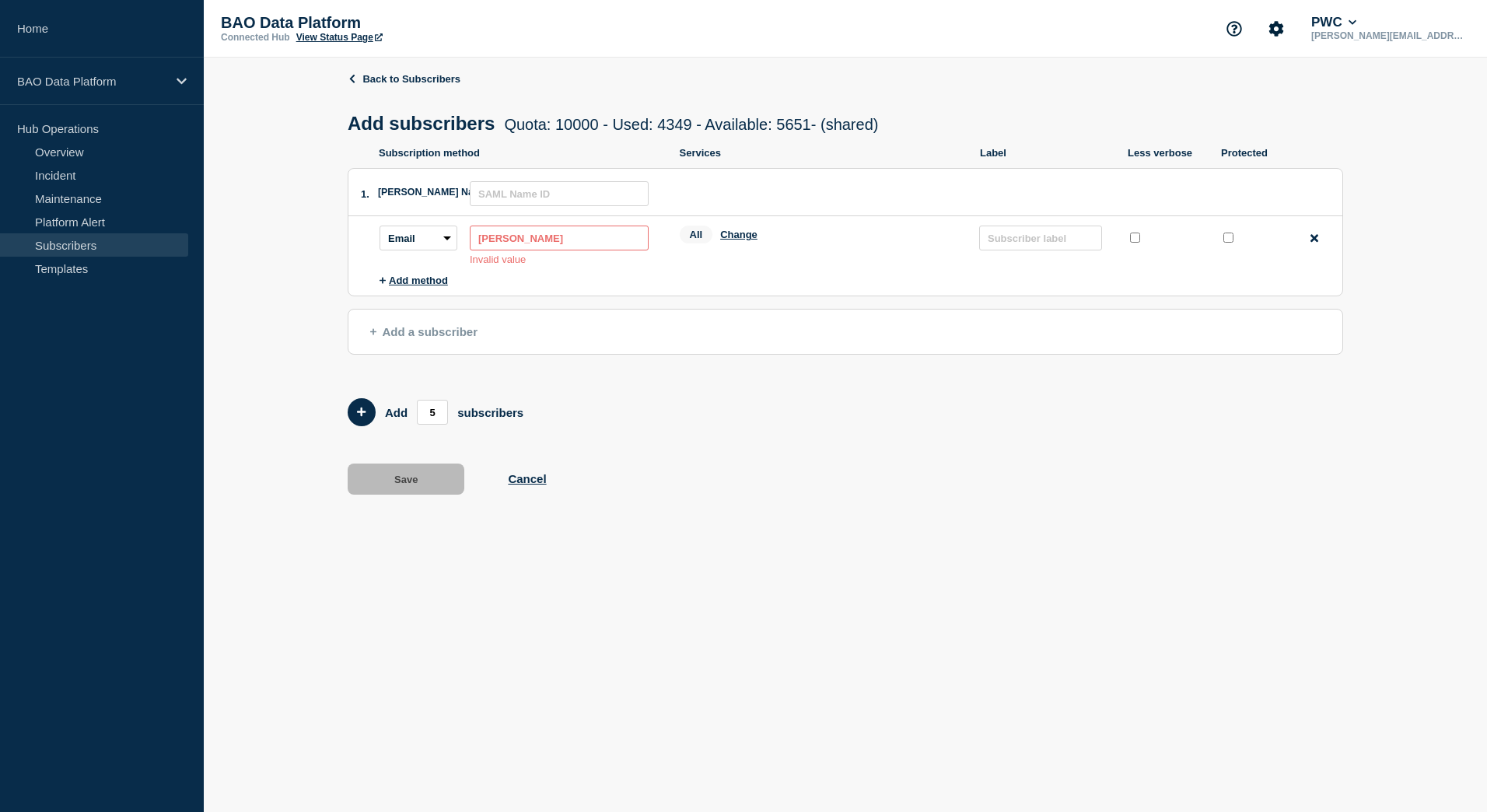
drag, startPoint x: 617, startPoint y: 241, endPoint x: 422, endPoint y: 240, distance: 195.0
click at [422, 240] on div "Subscription method: Email SMS Webhook Slack Teams Address: [PERSON_NAME] Inval…" at bounding box center [517, 245] width 275 height 39
click at [526, 243] on input "[PERSON_NAME]" at bounding box center [559, 238] width 179 height 25
click at [596, 245] on input "[PERSON_NAME].[PERSON_NAME]" at bounding box center [559, 238] width 179 height 25
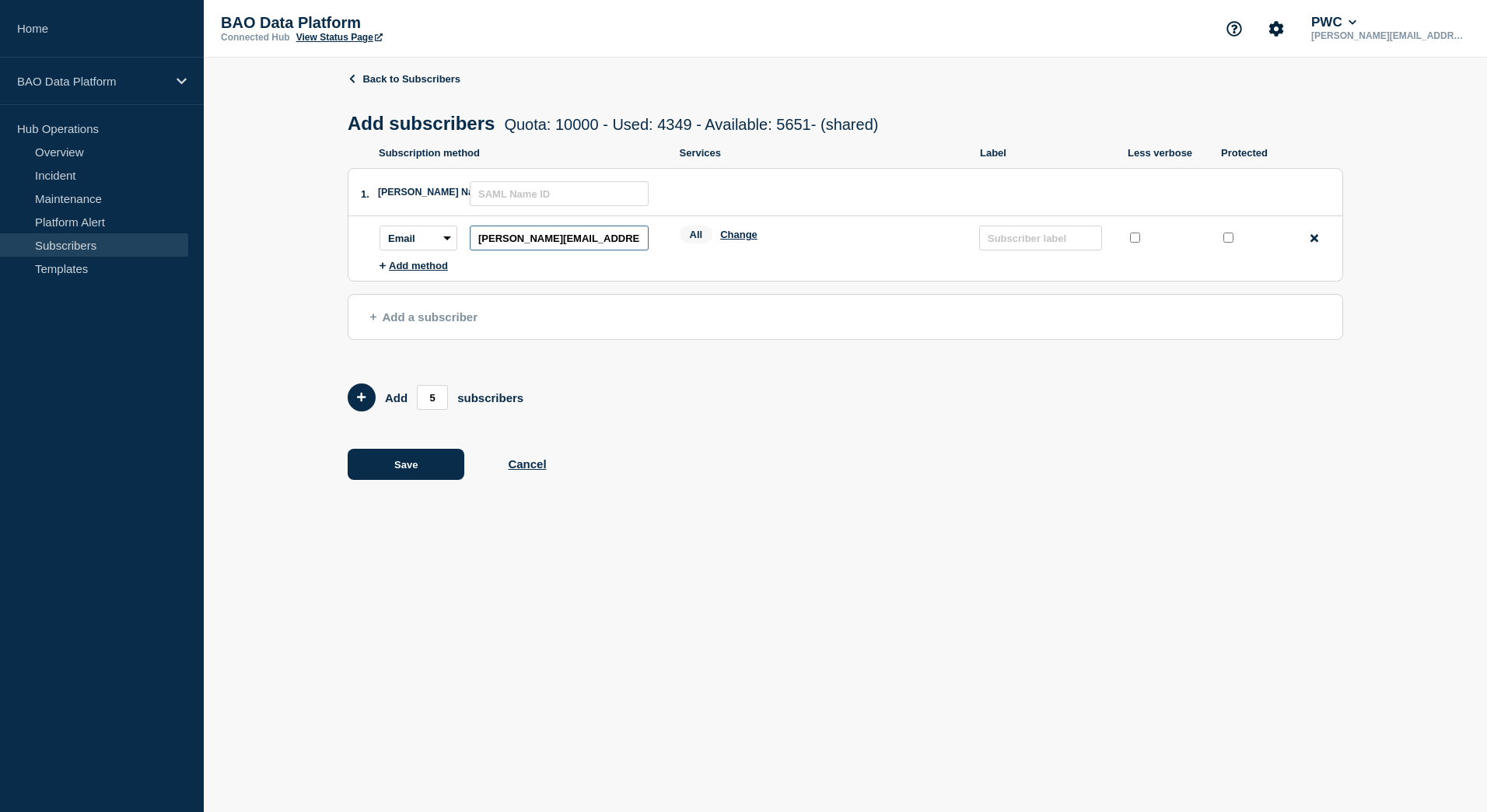
type input "[PERSON_NAME][EMAIL_ADDRESS][PERSON_NAME][DOMAIN_NAME]"
click at [919, 242] on div "All Change" at bounding box center [821, 238] width 285 height 24
click at [694, 240] on span "All" at bounding box center [696, 234] width 34 height 18
click at [1050, 242] on input "text" at bounding box center [1041, 238] width 123 height 25
click at [423, 322] on span "Add a subscriber" at bounding box center [424, 316] width 107 height 13
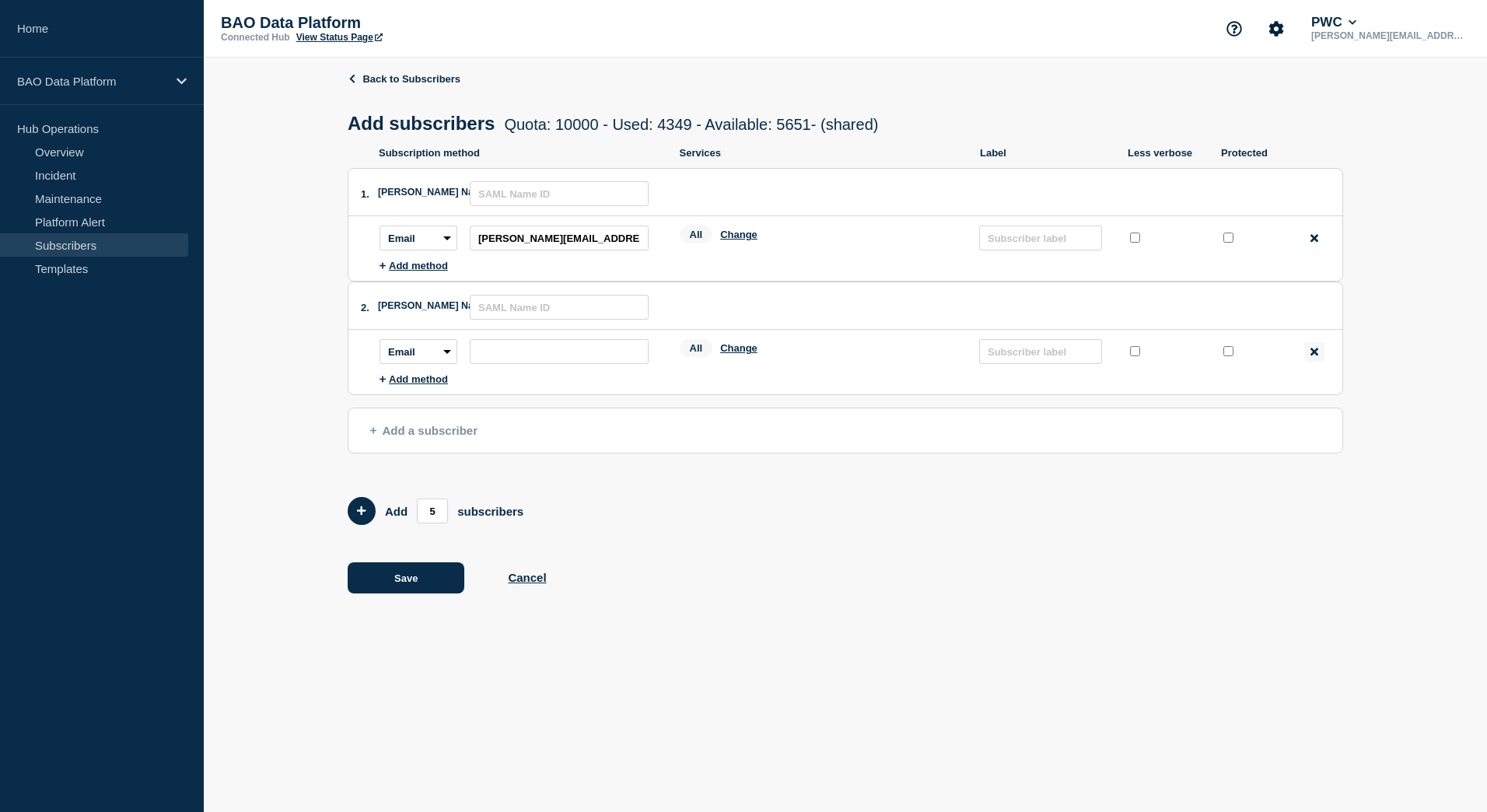
click at [1312, 357] on icon at bounding box center [1314, 352] width 7 height 11
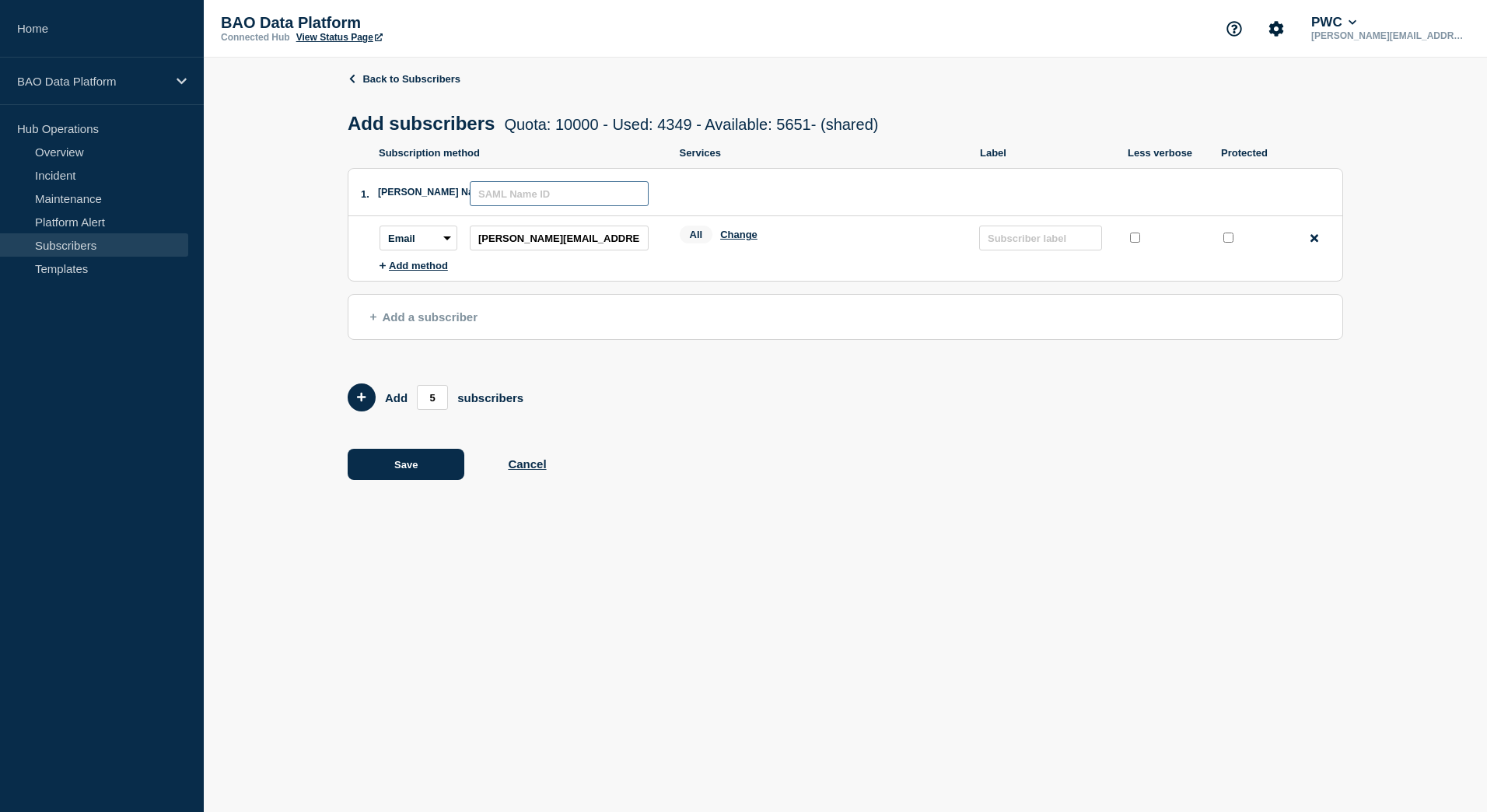
click at [549, 199] on input "text" at bounding box center [559, 193] width 179 height 25
drag, startPoint x: 637, startPoint y: 245, endPoint x: 373, endPoint y: 235, distance: 264.2
click at [373, 235] on main "Subscription method: Email SMS Webhook Slack Teams Address: [PERSON_NAME][EMAIL…" at bounding box center [845, 244] width 994 height 55
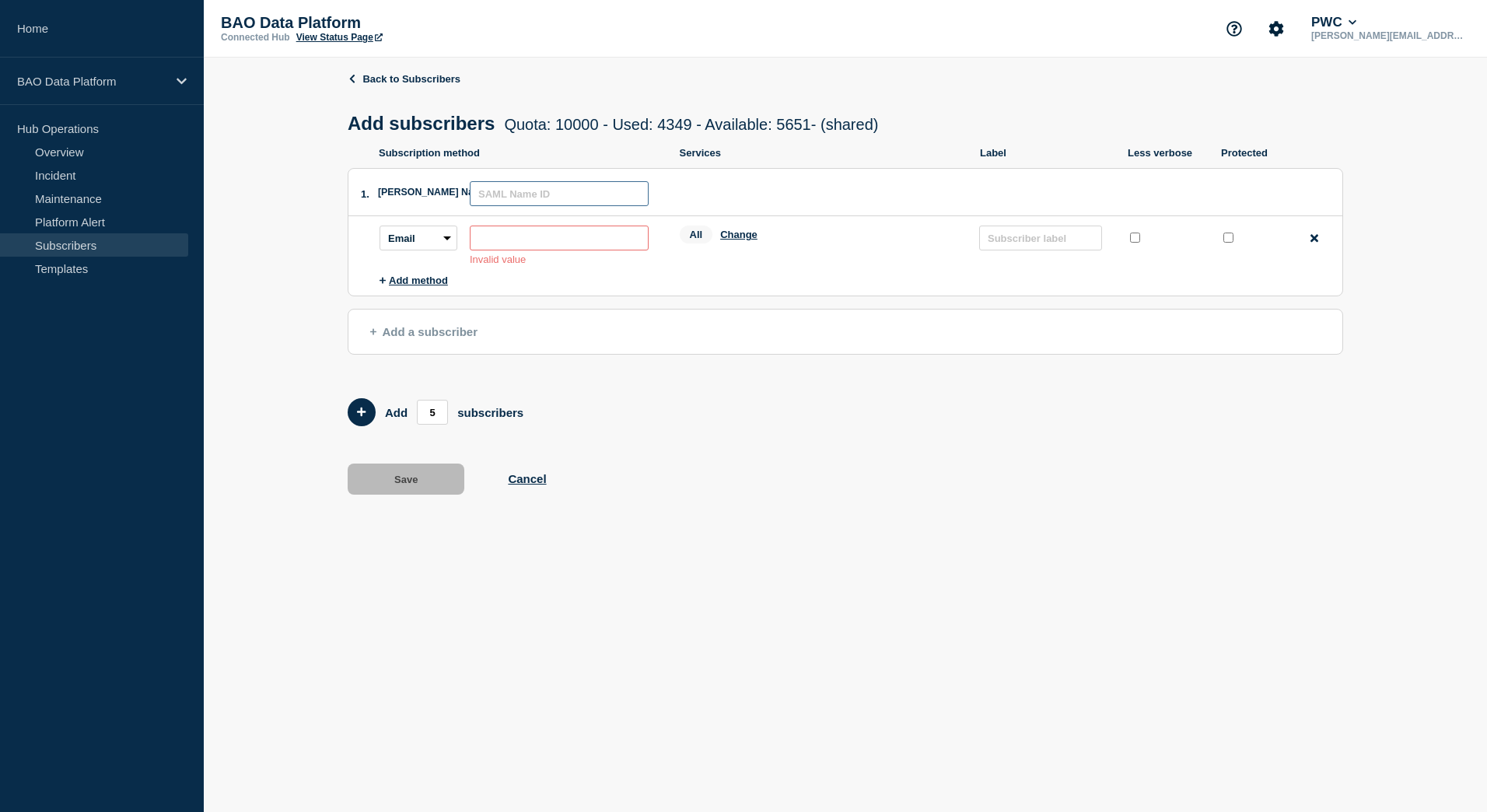
click at [531, 204] on input "text" at bounding box center [559, 193] width 179 height 25
type input "[PERSON_NAME]"
click at [513, 243] on input "subscription-address" at bounding box center [559, 238] width 179 height 25
click at [530, 184] on div "[PERSON_NAME] Name ID: [PERSON_NAME]" at bounding box center [524, 192] width 291 height 47
click at [498, 198] on input "[PERSON_NAME]" at bounding box center [559, 193] width 179 height 25
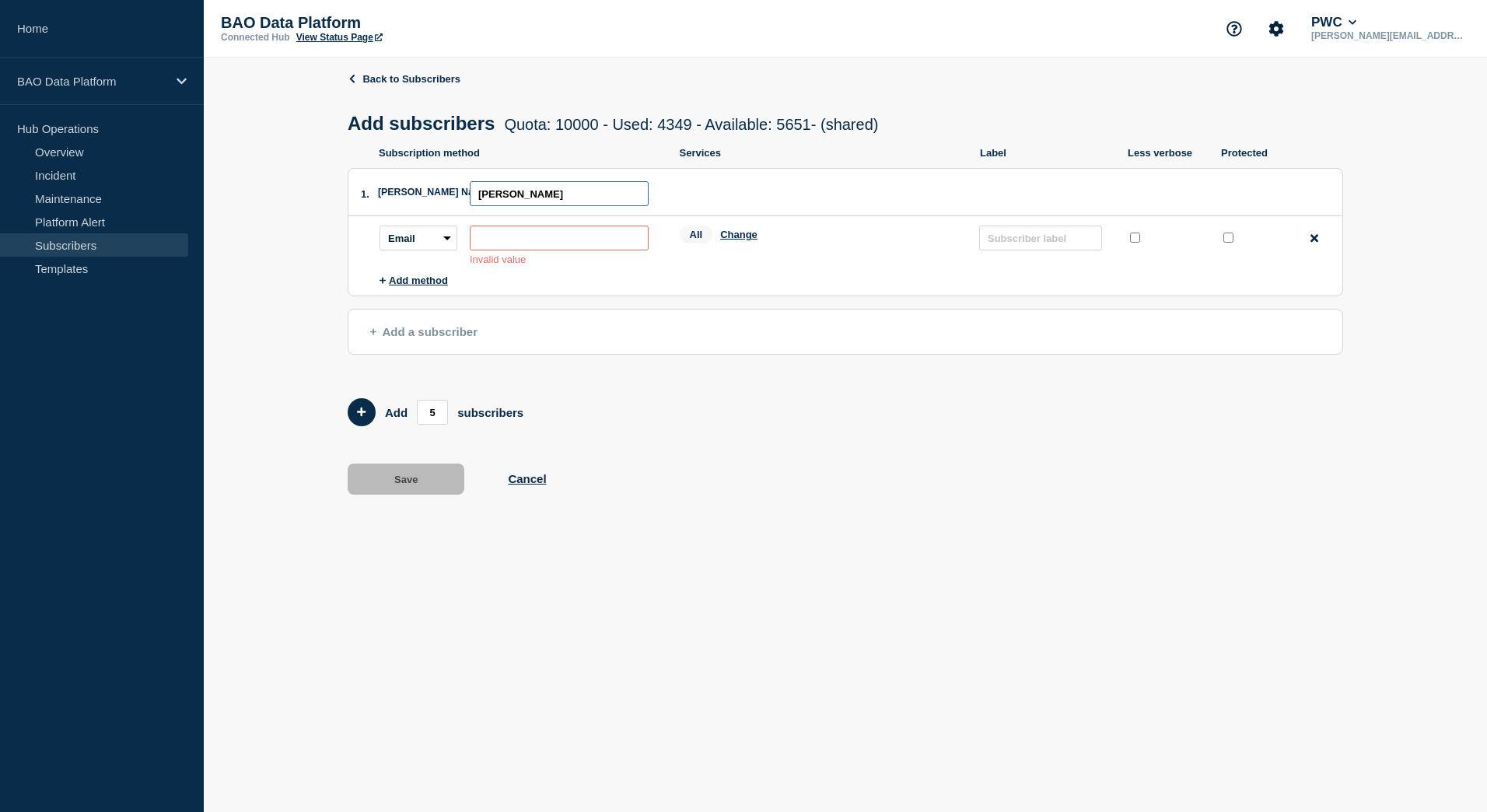
click at [610, 198] on input "[PERSON_NAME]" at bounding box center [559, 193] width 179 height 25
click at [526, 247] on input "subscription-address" at bounding box center [559, 238] width 179 height 25
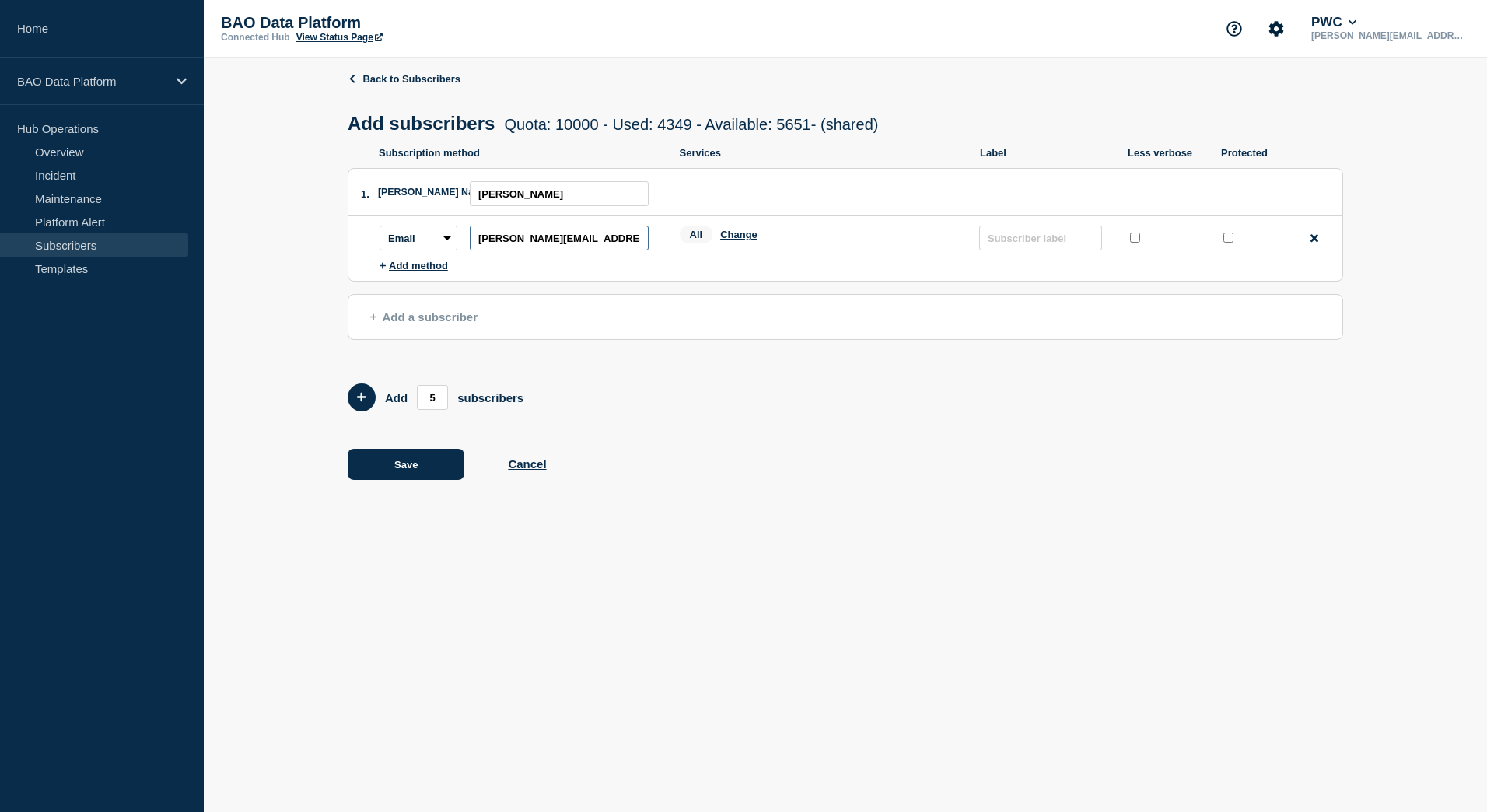
type input "[PERSON_NAME][EMAIL_ADDRESS][PERSON_NAME][DOMAIN_NAME]"
click at [697, 235] on span "All" at bounding box center [696, 234] width 34 height 18
click at [450, 249] on select "Email SMS Webhook Slack Teams" at bounding box center [418, 238] width 77 height 25
click at [882, 90] on header "Back to Subscribers Add subscribers Quota: 10000 - Used: 4349 - Available: 5651…" at bounding box center [845, 109] width 995 height 74
click at [1017, 249] on input "text" at bounding box center [1041, 238] width 123 height 25
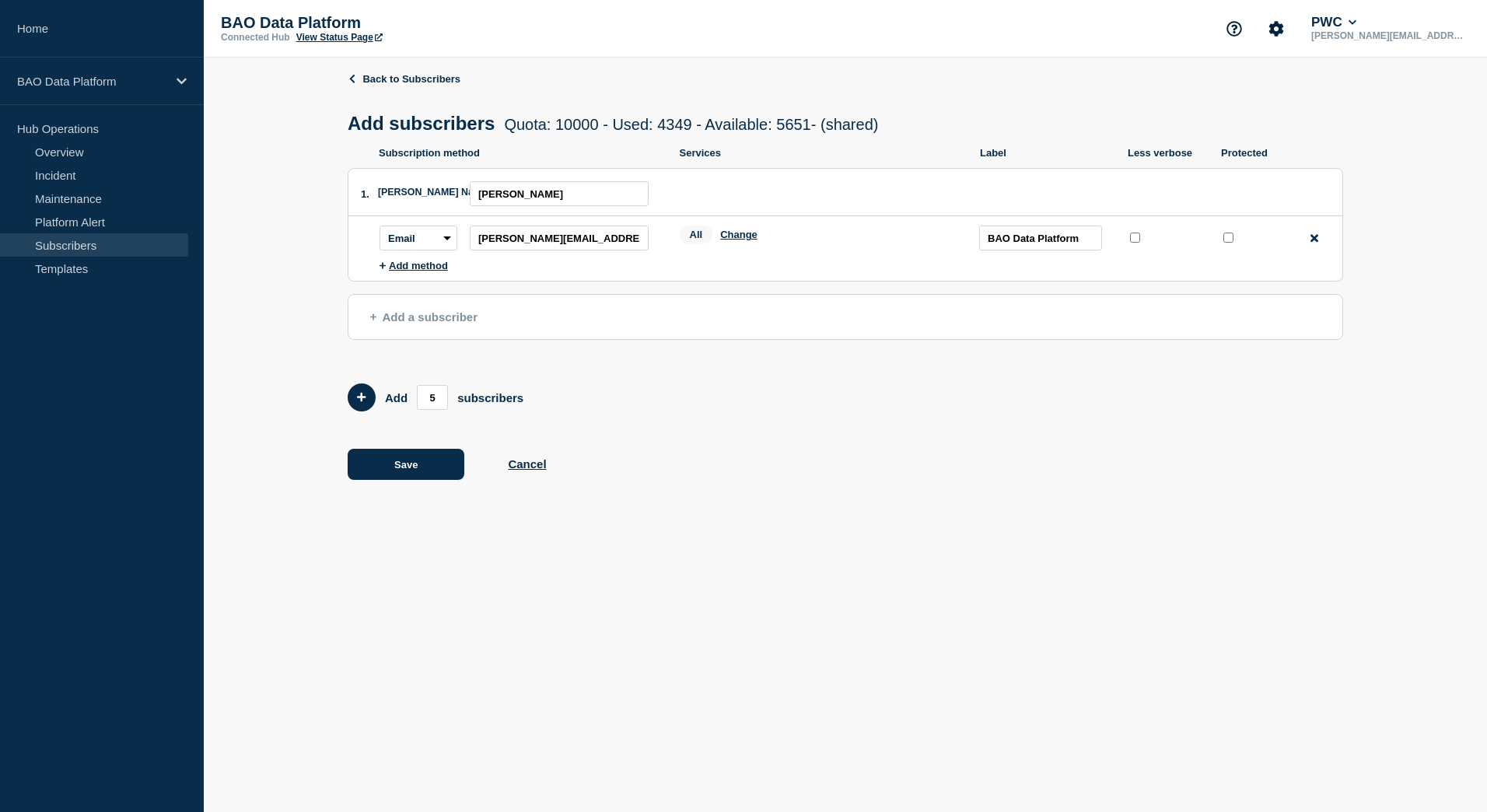
click at [1142, 259] on li "Subscription method: Email SMS Webhook Slack Teams Address: [PERSON_NAME][EMAIL…" at bounding box center [861, 238] width 962 height 44
click at [1076, 245] on input "BAO Data Platform" at bounding box center [1041, 238] width 123 height 25
type input "BAO Data Platform All"
click at [395, 475] on button "Save" at bounding box center [405, 464] width 117 height 31
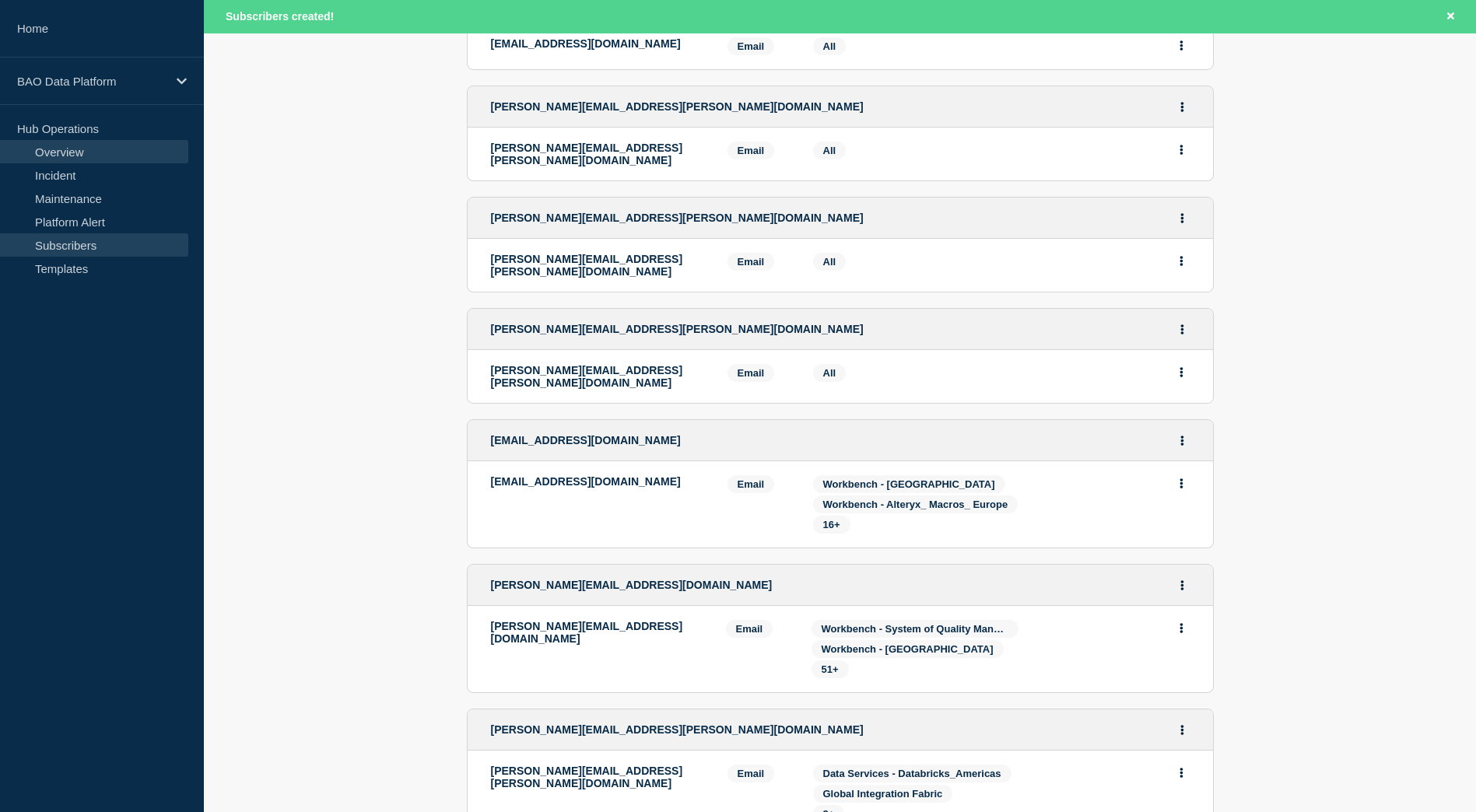
scroll to position [2488, 0]
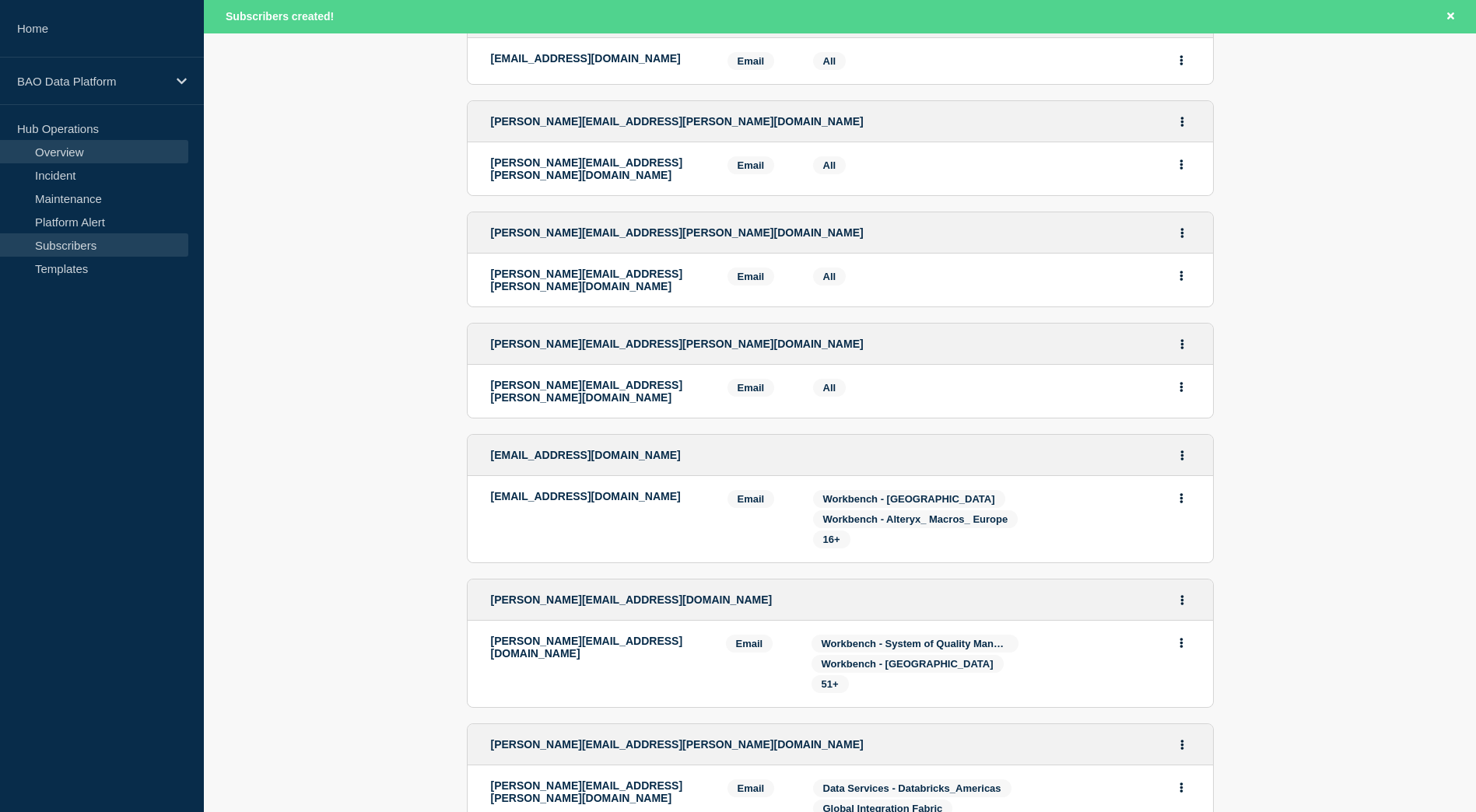
click at [56, 149] on link "Overview" at bounding box center [94, 151] width 189 height 23
